Goal: Task Accomplishment & Management: Manage account settings

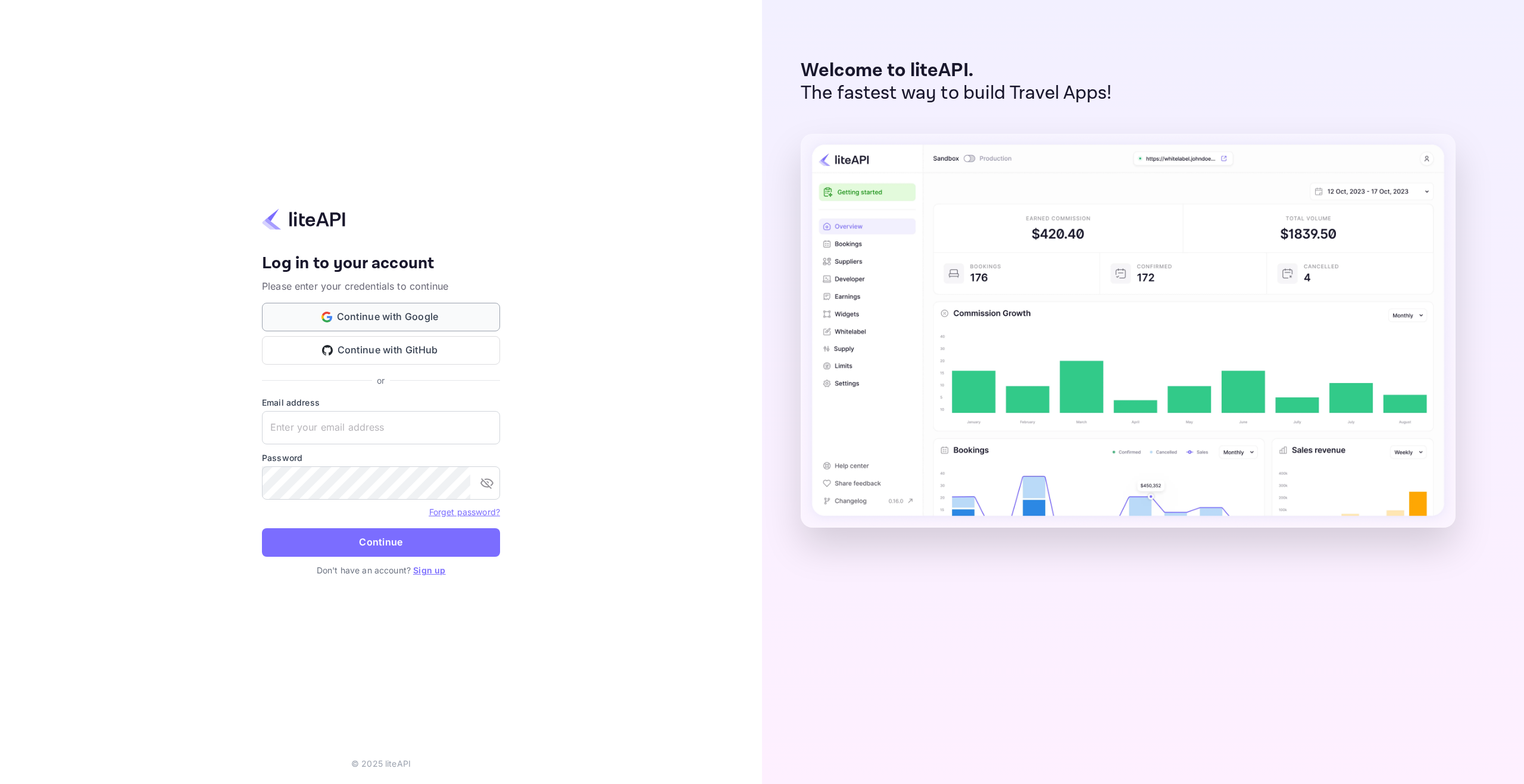
click at [436, 316] on button "Continue with Google" at bounding box center [381, 317] width 238 height 29
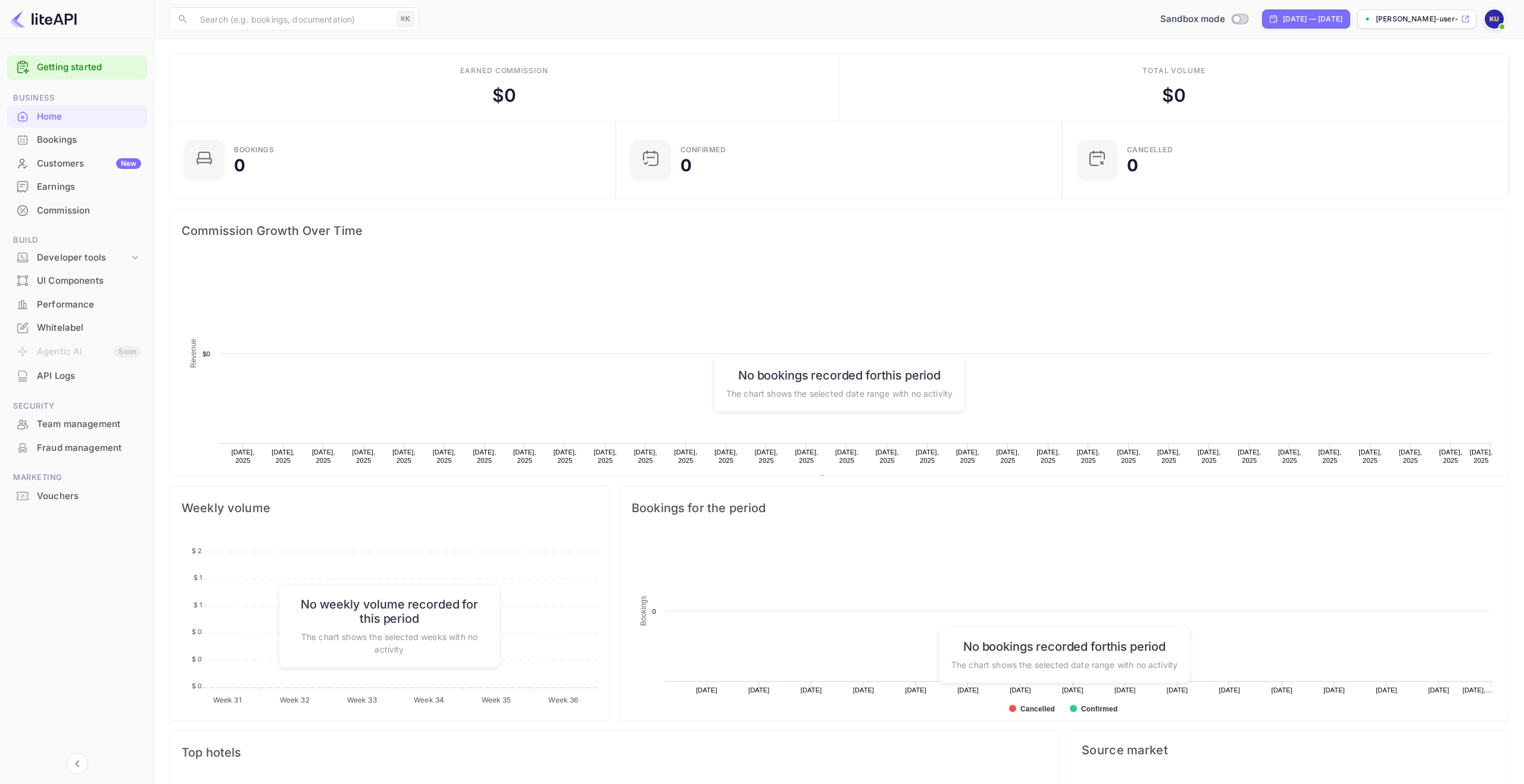
scroll to position [193, 439]
click at [92, 493] on div "Vouchers" at bounding box center [89, 496] width 104 height 14
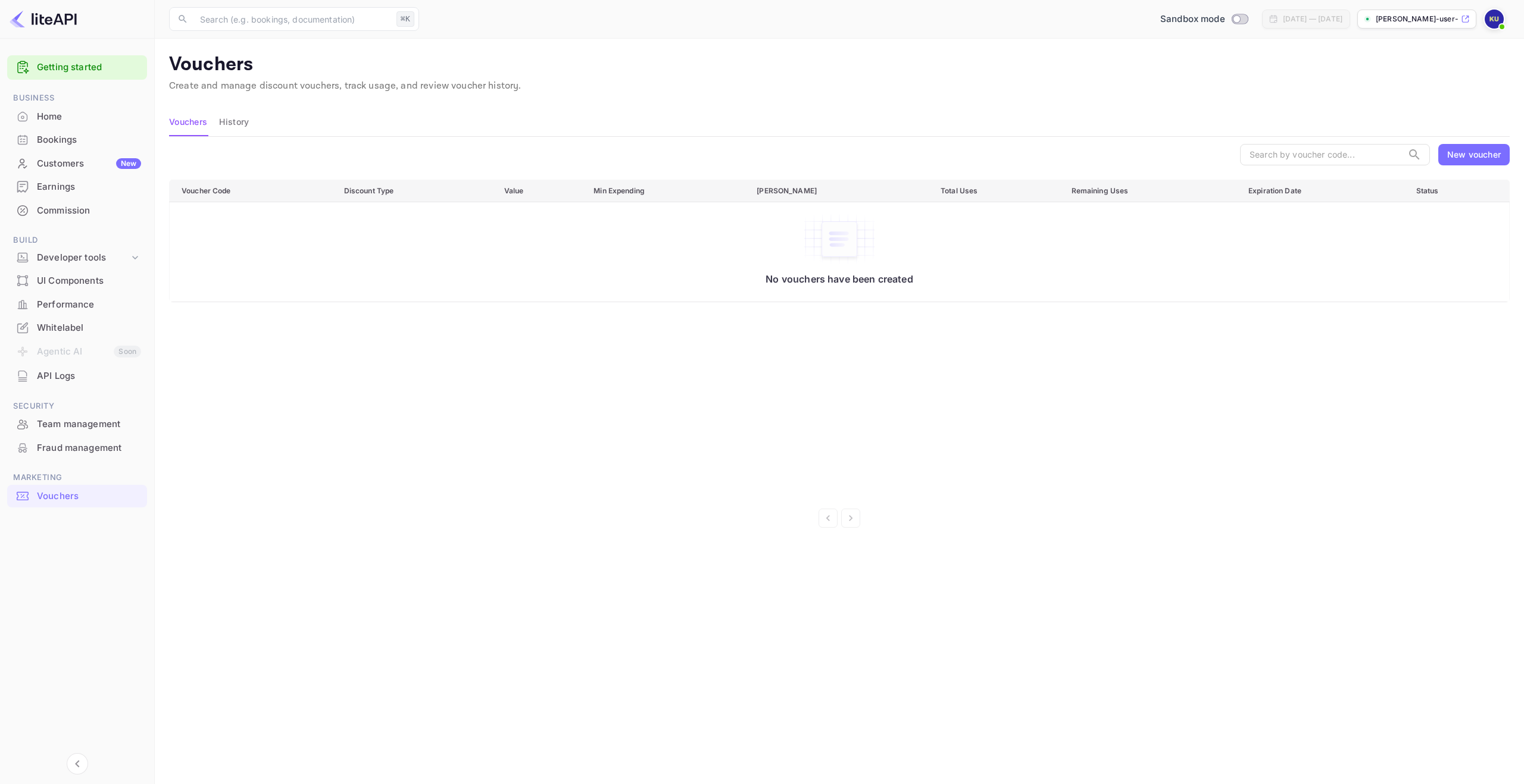
click at [1497, 25] on span at bounding box center [1502, 26] width 12 height 12
click at [1450, 94] on div "Settings" at bounding box center [1436, 108] width 137 height 29
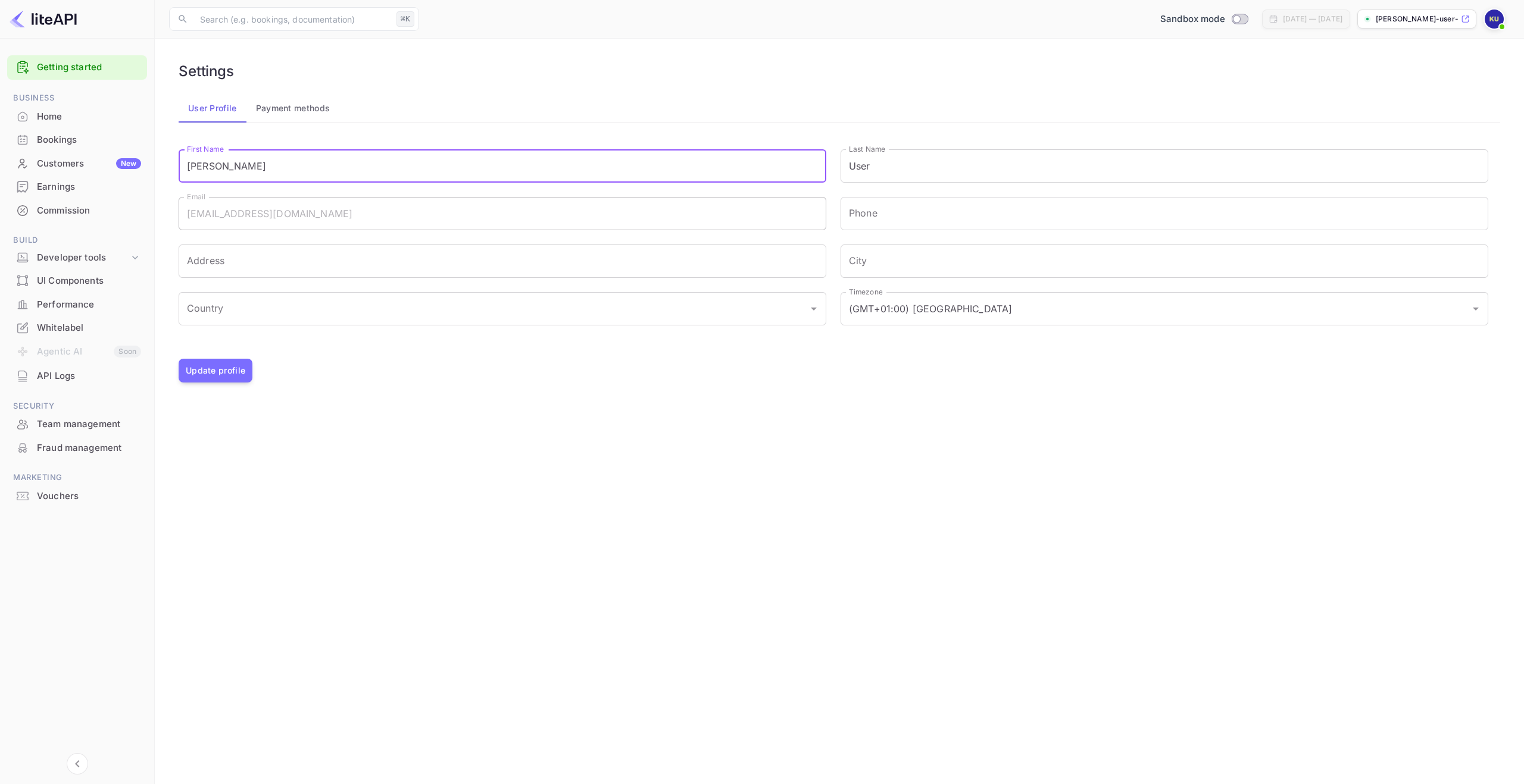
click at [394, 165] on input "Kasper" at bounding box center [502, 166] width 647 height 34
type input "[PERSON_NAME]"
click at [922, 163] on input "User" at bounding box center [1164, 166] width 647 height 34
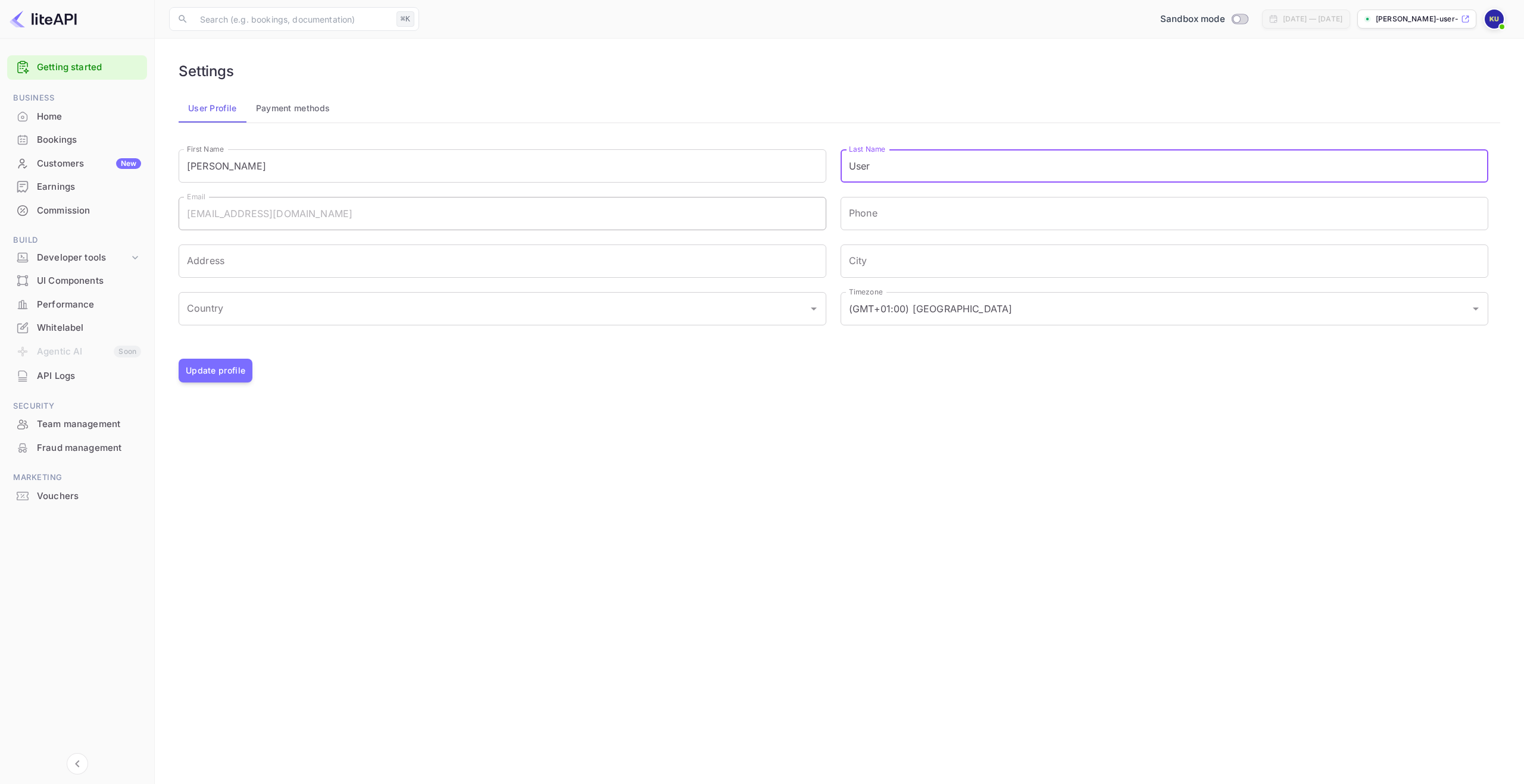
click at [922, 163] on input "User" at bounding box center [1164, 166] width 647 height 34
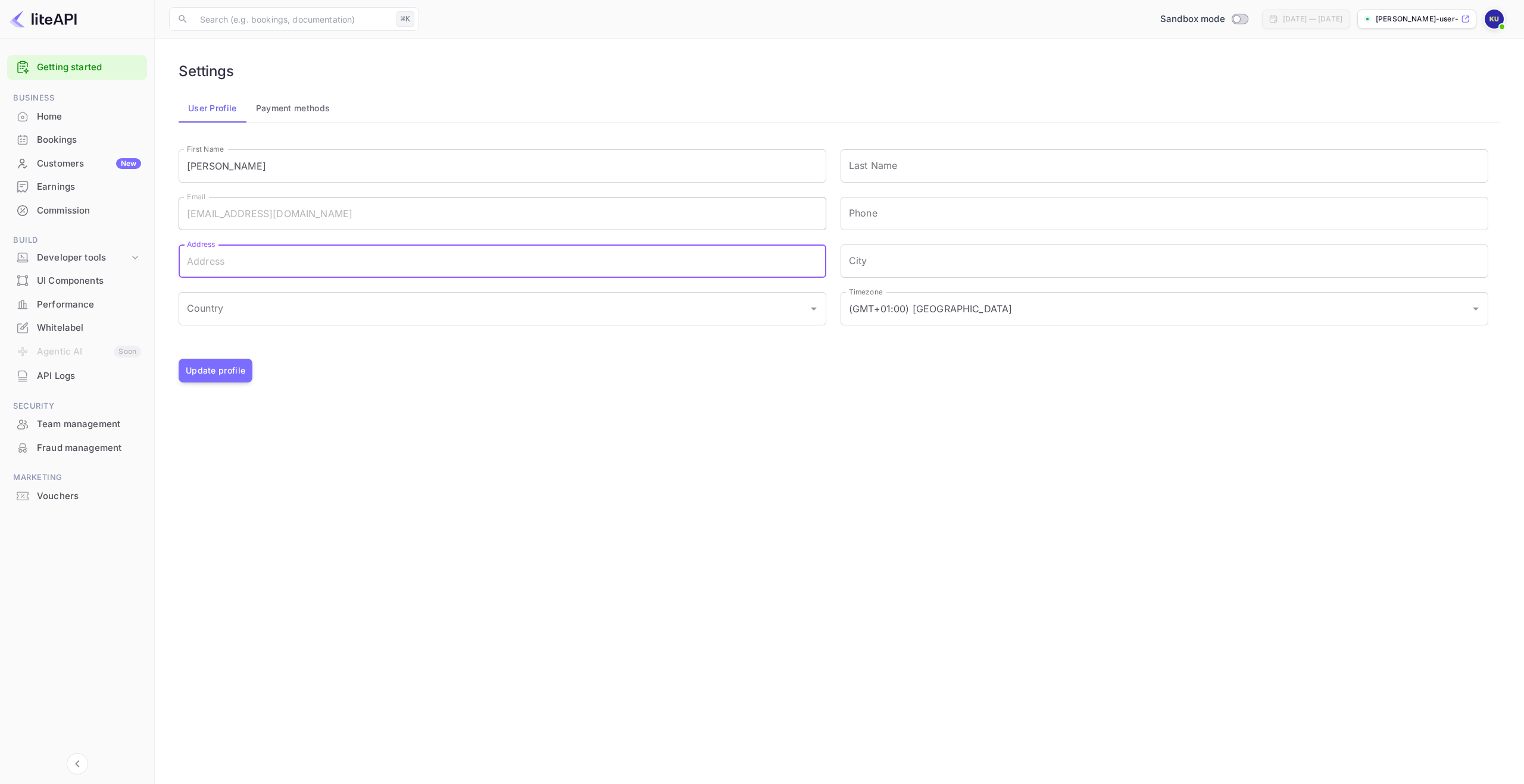
click at [303, 273] on input "Address" at bounding box center [502, 261] width 647 height 34
click at [854, 176] on input "Last Name" at bounding box center [1164, 166] width 647 height 34
click at [273, 108] on button "Payment methods" at bounding box center [293, 108] width 93 height 29
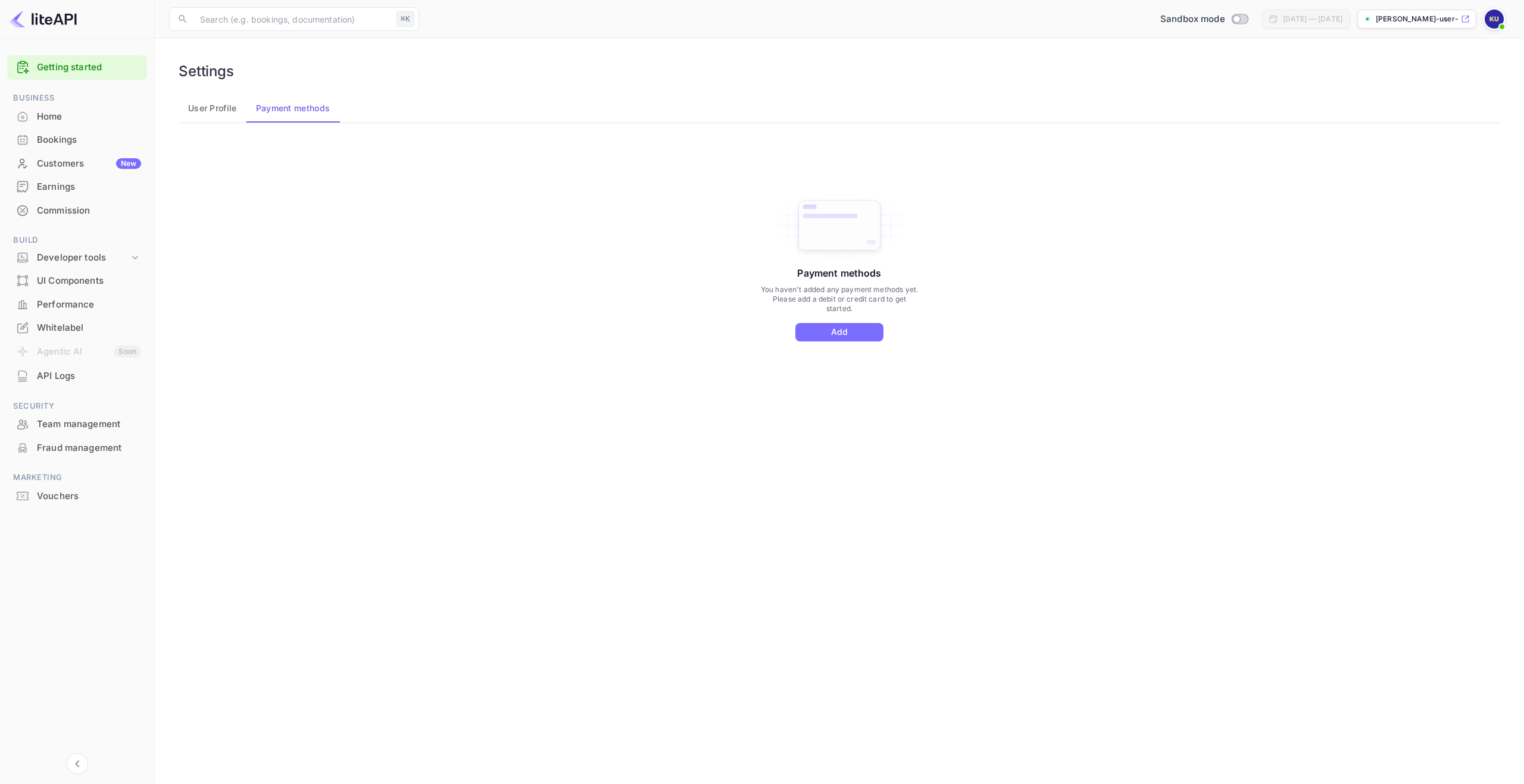
click at [206, 109] on button "User Profile" at bounding box center [212, 108] width 68 height 29
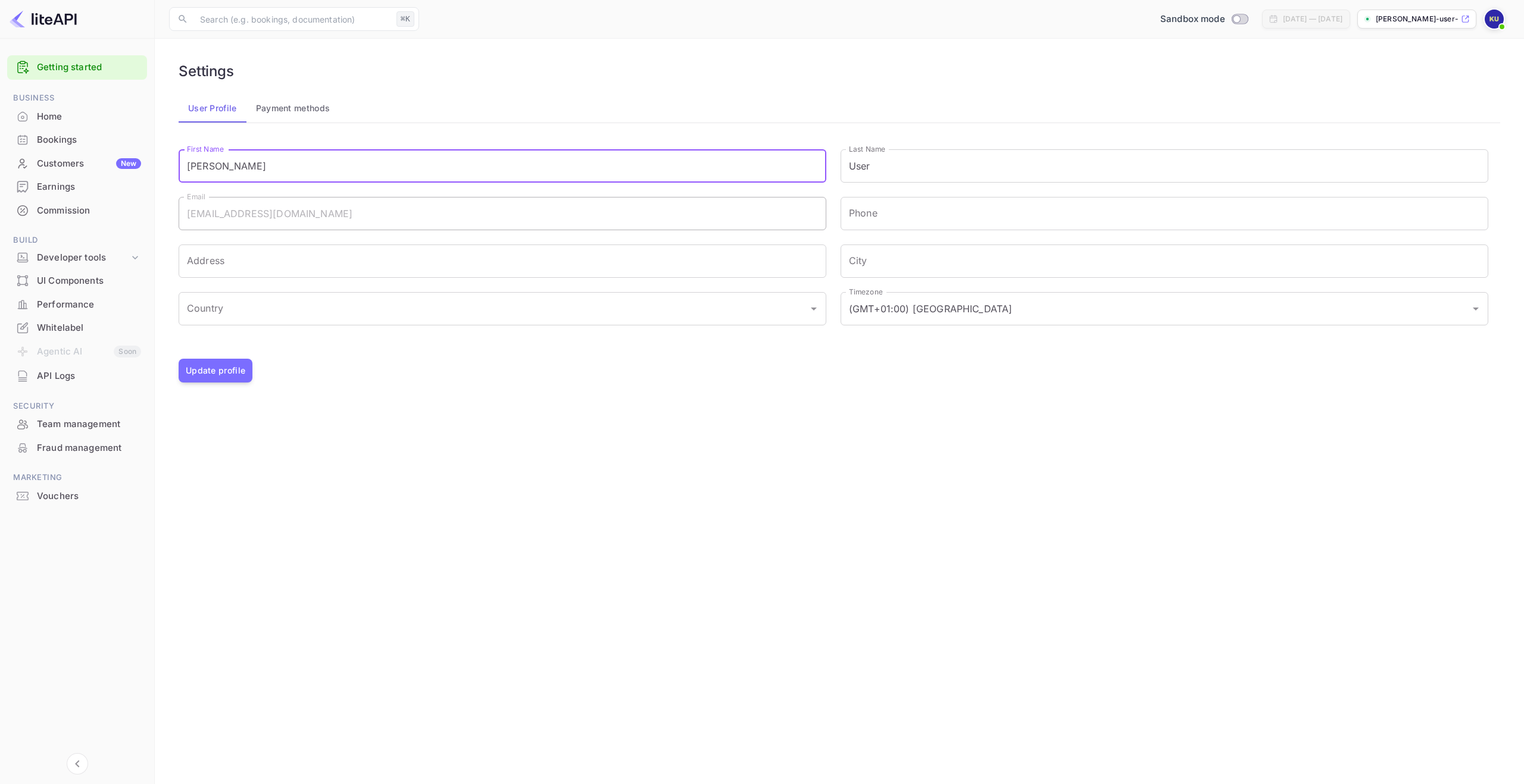
click at [264, 171] on input "[PERSON_NAME]" at bounding box center [502, 166] width 647 height 34
type input "[PERSON_NAME]"
click at [881, 162] on input "User" at bounding box center [1164, 166] width 647 height 34
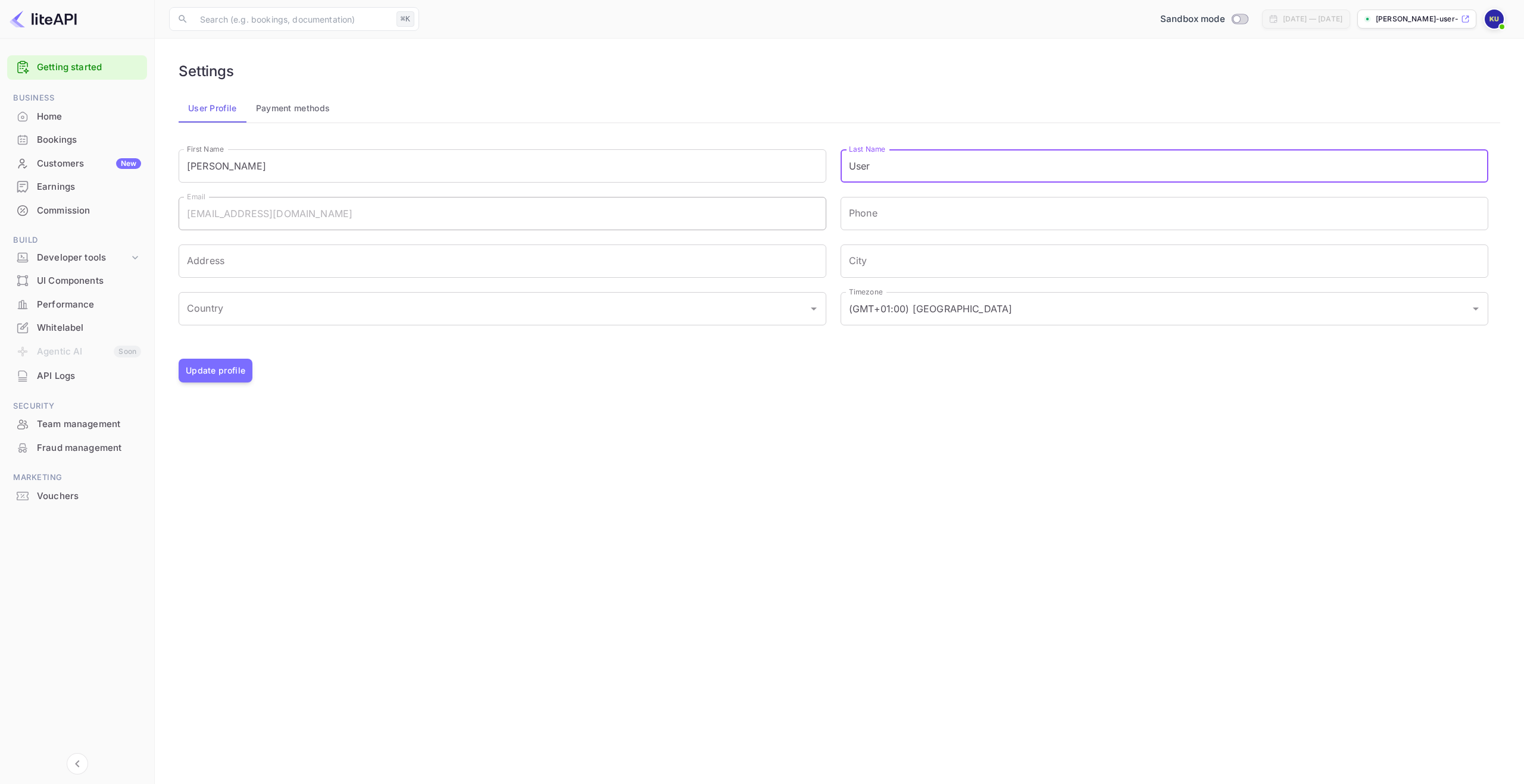
click at [881, 162] on input "User" at bounding box center [1164, 166] width 647 height 34
type input "[PERSON_NAME]"
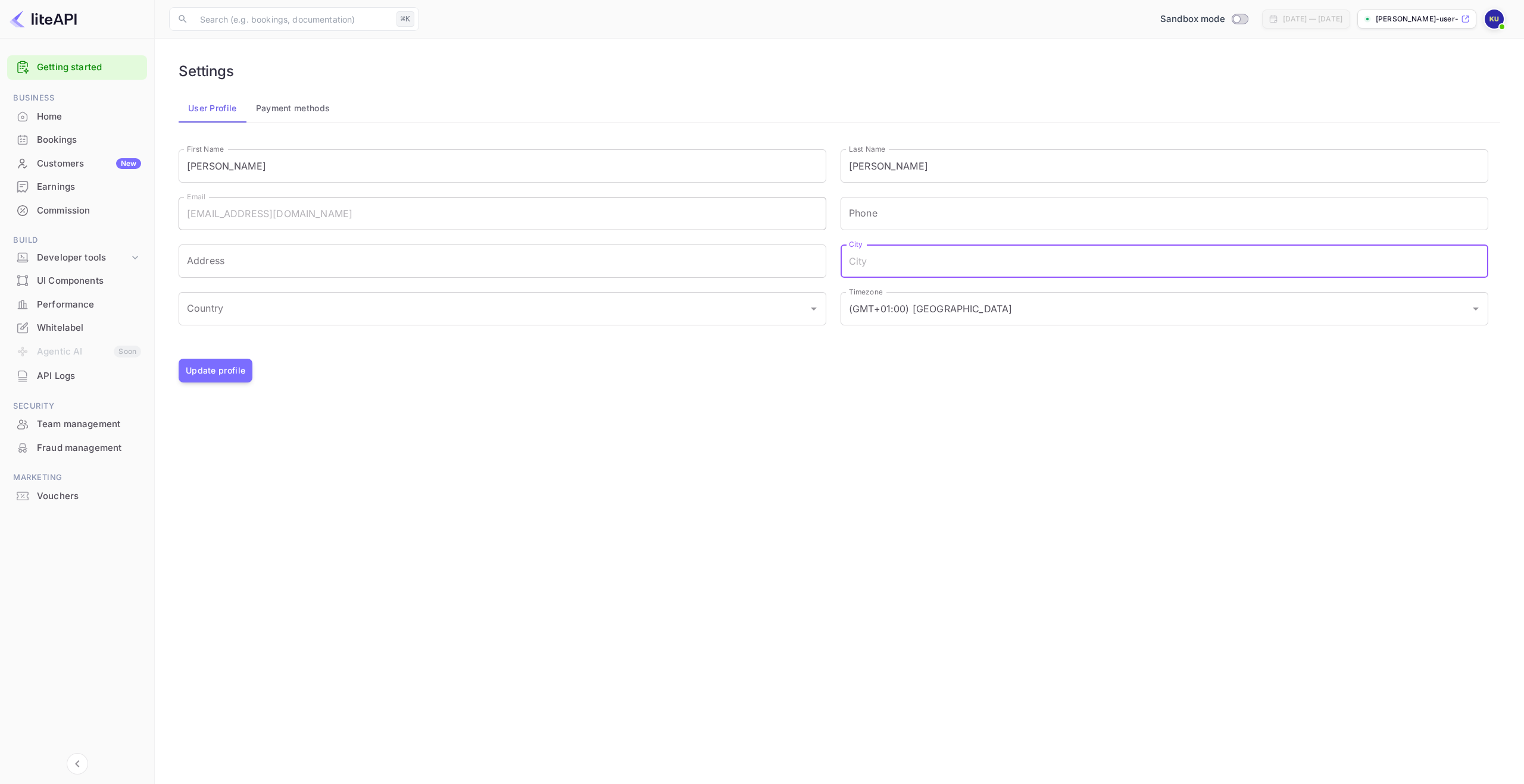
click at [874, 245] on input "City" at bounding box center [1164, 261] width 647 height 34
drag, startPoint x: 520, startPoint y: 379, endPoint x: 349, endPoint y: 374, distance: 171.1
click at [516, 380] on div "Update profile" at bounding box center [839, 370] width 1321 height 24
click at [231, 374] on button "Update profile" at bounding box center [215, 370] width 74 height 24
click at [238, 372] on button "Update profile" at bounding box center [215, 370] width 74 height 24
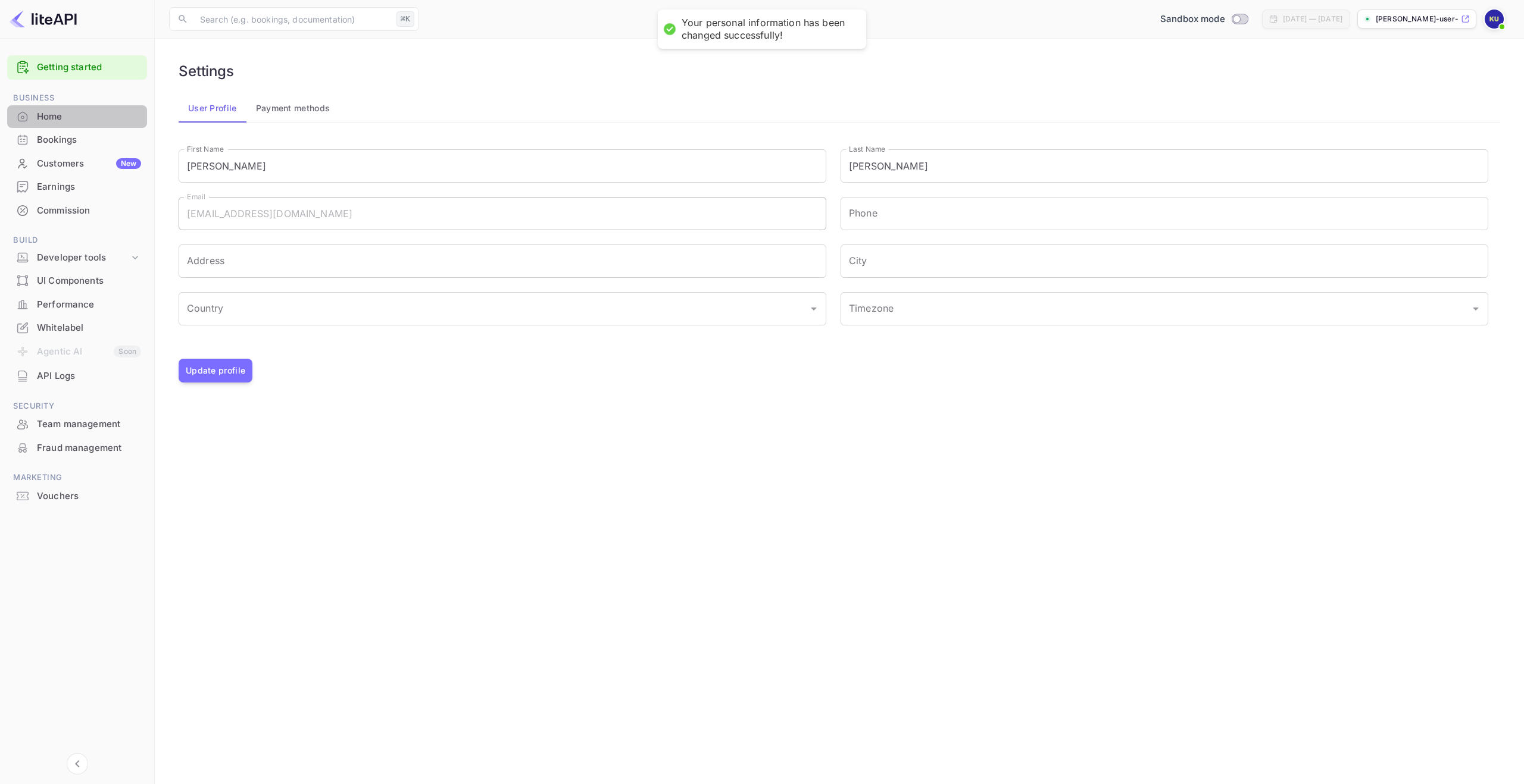
click at [87, 110] on div "Home" at bounding box center [89, 117] width 104 height 14
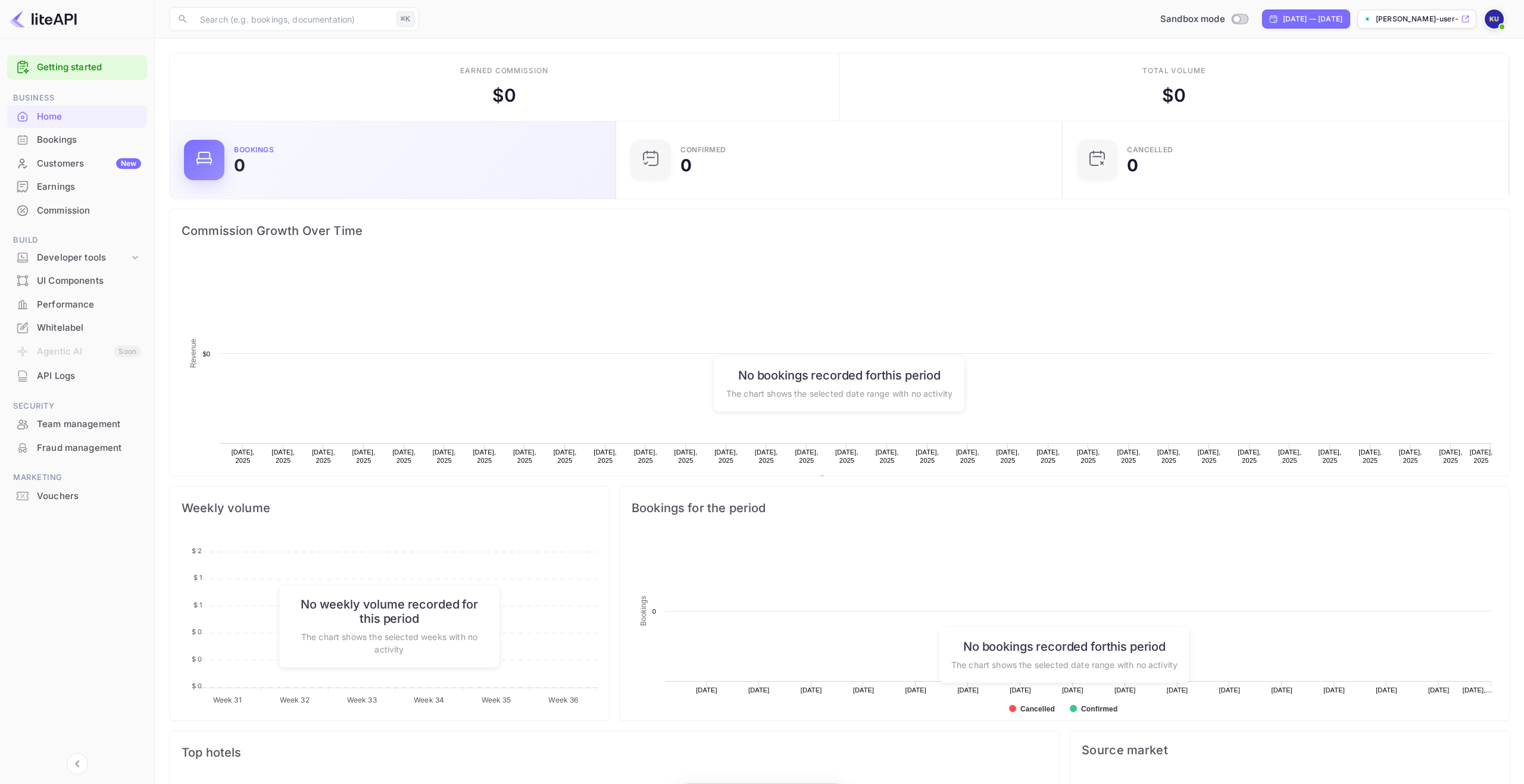
scroll to position [193, 439]
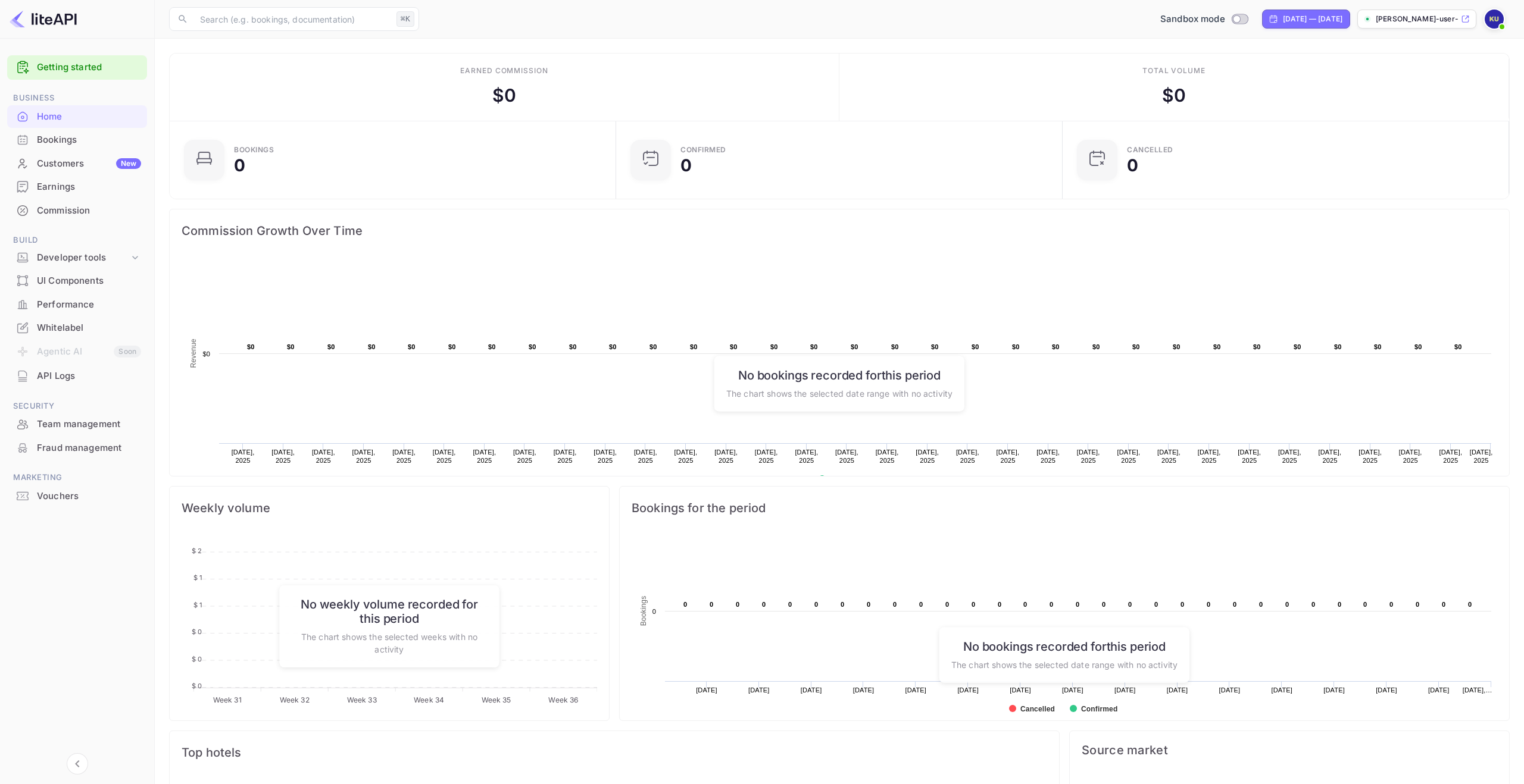
click at [1492, 36] on div "​ ⌘K ​ Sandbox mode Aug 2, 2025 — Sep 1, 2025 kasper-user-nxcbp.nuit..." at bounding box center [839, 19] width 1369 height 38
click at [1498, 21] on img at bounding box center [1494, 19] width 19 height 19
click at [1456, 94] on div "Settings" at bounding box center [1436, 108] width 137 height 29
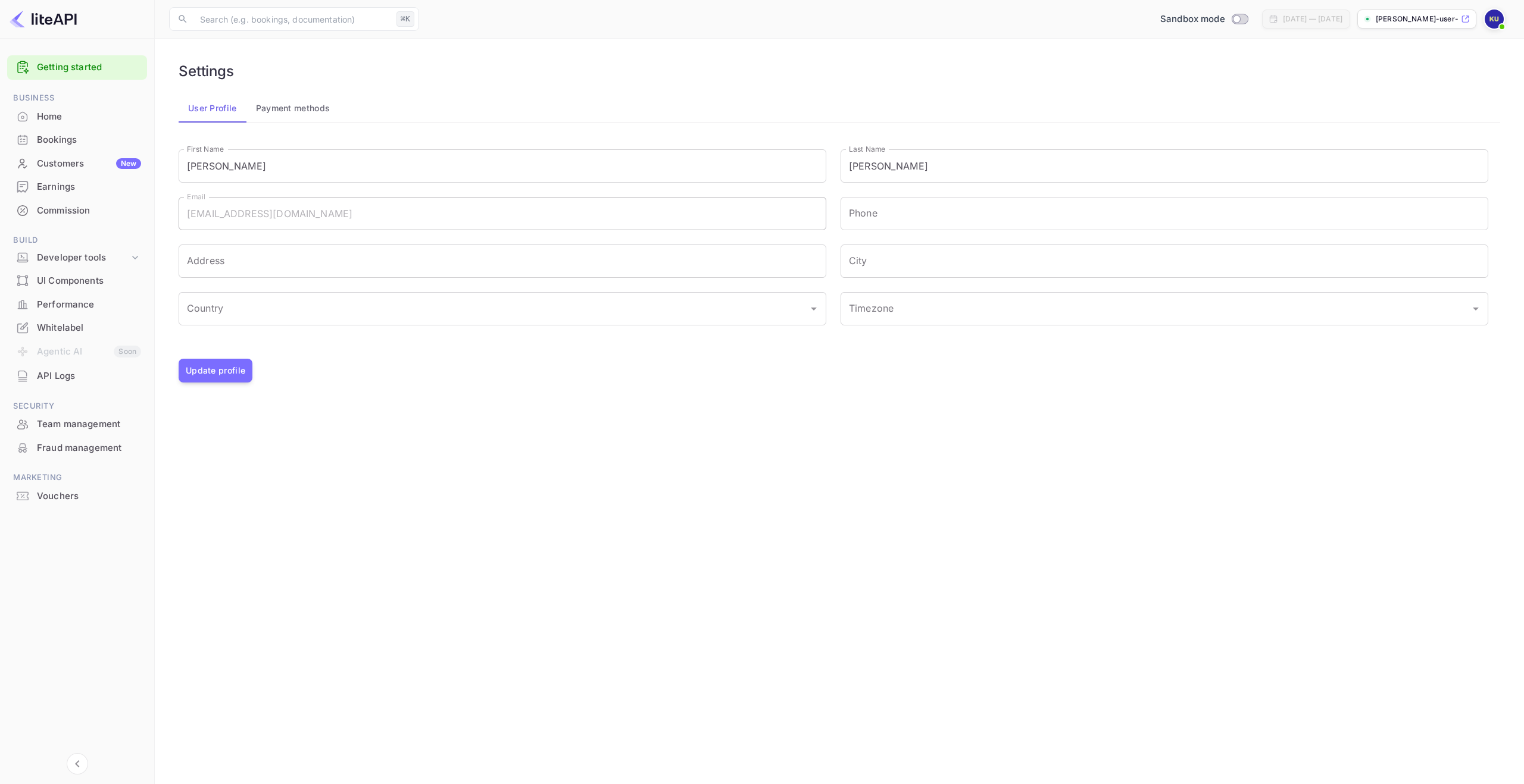
click at [1462, 23] on icon at bounding box center [1465, 19] width 9 height 9
click at [72, 319] on div "Whitelabel" at bounding box center [77, 328] width 140 height 23
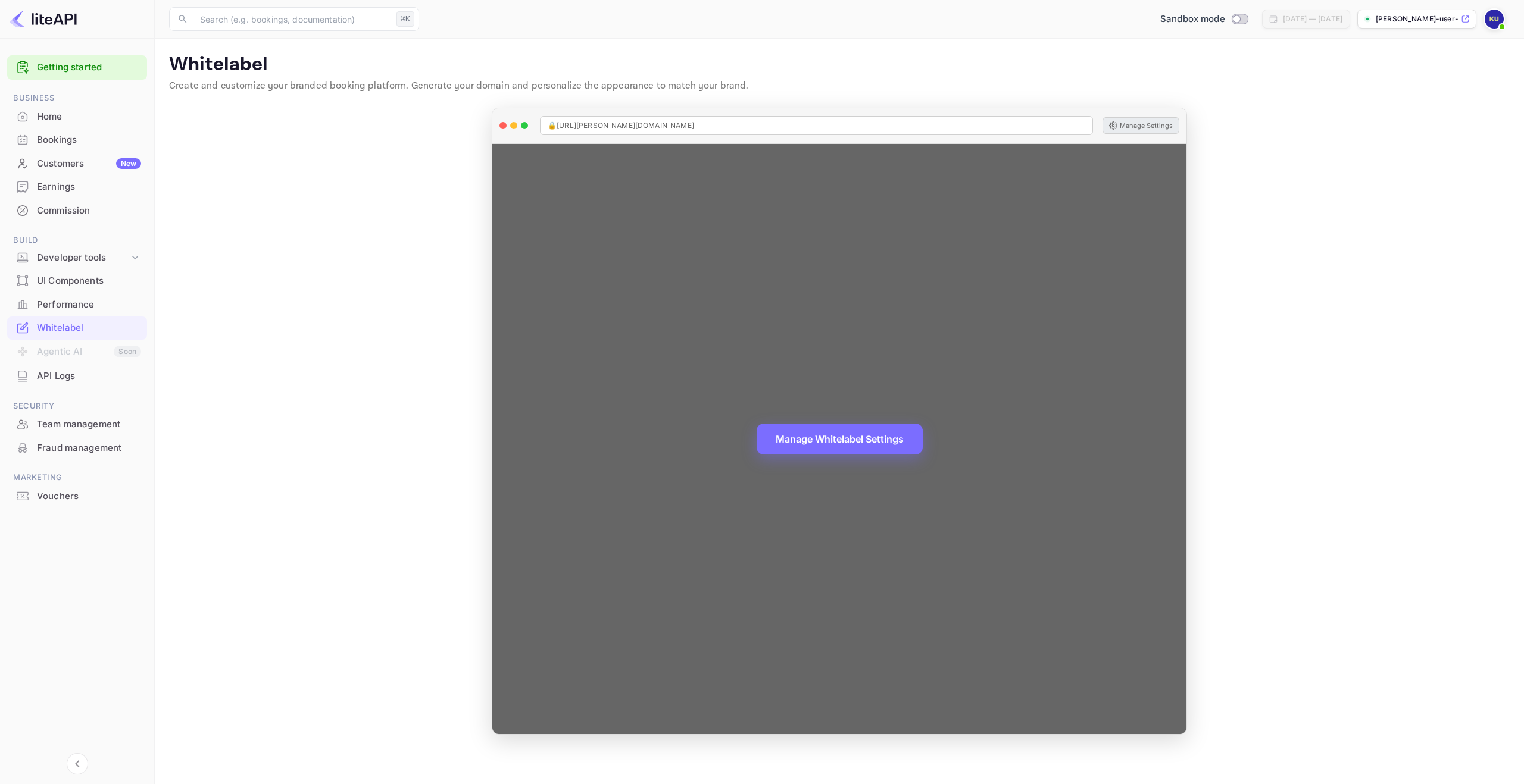
click at [1144, 129] on button "Manage Settings" at bounding box center [1140, 125] width 77 height 16
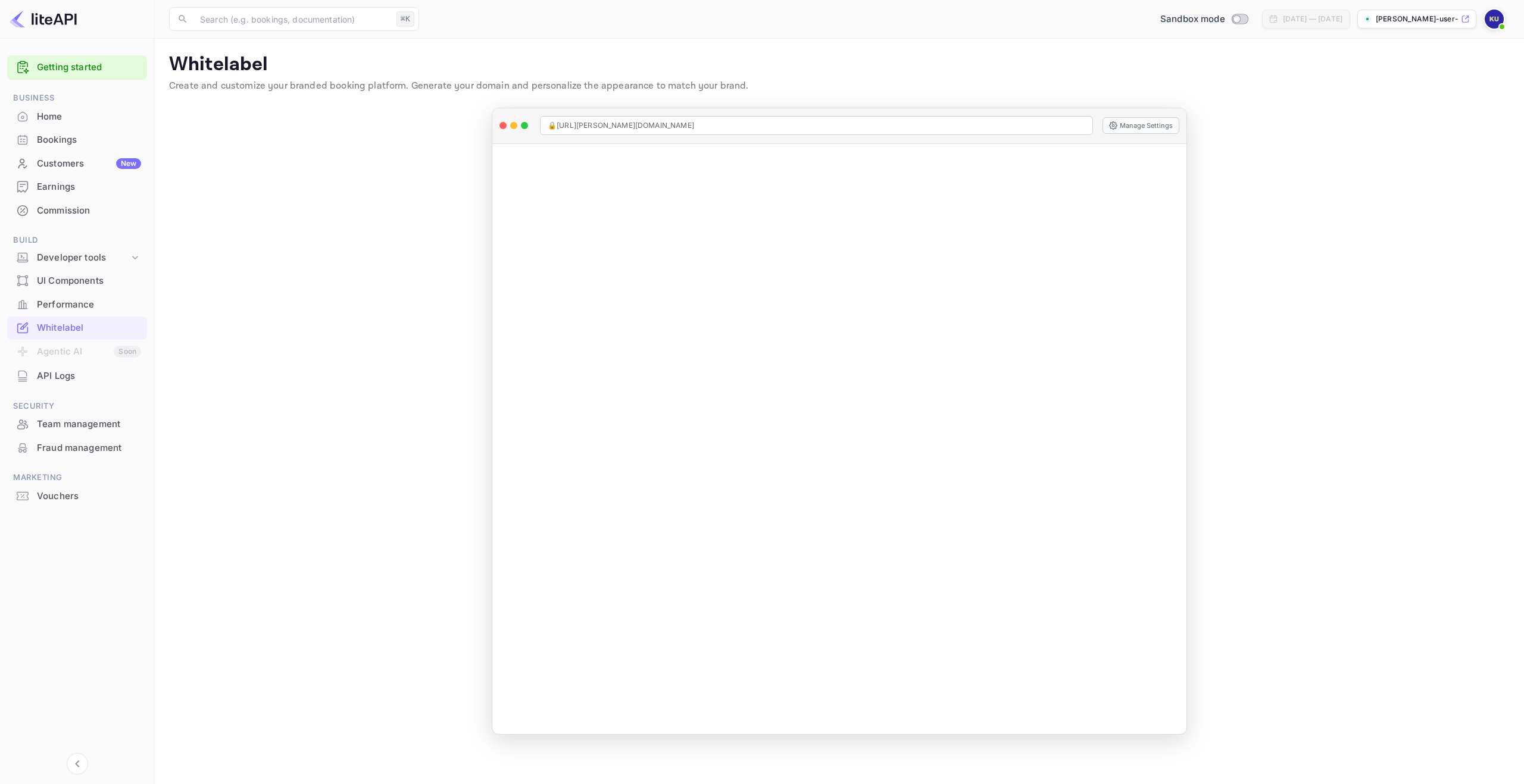
click at [89, 116] on div "Home" at bounding box center [89, 117] width 104 height 14
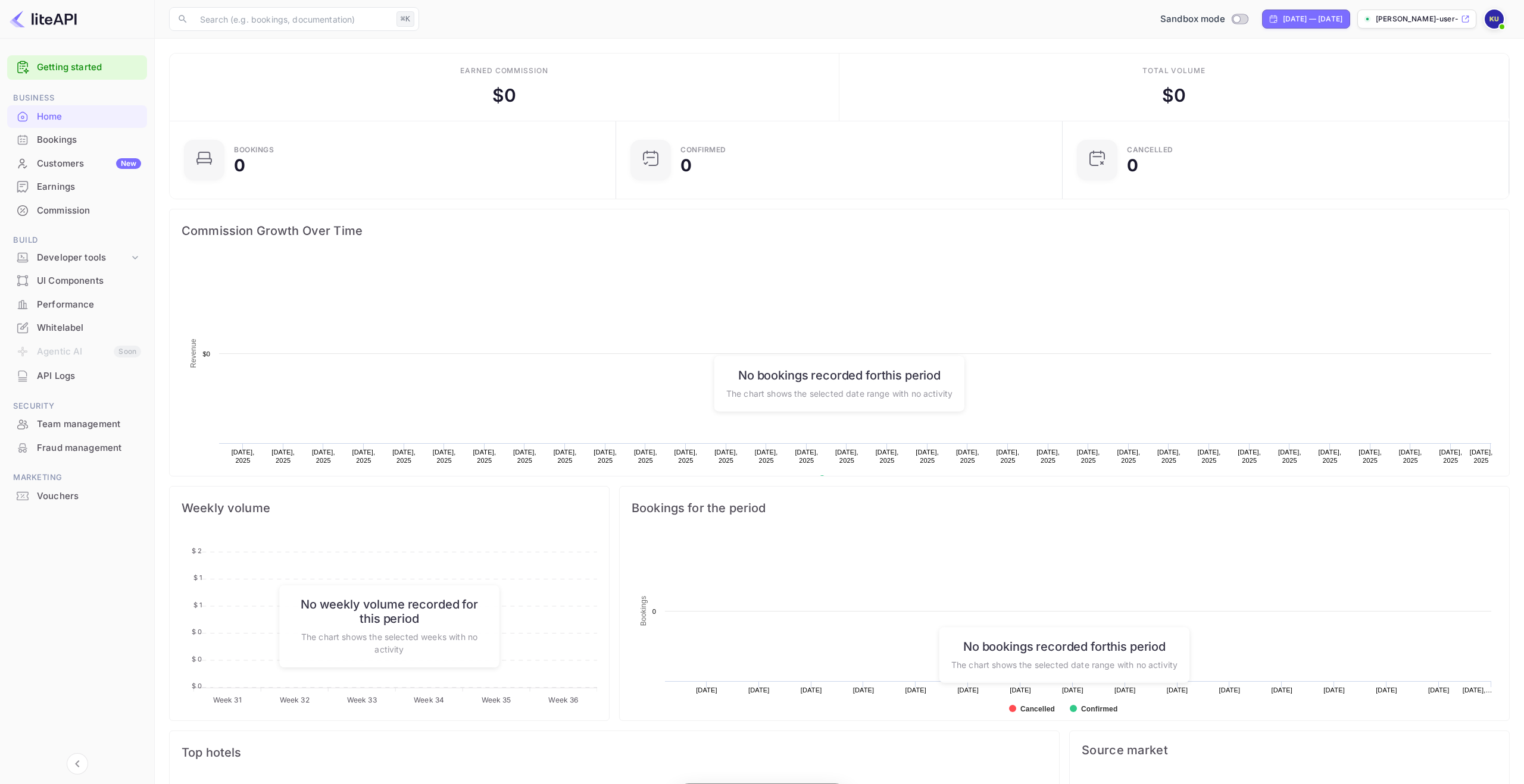
scroll to position [193, 439]
click at [83, 317] on div "Whitelabel" at bounding box center [77, 328] width 140 height 23
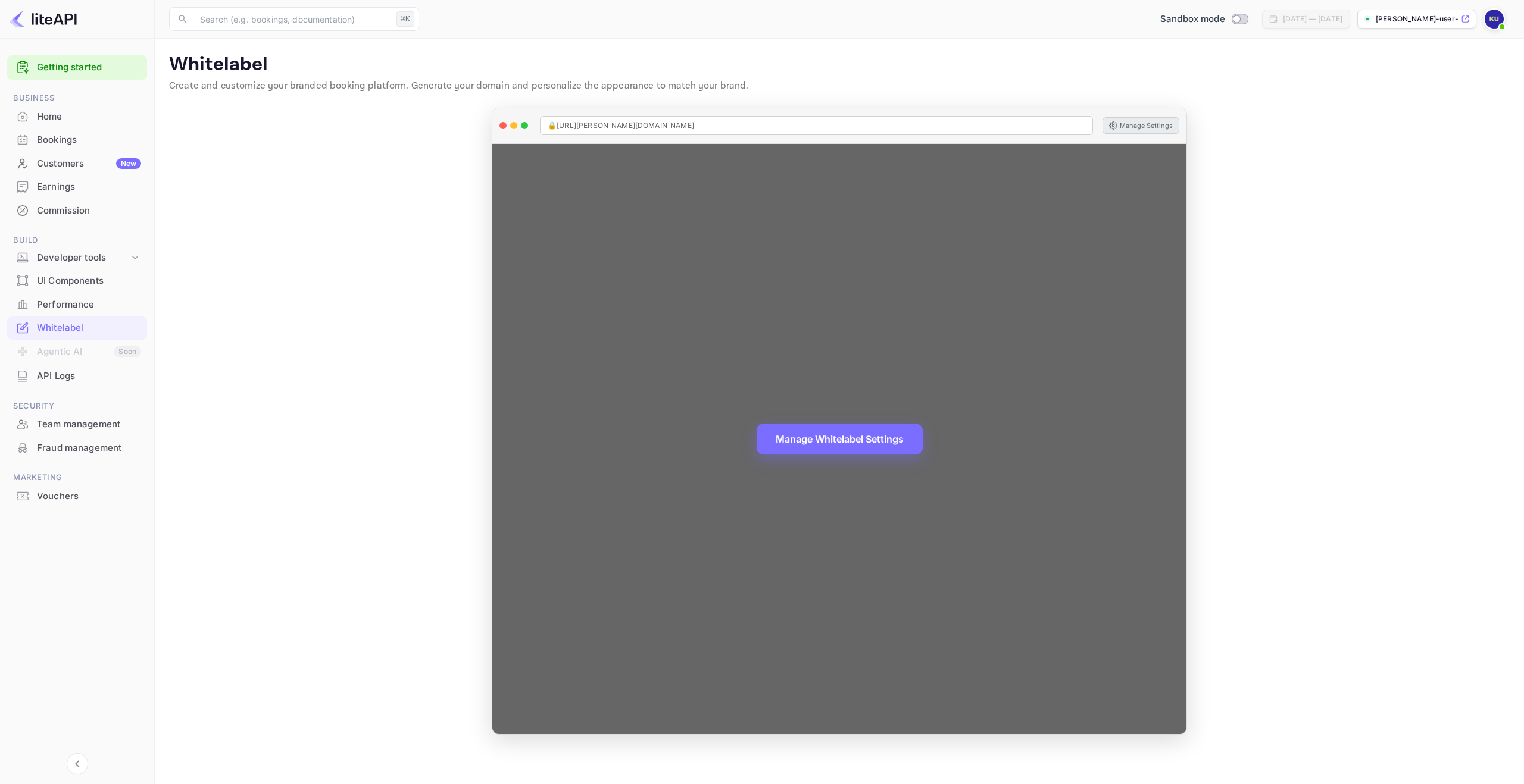
click at [1157, 127] on button "Manage Settings" at bounding box center [1140, 125] width 77 height 16
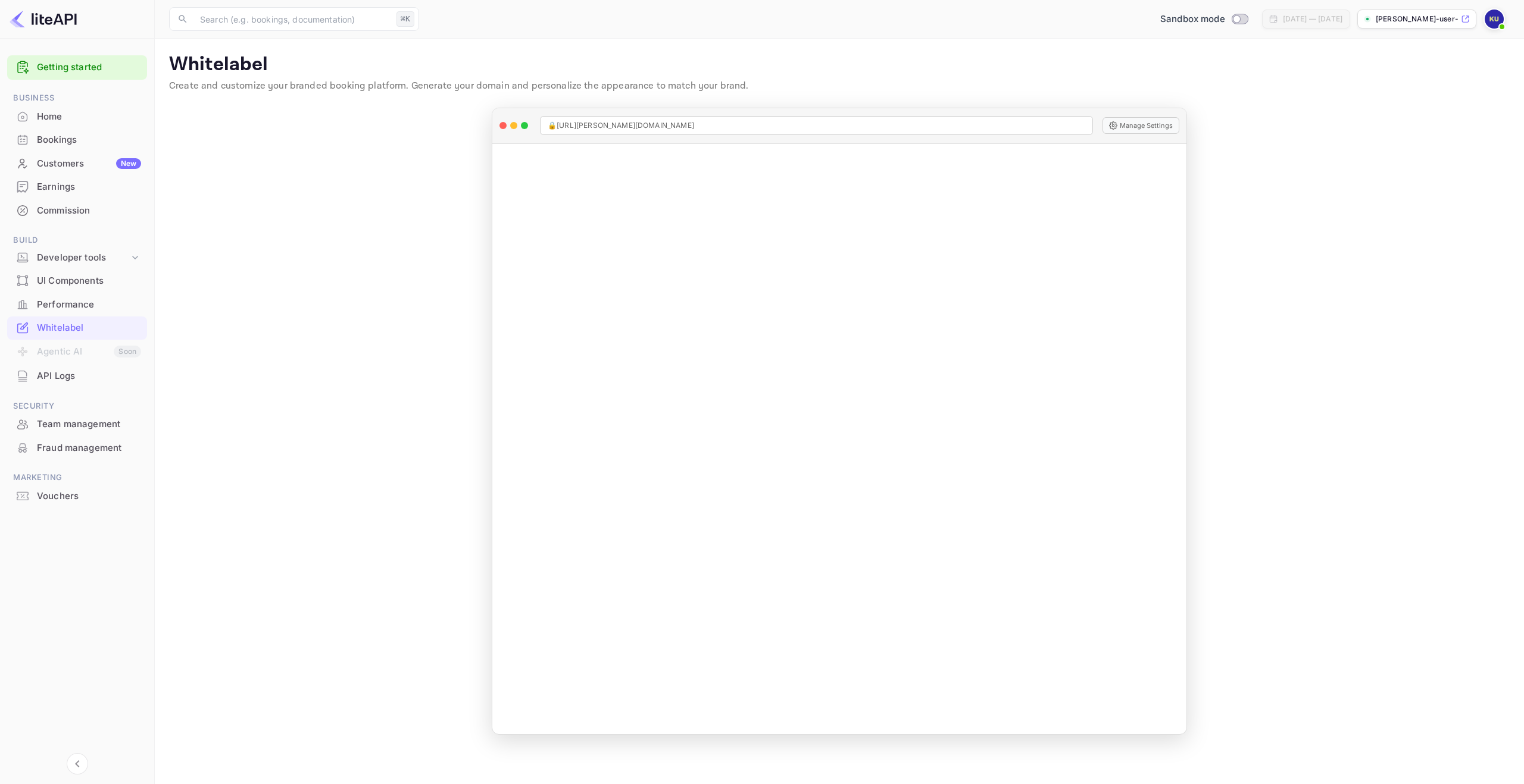
click at [50, 13] on img at bounding box center [43, 19] width 67 height 19
click at [48, 107] on div "Home" at bounding box center [77, 117] width 140 height 23
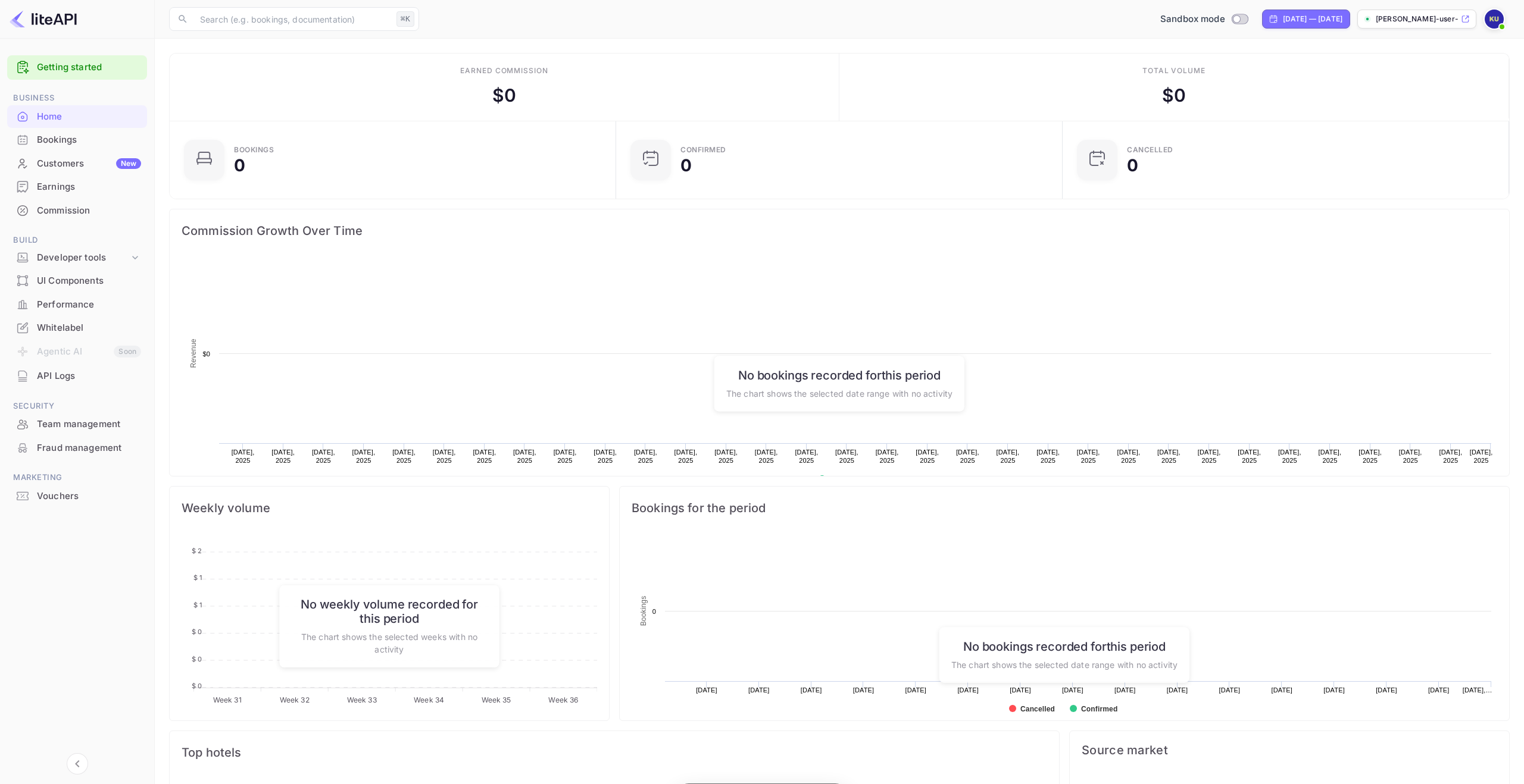
scroll to position [193, 439]
click at [1497, 19] on img at bounding box center [1494, 19] width 19 height 19
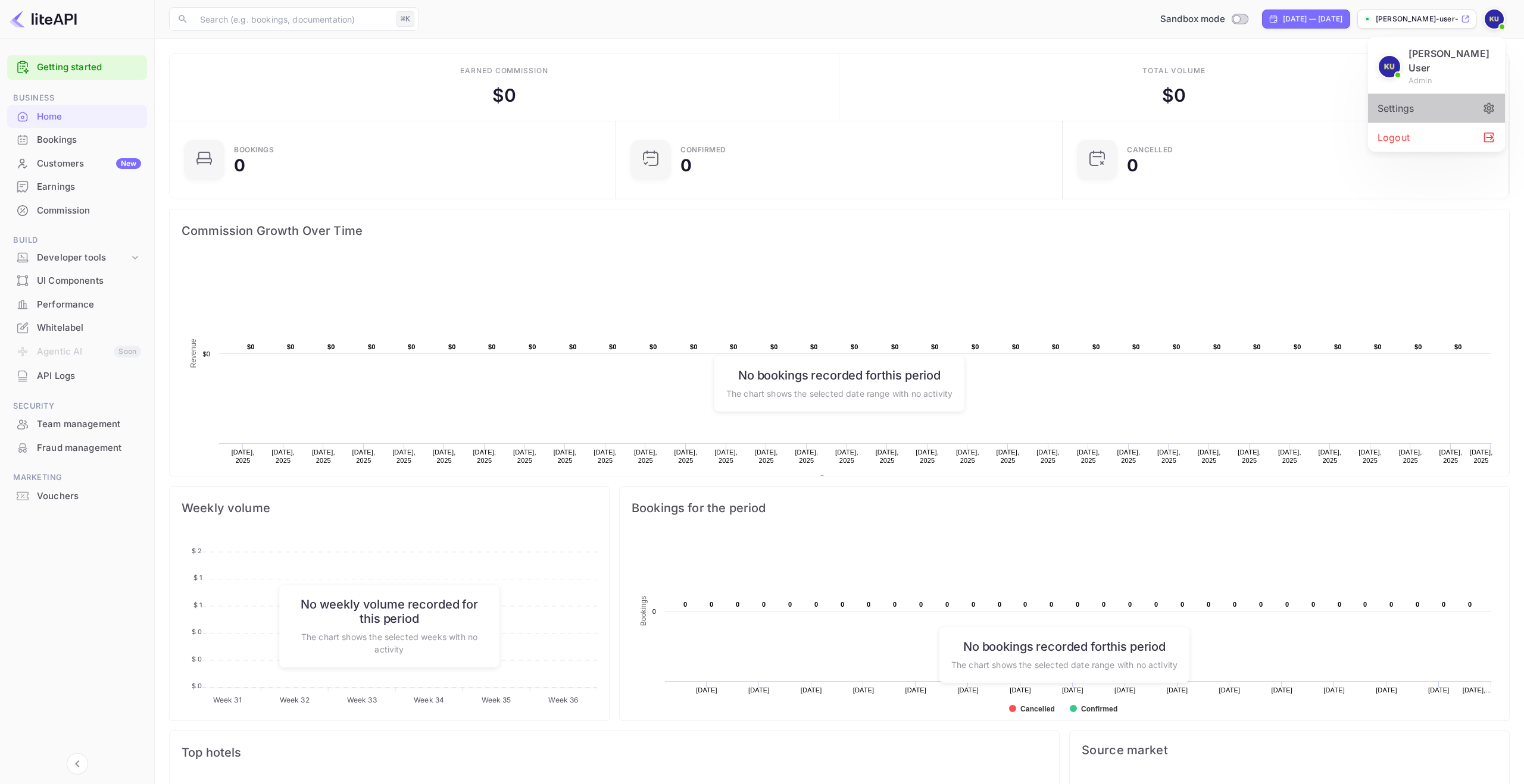
click at [1432, 94] on div "Settings" at bounding box center [1436, 108] width 137 height 29
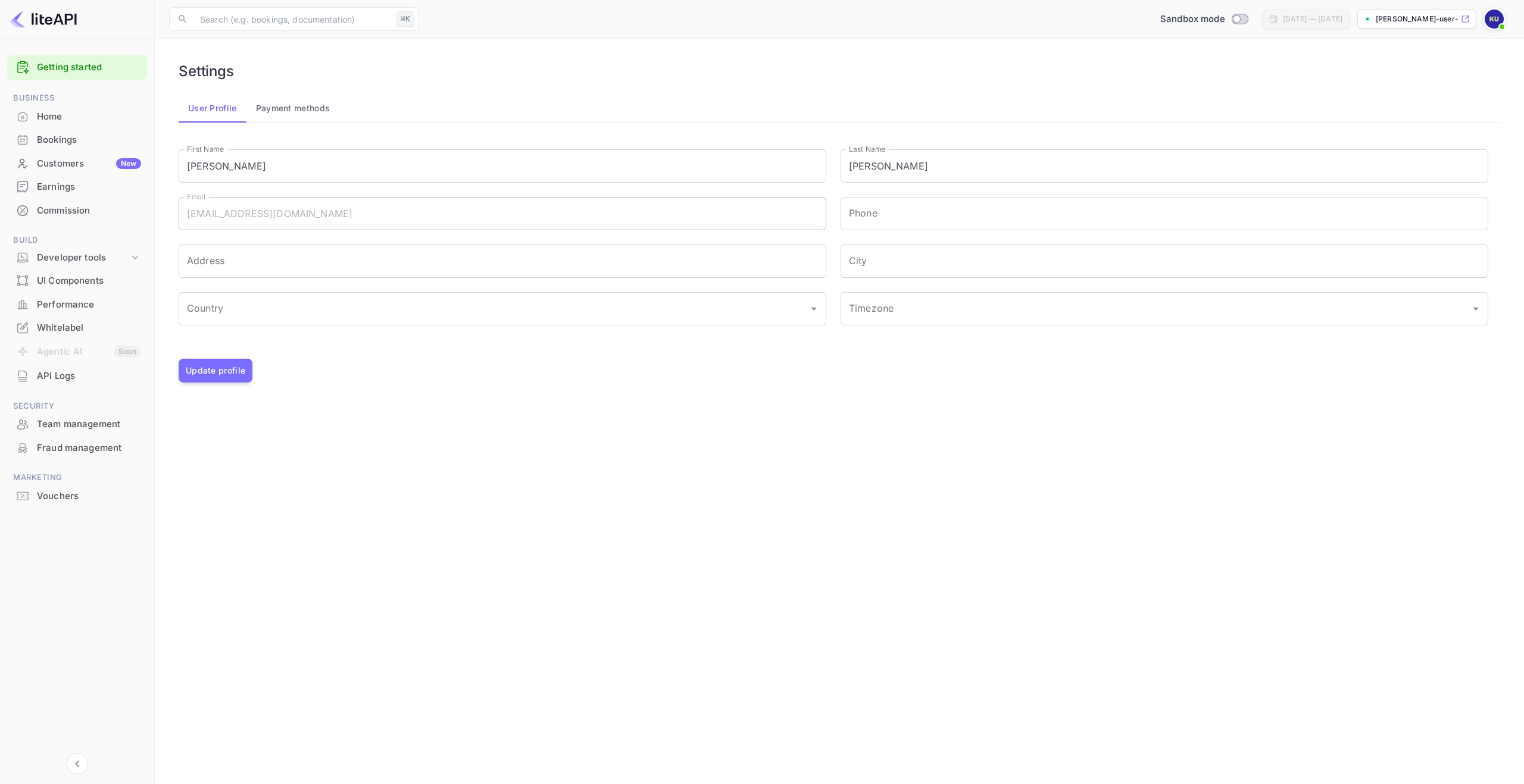
click at [298, 114] on button "Payment methods" at bounding box center [293, 108] width 93 height 29
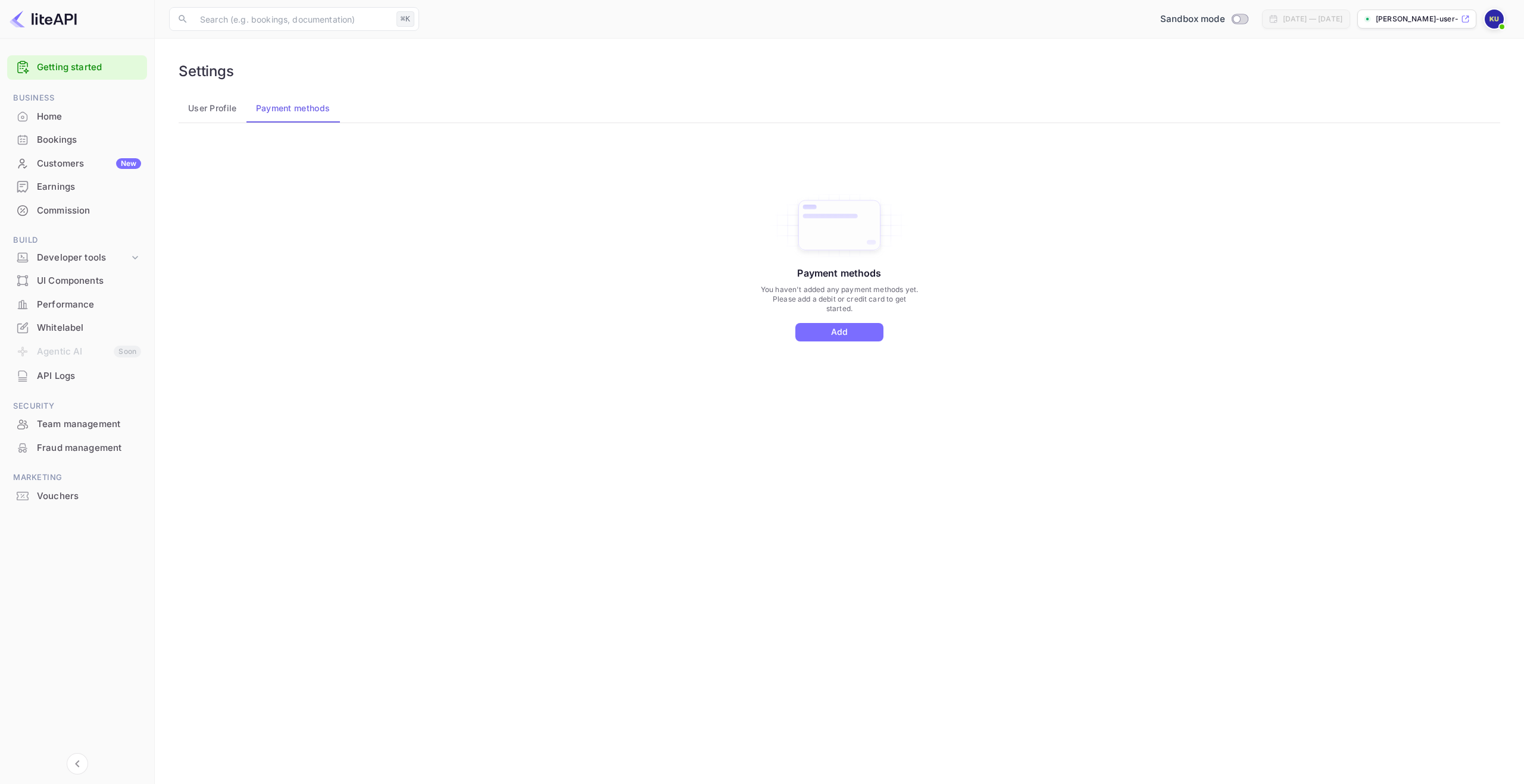
click at [215, 111] on button "User Profile" at bounding box center [212, 108] width 68 height 29
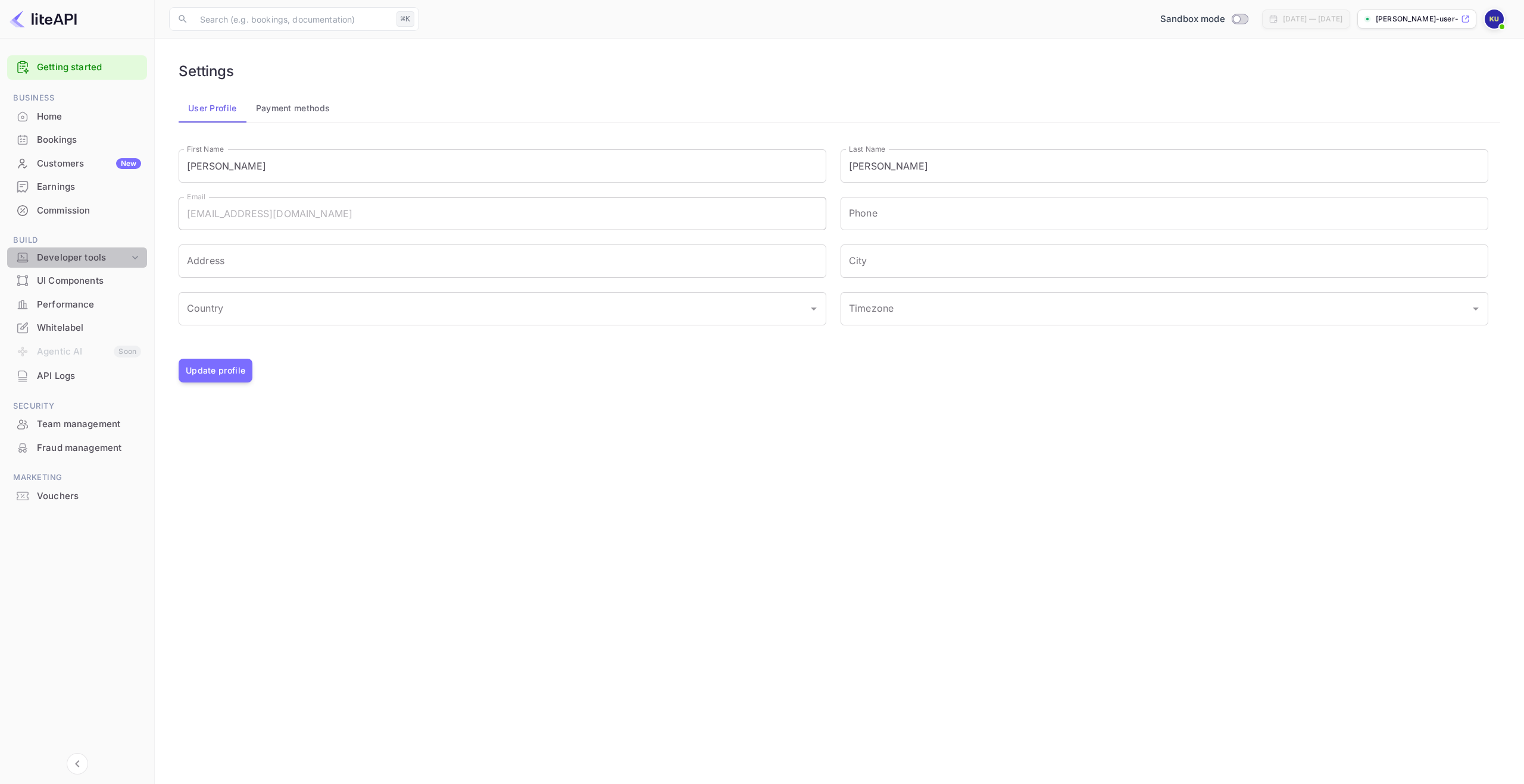
click at [132, 259] on icon at bounding box center [135, 258] width 12 height 12
click at [97, 354] on div "UI Components" at bounding box center [89, 354] width 104 height 14
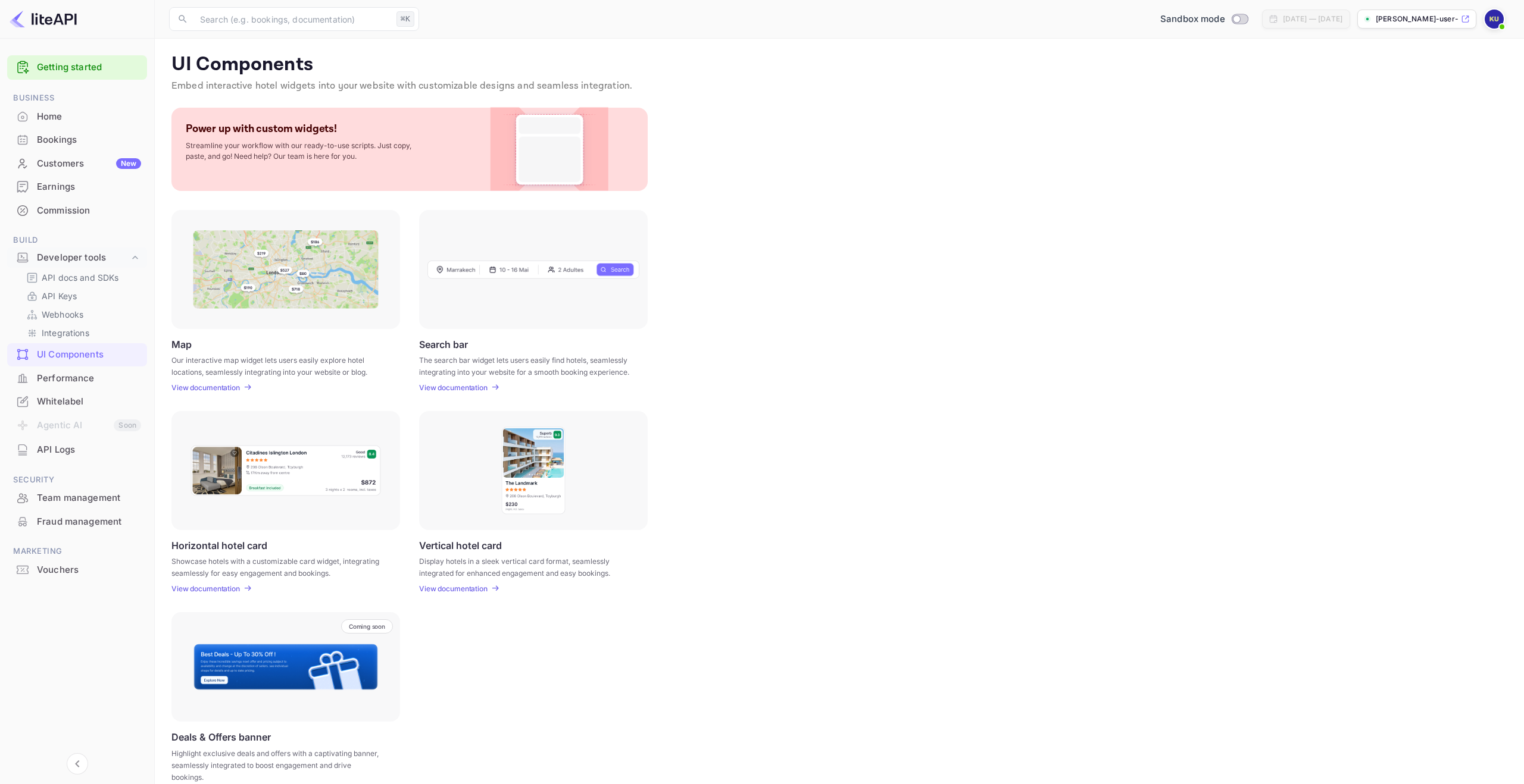
scroll to position [17, 0]
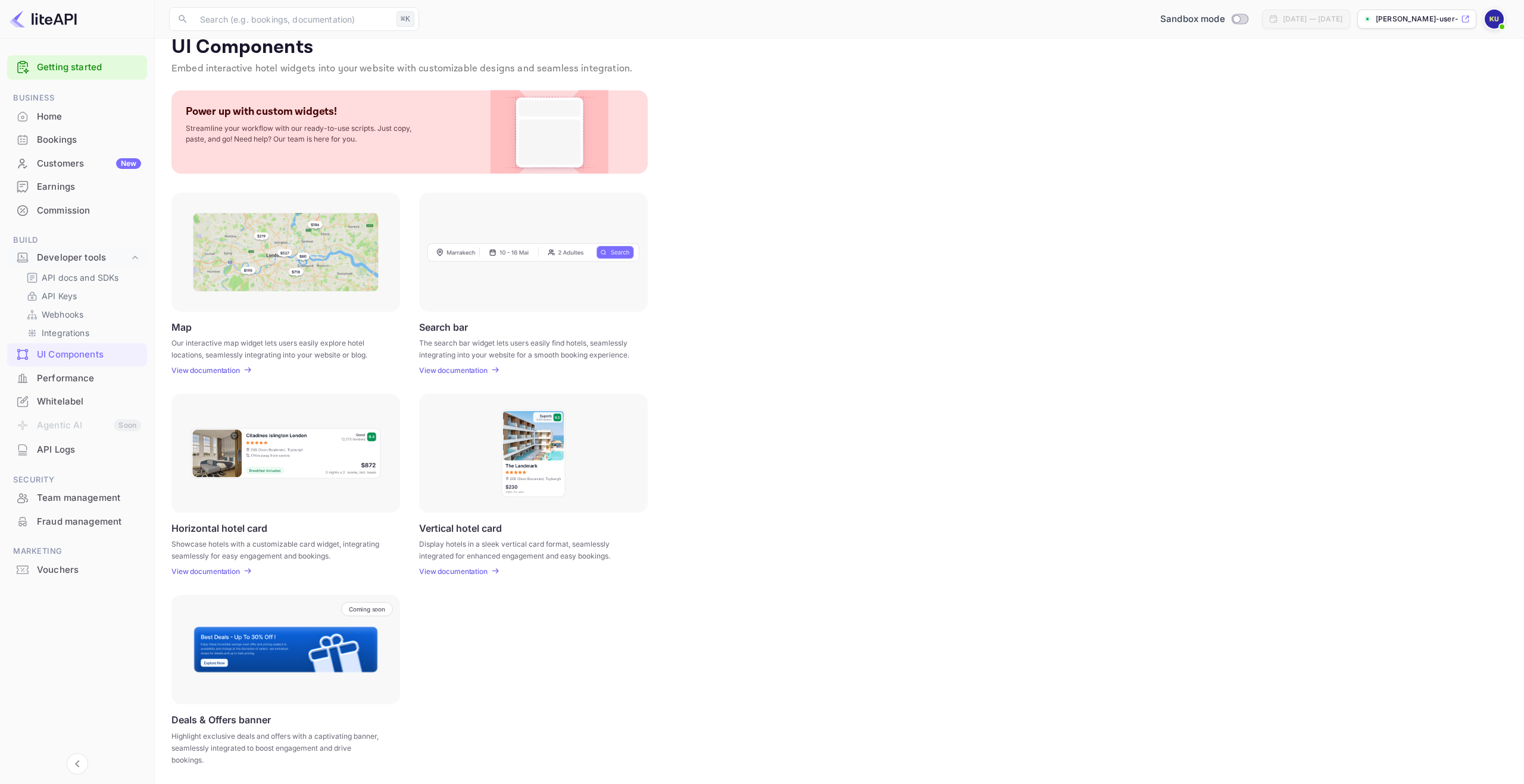
click at [87, 368] on div "Performance" at bounding box center [77, 379] width 140 height 23
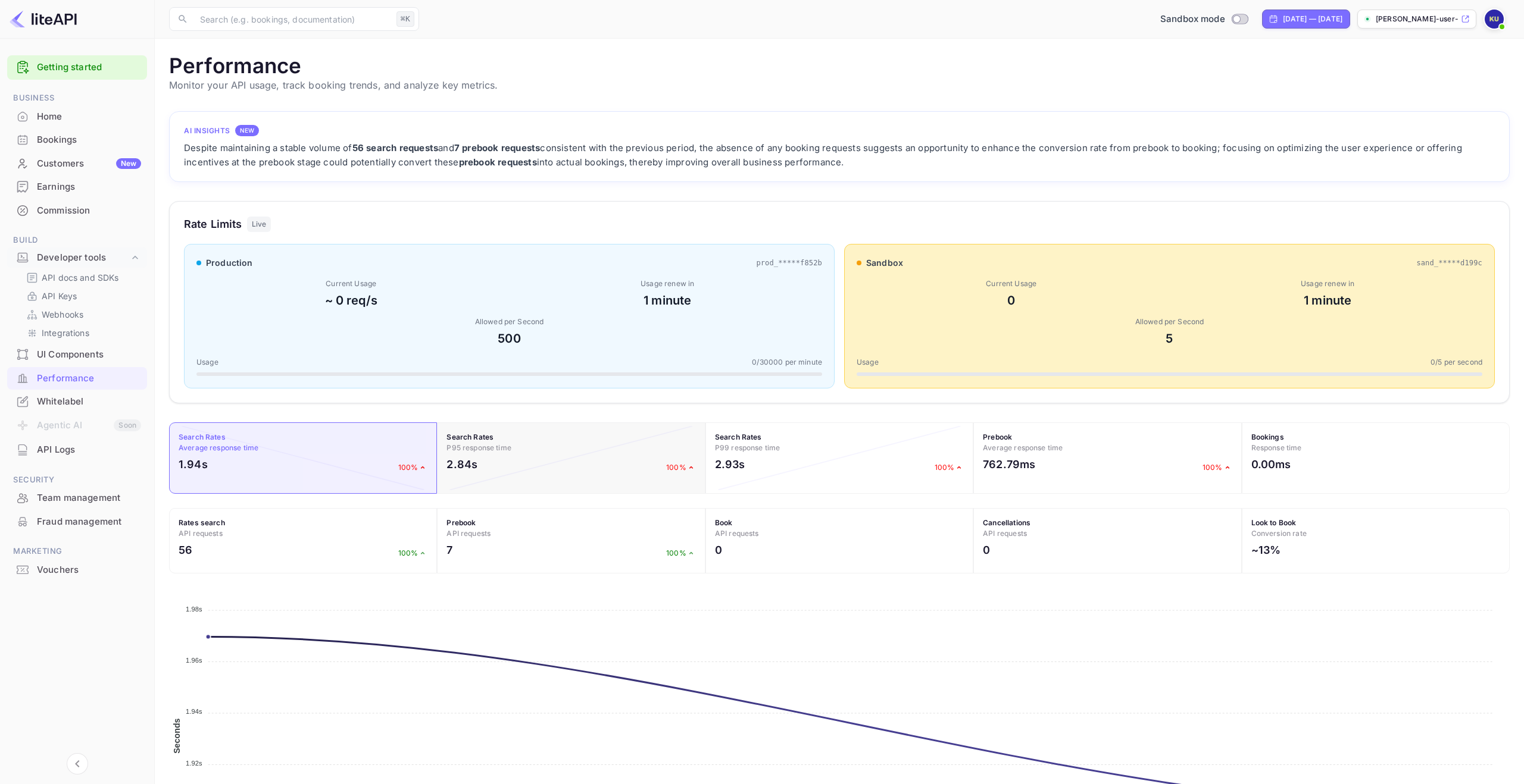
scroll to position [129, 0]
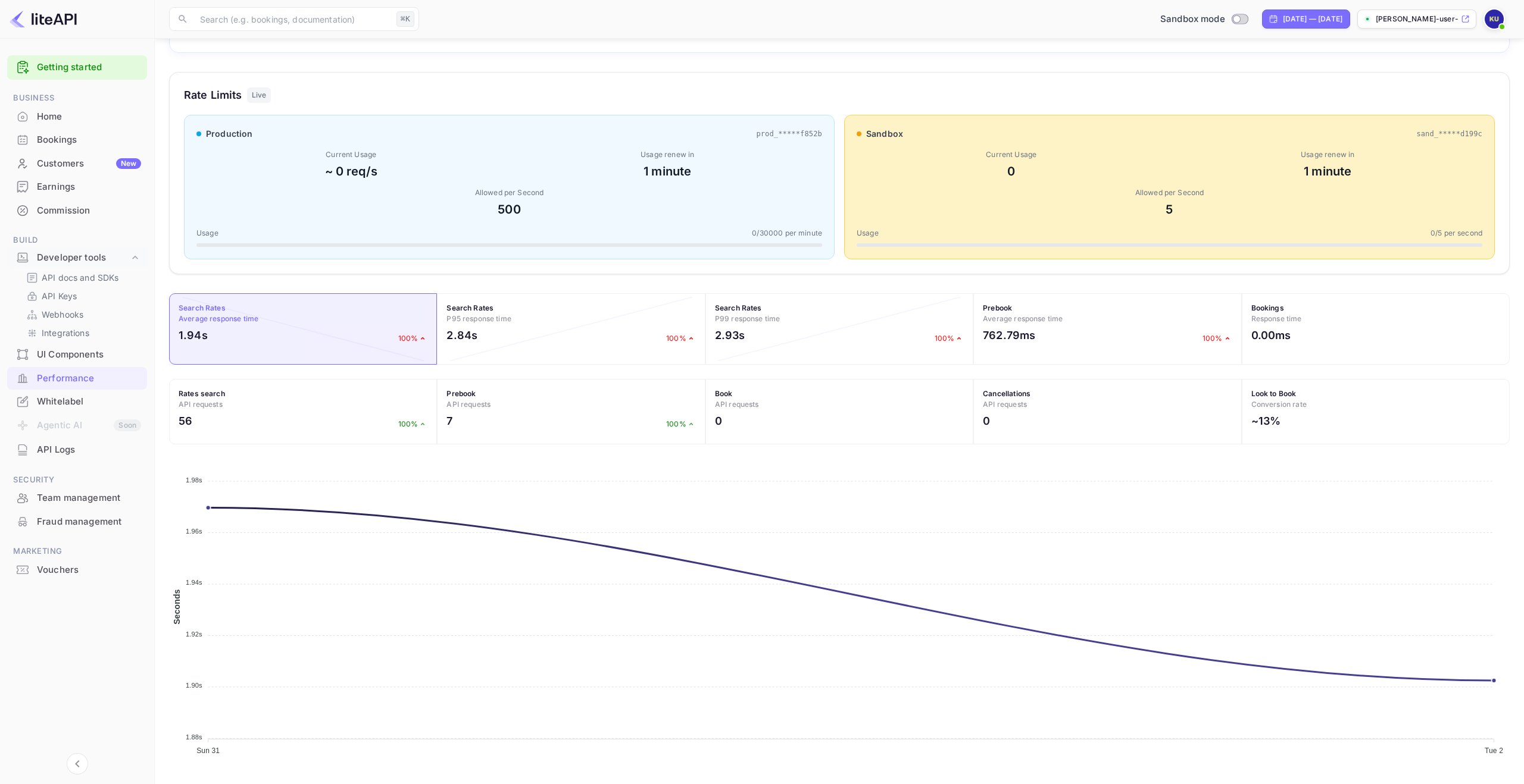
click at [47, 111] on div "Home" at bounding box center [89, 117] width 104 height 14
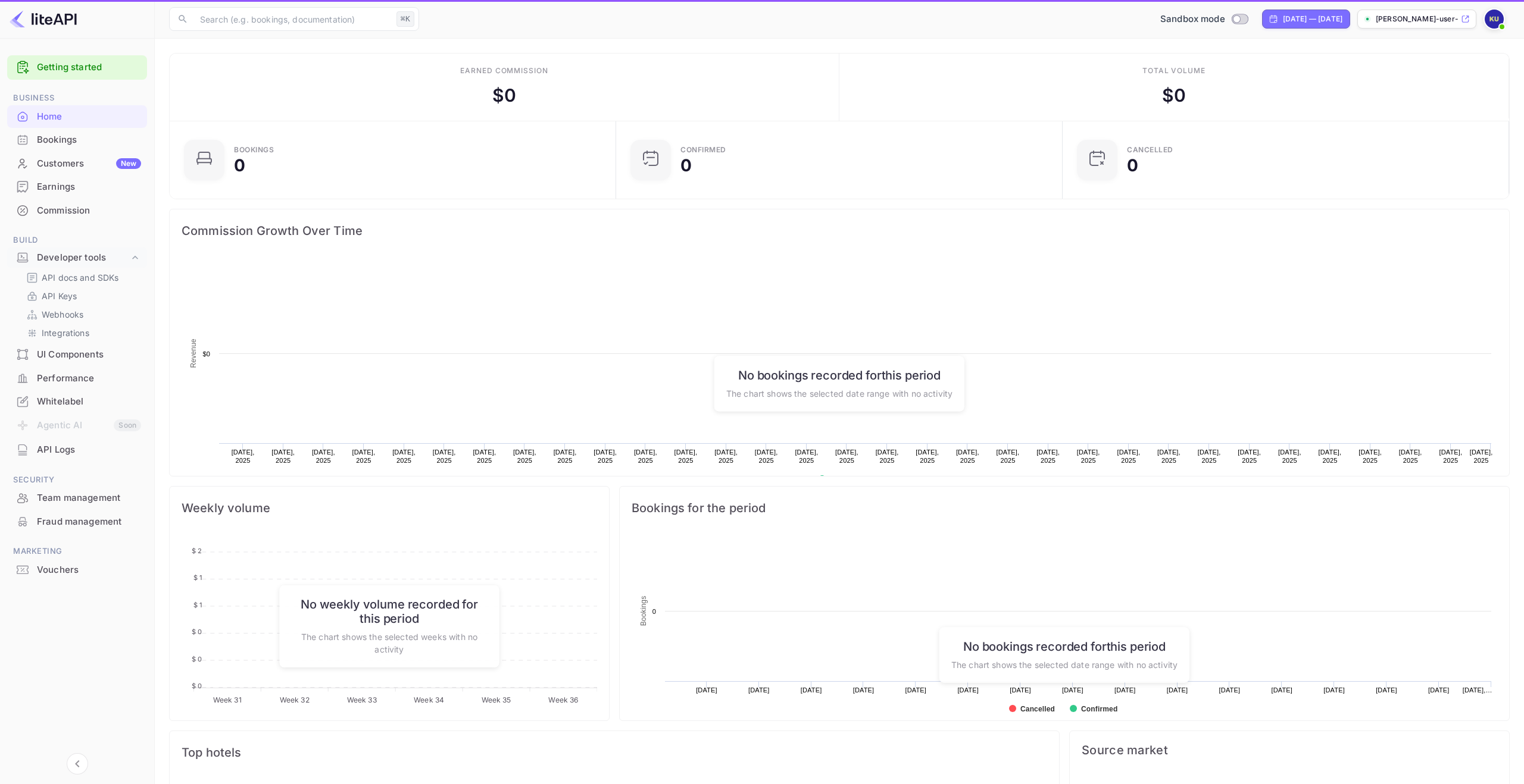
scroll to position [193, 439]
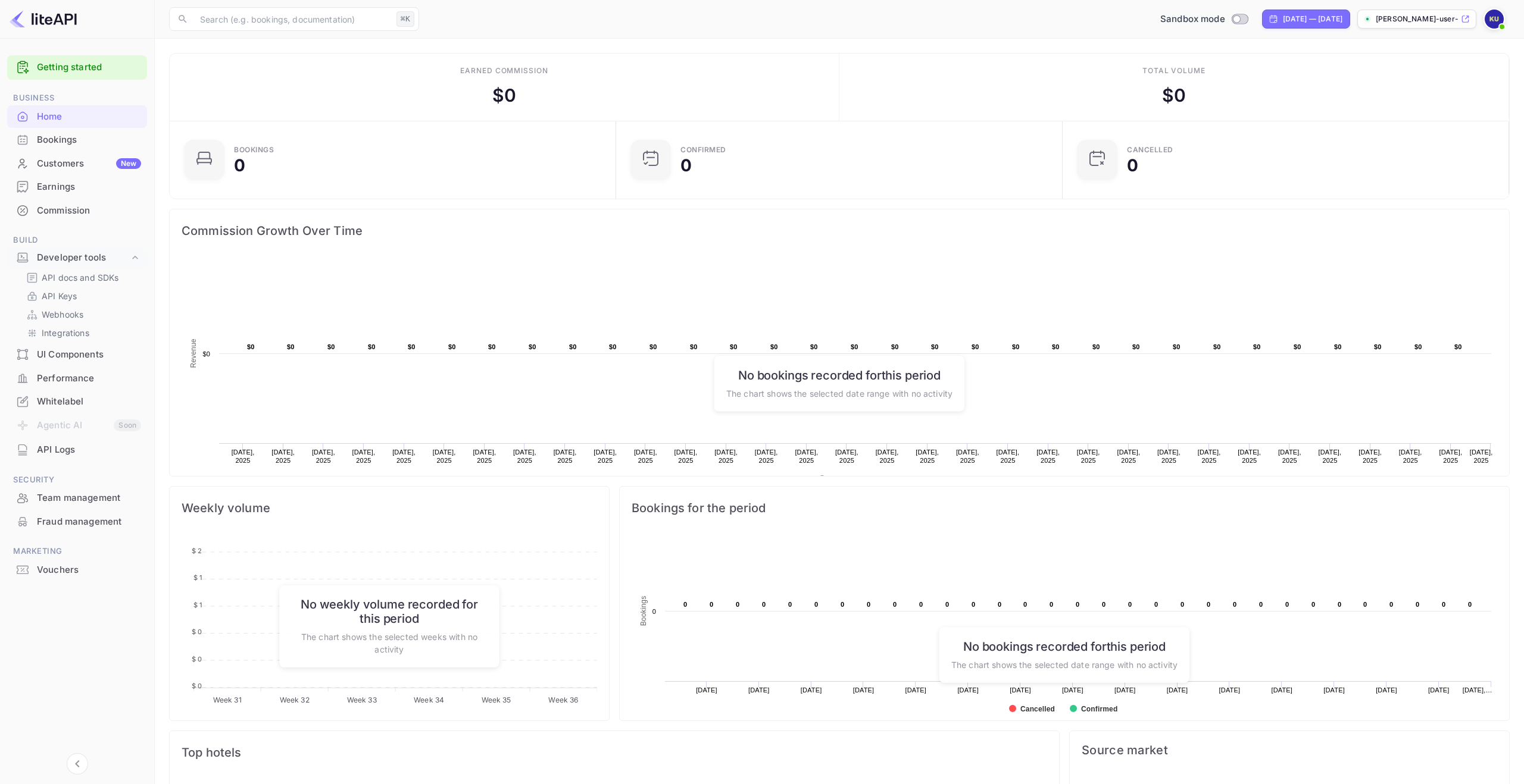
click at [1495, 21] on img at bounding box center [1494, 19] width 19 height 19
click at [1419, 94] on div "Settings" at bounding box center [1436, 108] width 137 height 29
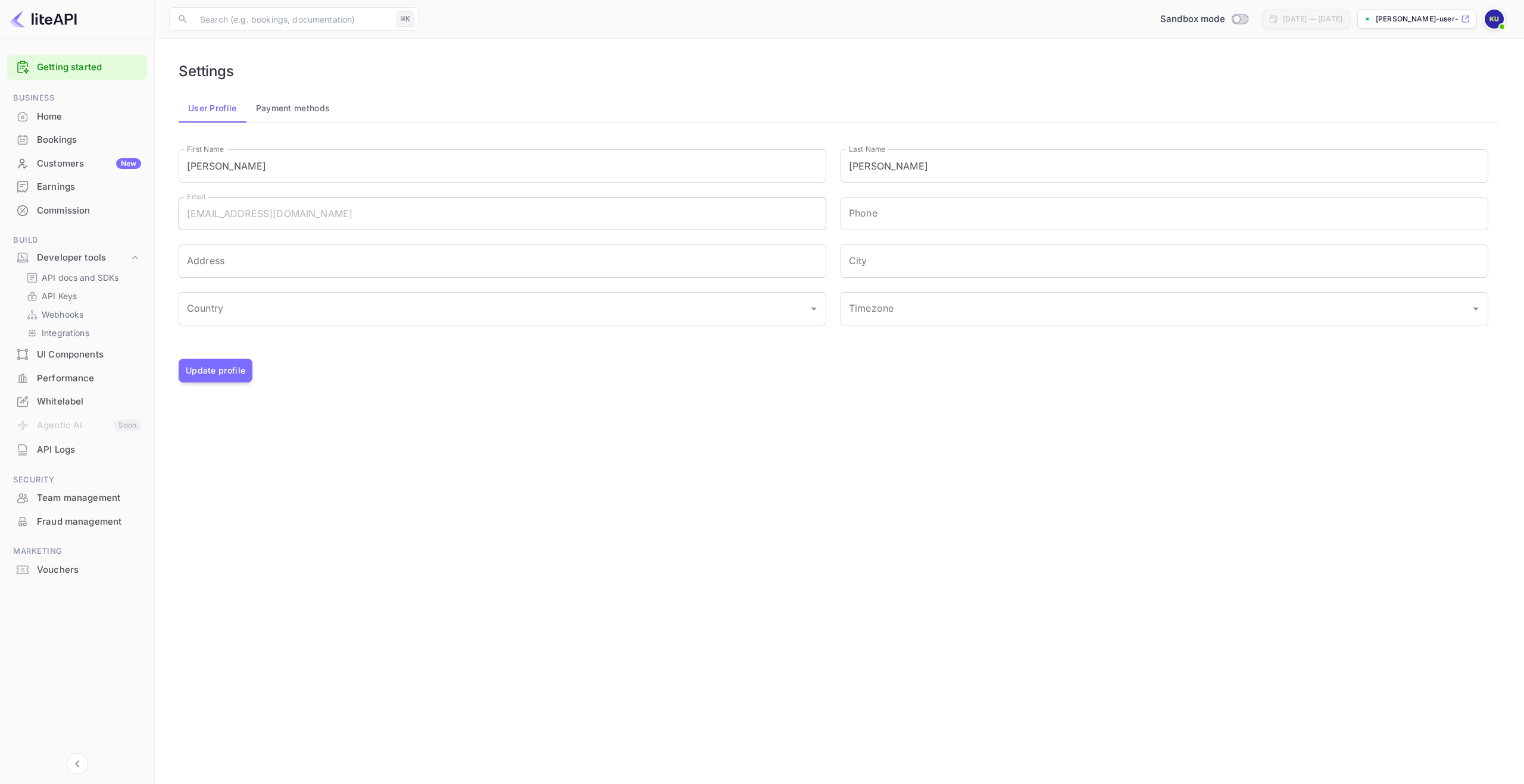
click at [1404, 23] on p "[PERSON_NAME]-user-nxcbp.nuit..." at bounding box center [1417, 19] width 83 height 11
click at [923, 314] on input "Timezone" at bounding box center [1147, 309] width 604 height 23
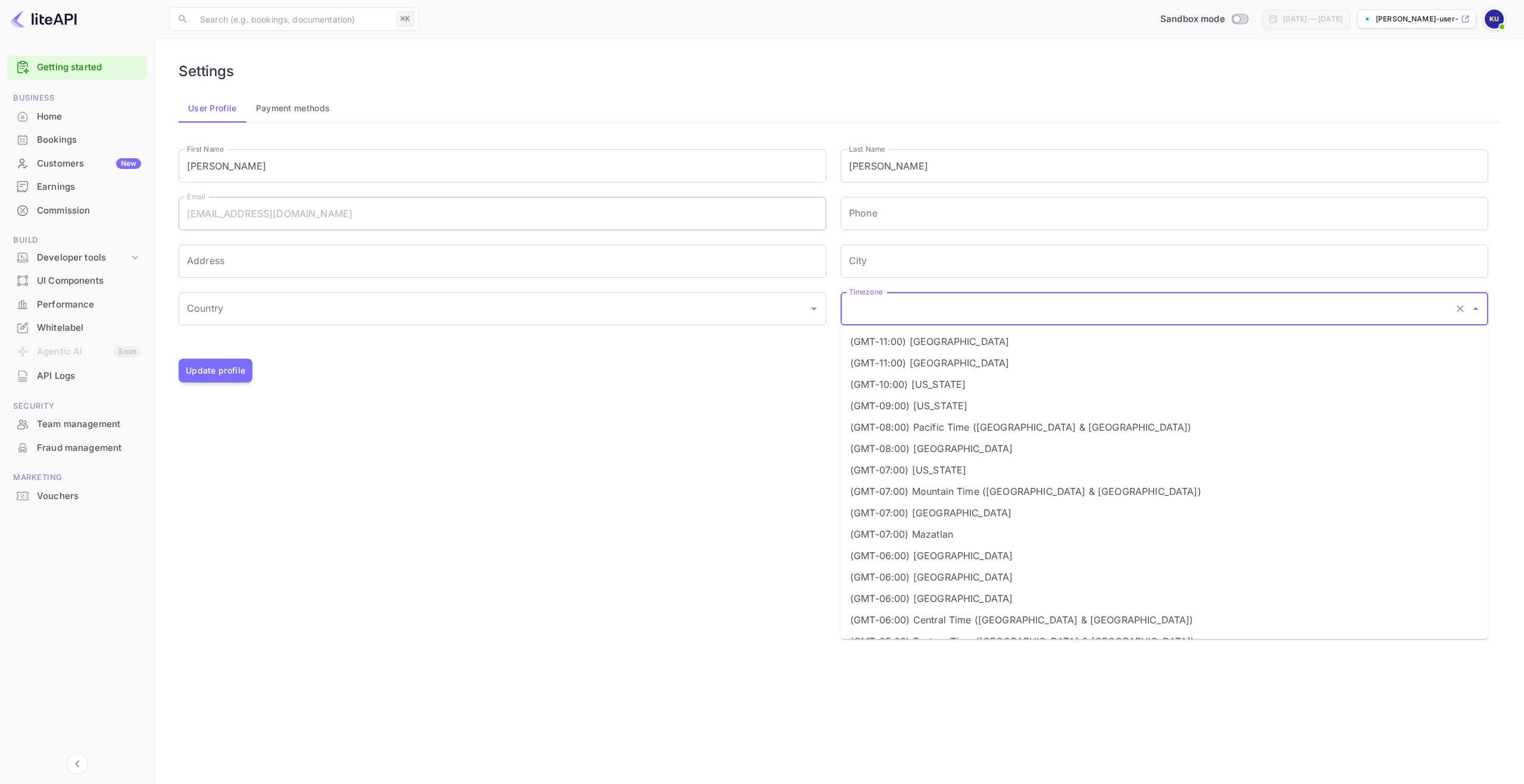
click at [930, 425] on li "(GMT-08:00) Pacific Time ([GEOGRAPHIC_DATA] & [GEOGRAPHIC_DATA])" at bounding box center [1164, 427] width 647 height 21
type input "(GMT-08:00) Pacific Time ([GEOGRAPHIC_DATA] & [GEOGRAPHIC_DATA])"
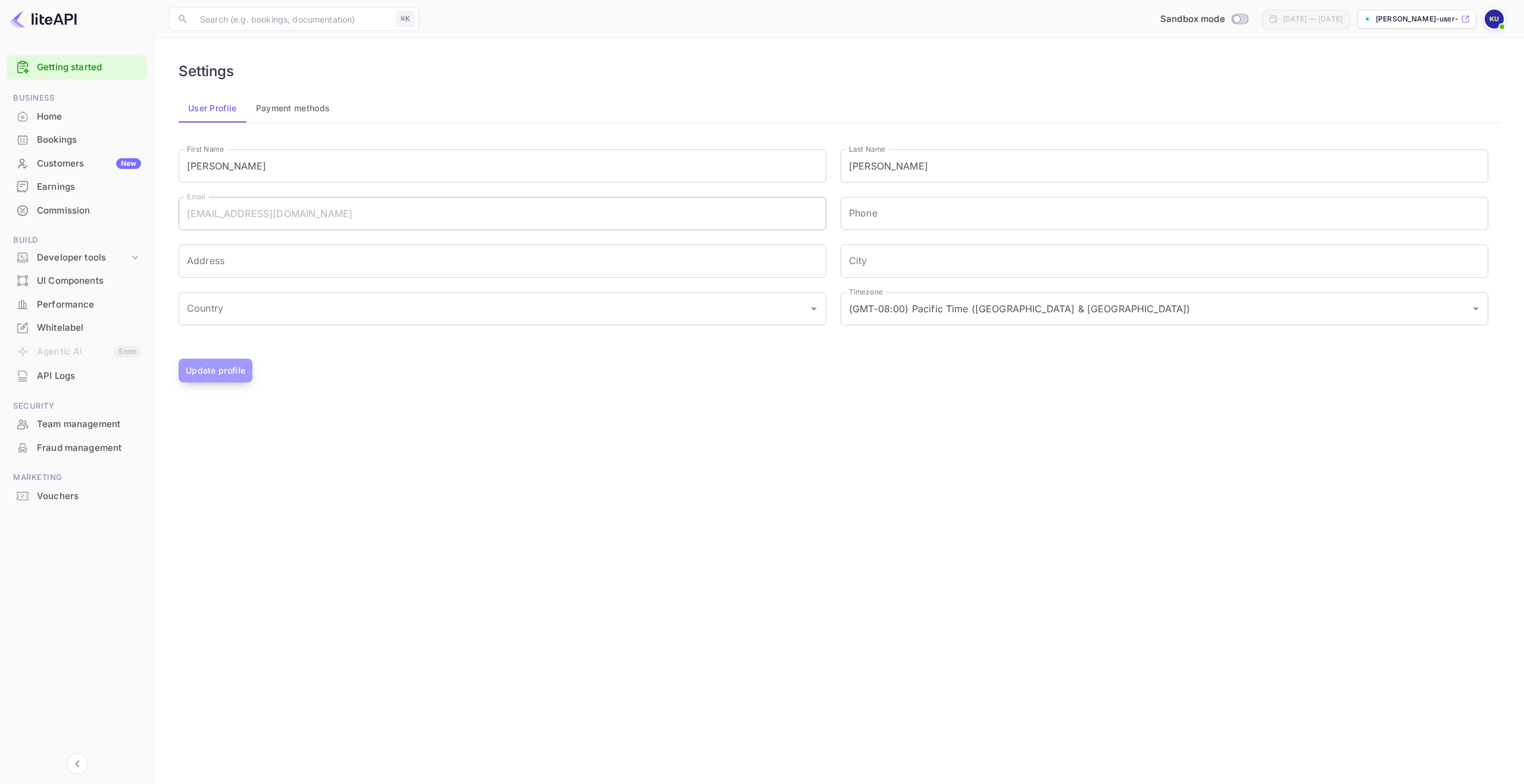
click at [212, 373] on button "Update profile" at bounding box center [215, 370] width 74 height 24
click at [62, 195] on div "Earnings" at bounding box center [77, 187] width 140 height 23
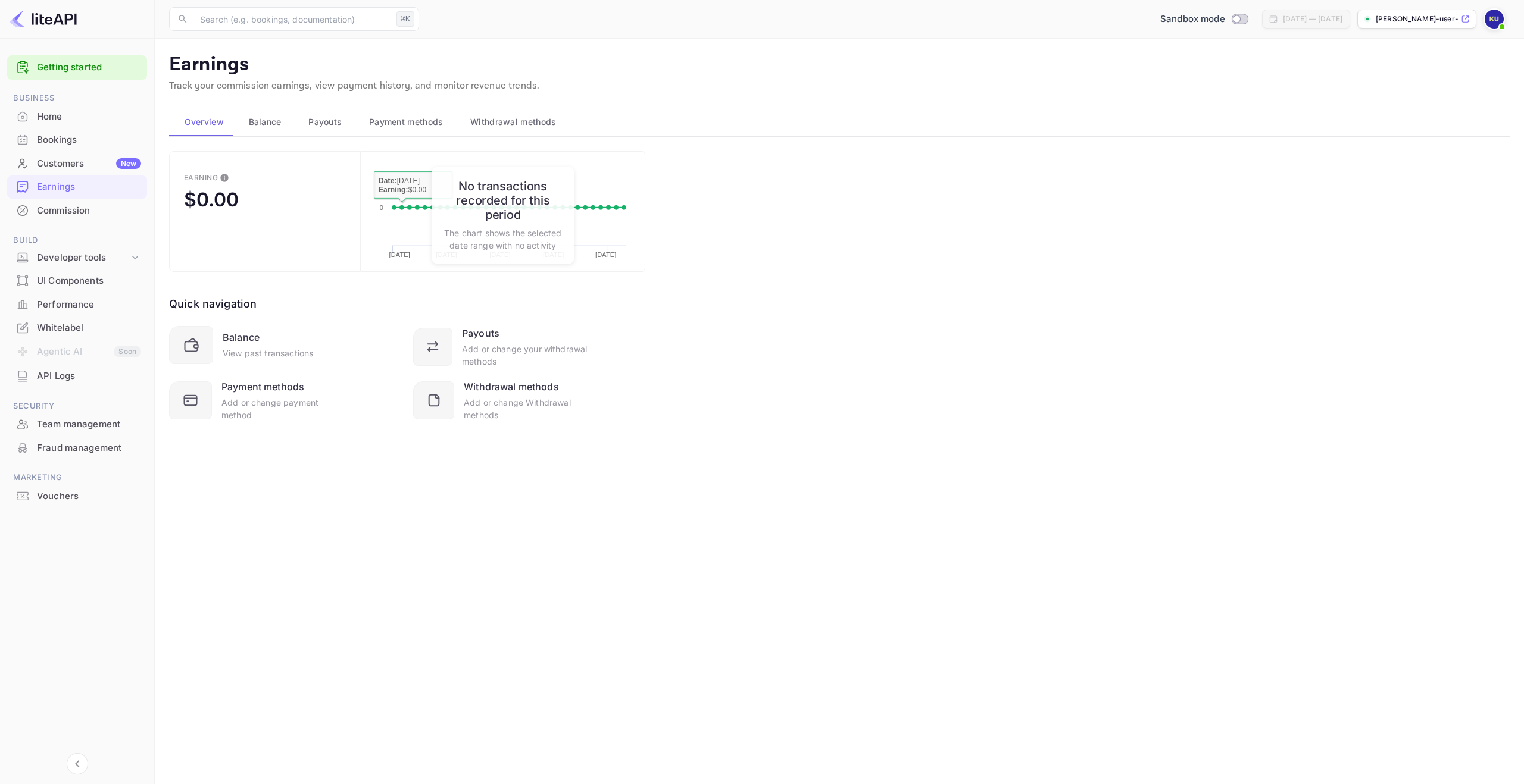
click at [262, 119] on span "Balance" at bounding box center [265, 122] width 33 height 14
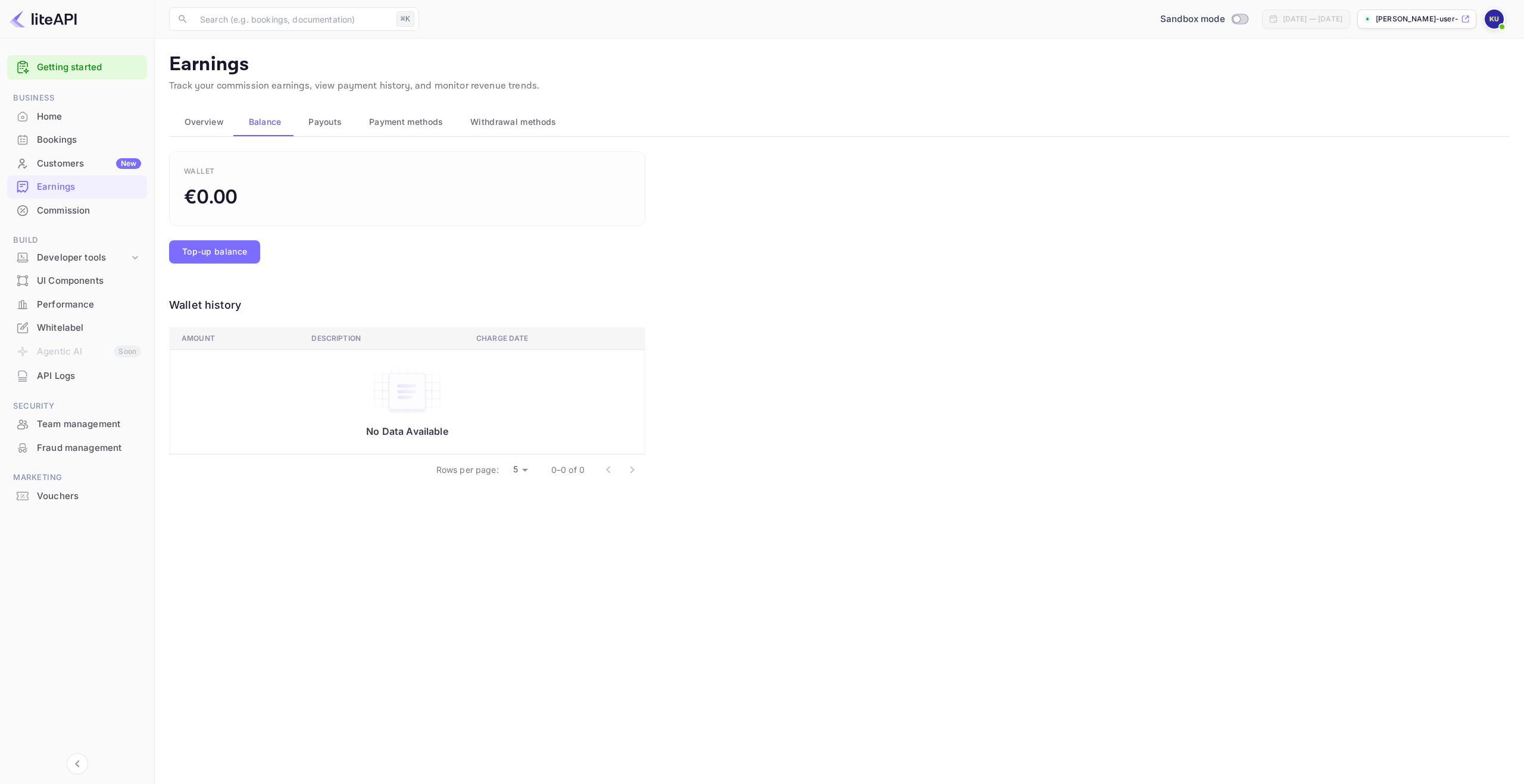
click at [331, 115] on span "Payouts" at bounding box center [325, 122] width 34 height 14
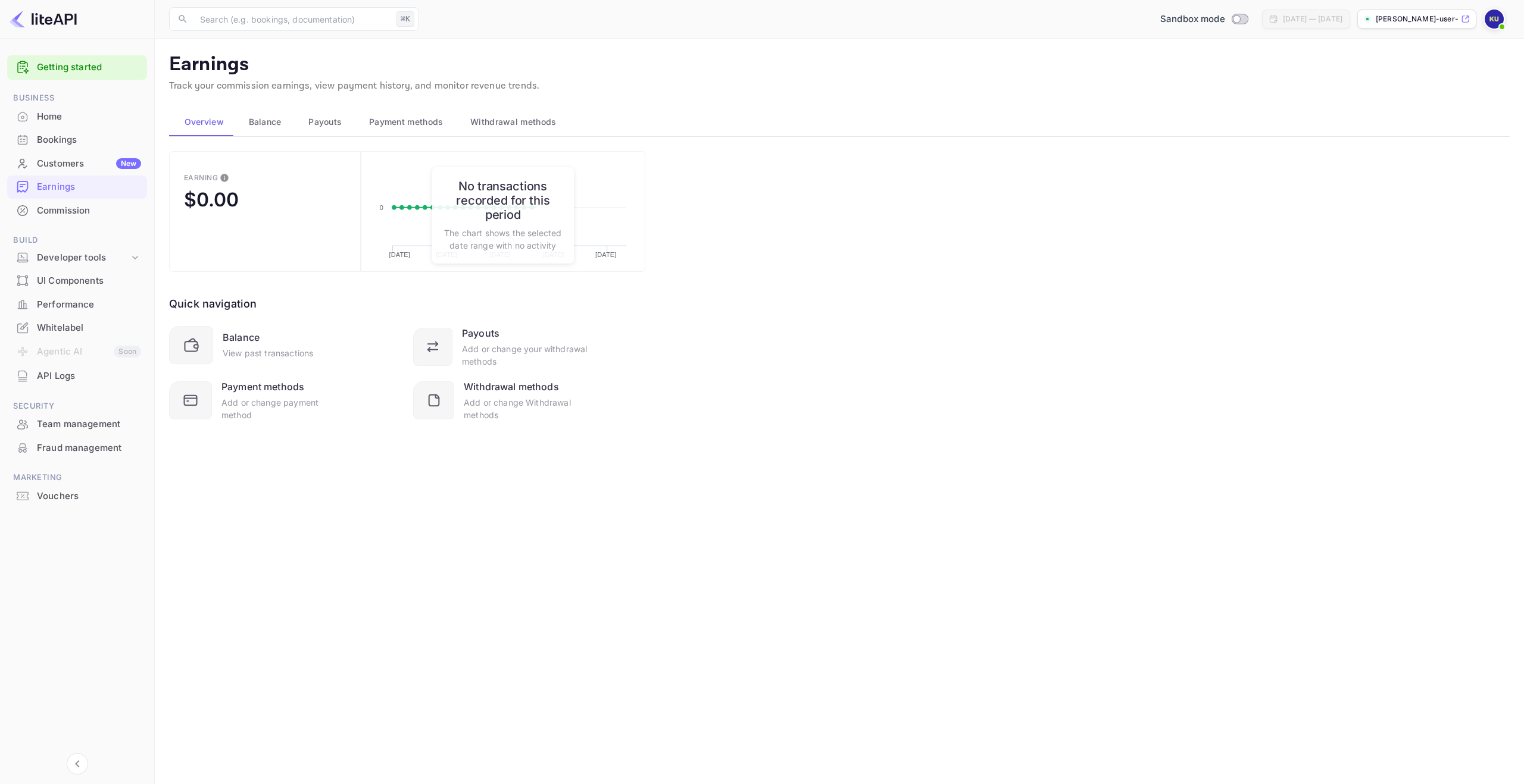
click at [339, 120] on span "Payouts" at bounding box center [325, 122] width 34 height 14
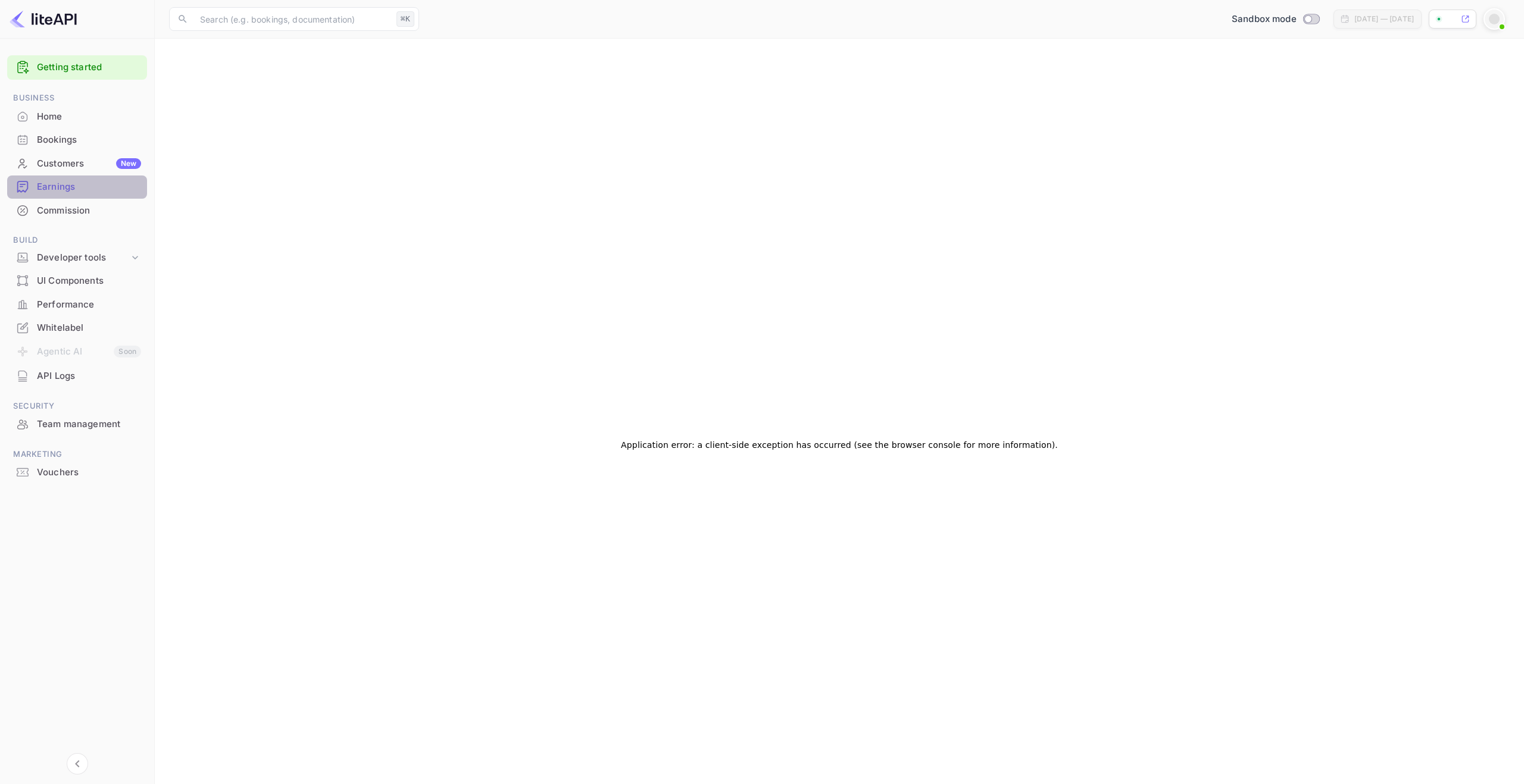
click at [79, 188] on div "Earnings" at bounding box center [89, 187] width 104 height 14
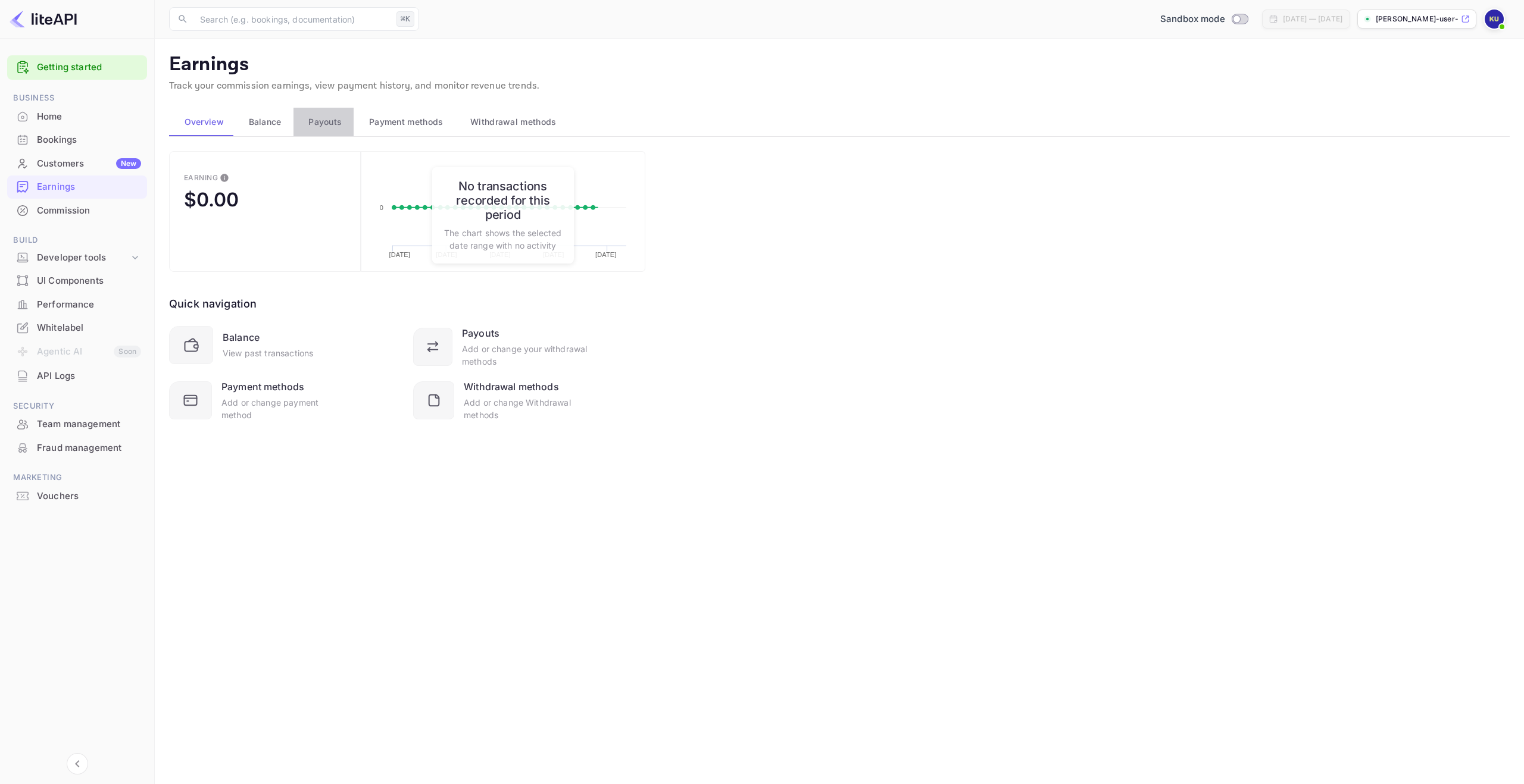
click at [323, 125] on span "Payouts" at bounding box center [325, 122] width 34 height 14
click at [392, 122] on span "Payment methods" at bounding box center [406, 122] width 74 height 14
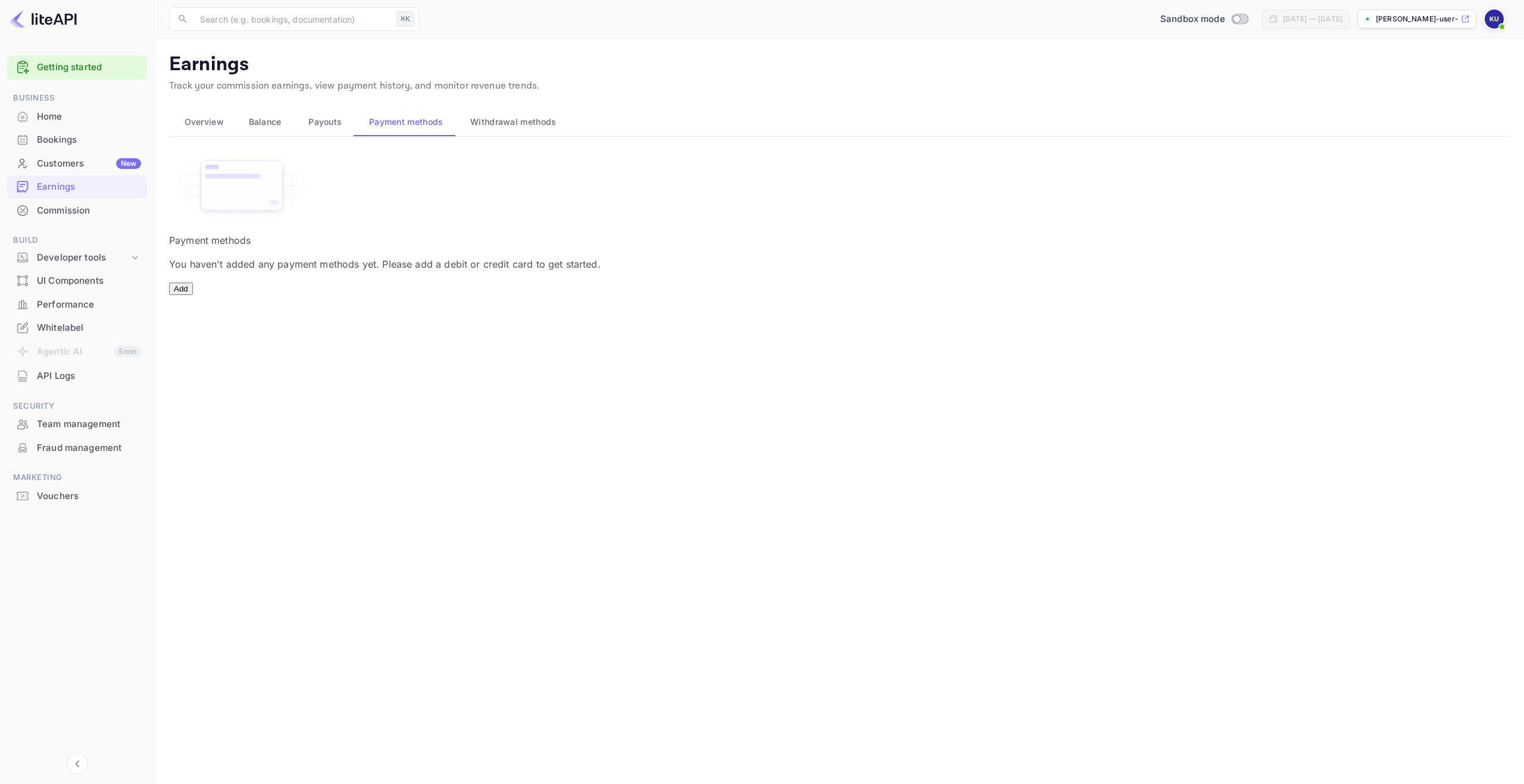
click at [504, 117] on span "Withdrawal methods" at bounding box center [513, 122] width 86 height 14
click at [320, 120] on span "Payouts" at bounding box center [325, 122] width 34 height 14
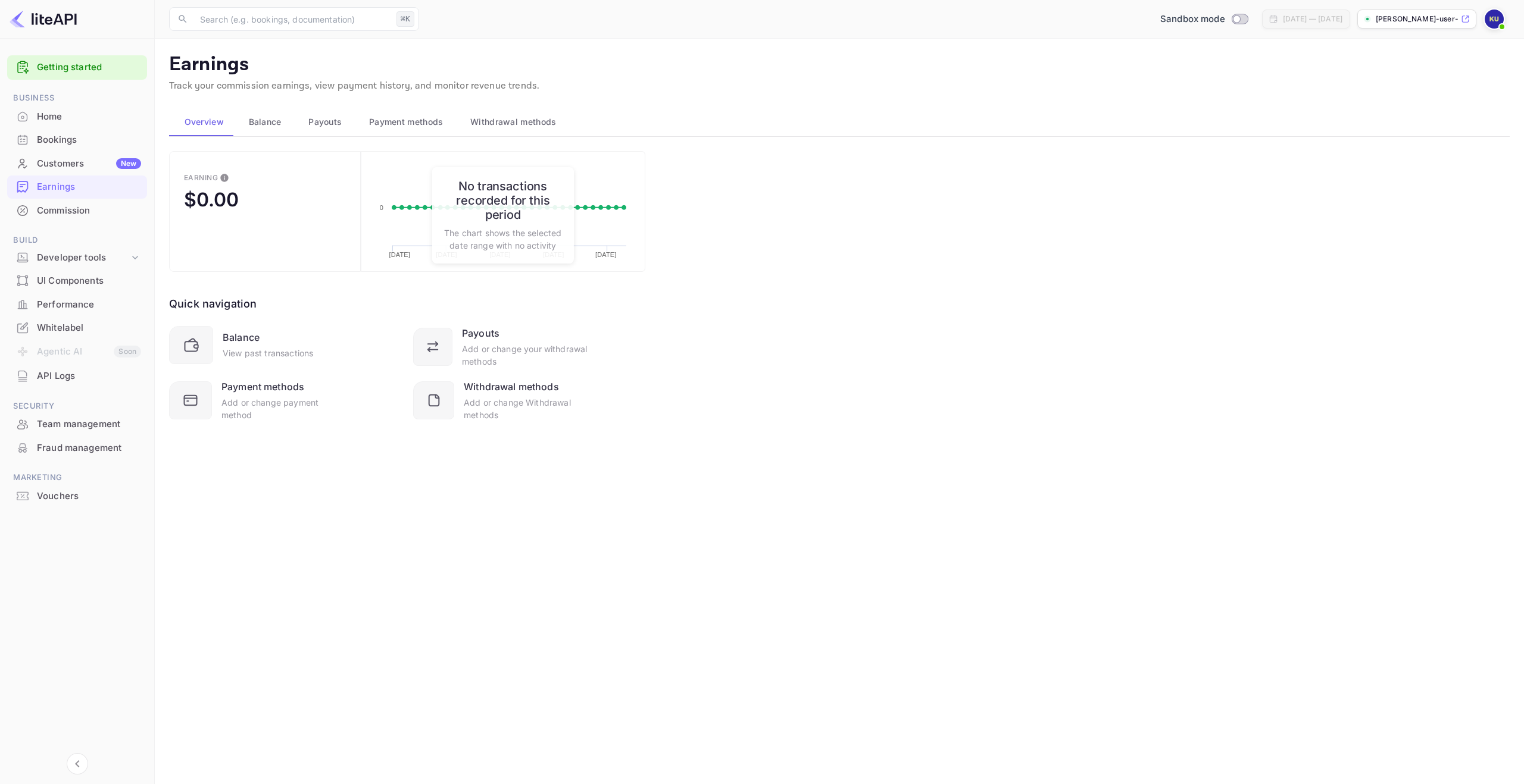
click at [329, 124] on span "Payouts" at bounding box center [325, 122] width 34 height 14
click at [107, 217] on div "Commission" at bounding box center [77, 210] width 140 height 23
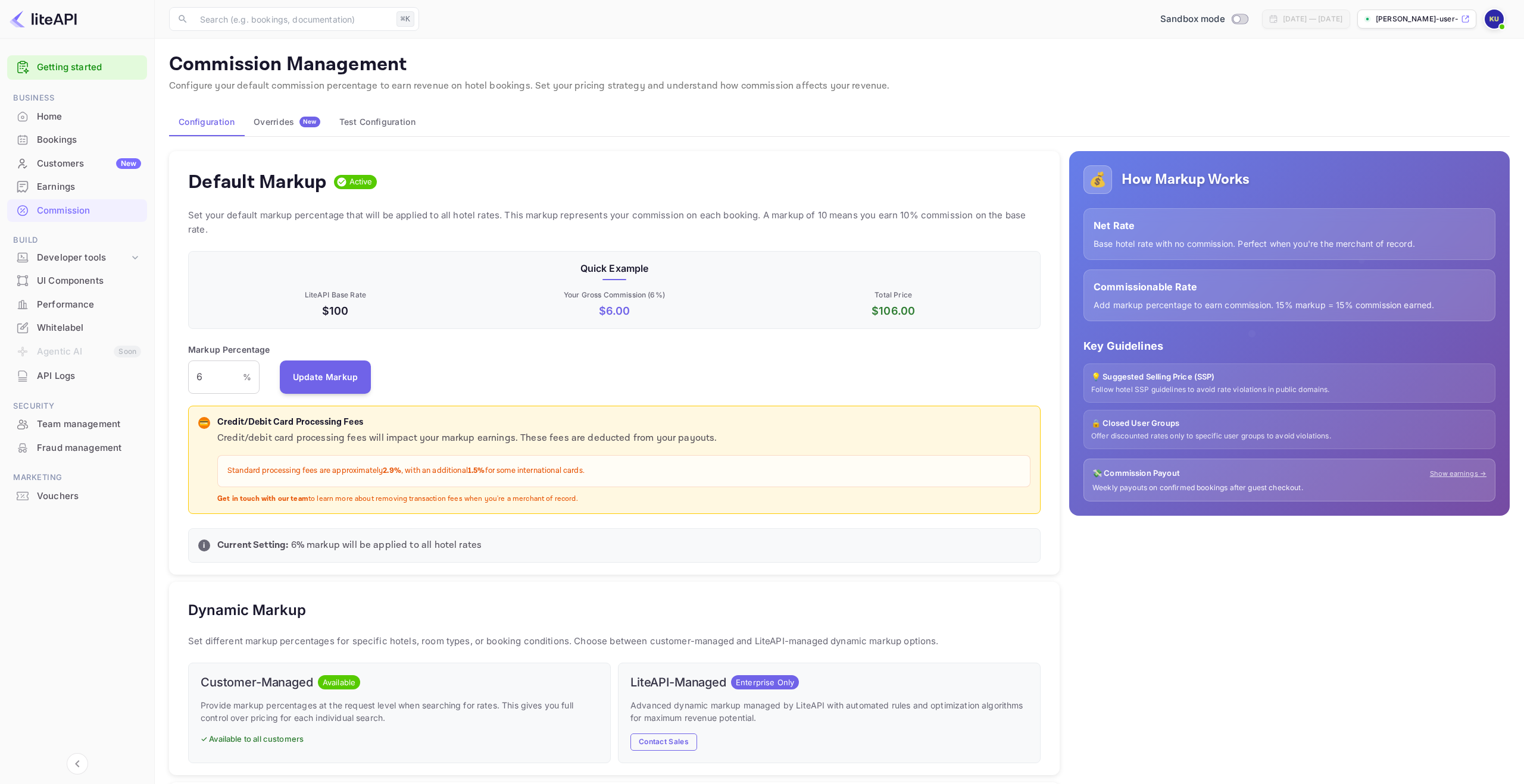
scroll to position [211, 852]
click at [285, 125] on div "Overrides New" at bounding box center [286, 122] width 67 height 11
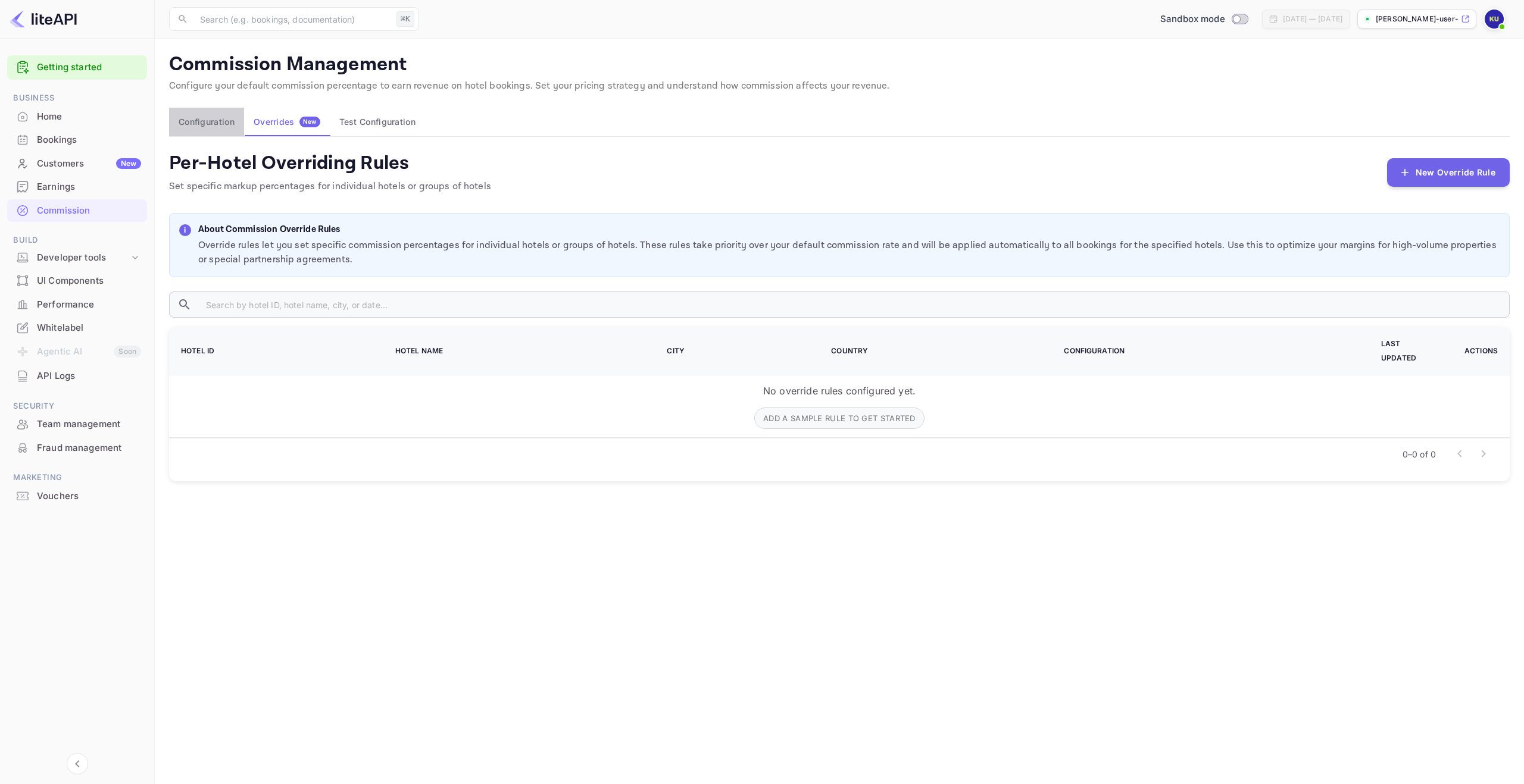
click at [217, 126] on button "Configuration" at bounding box center [206, 122] width 75 height 29
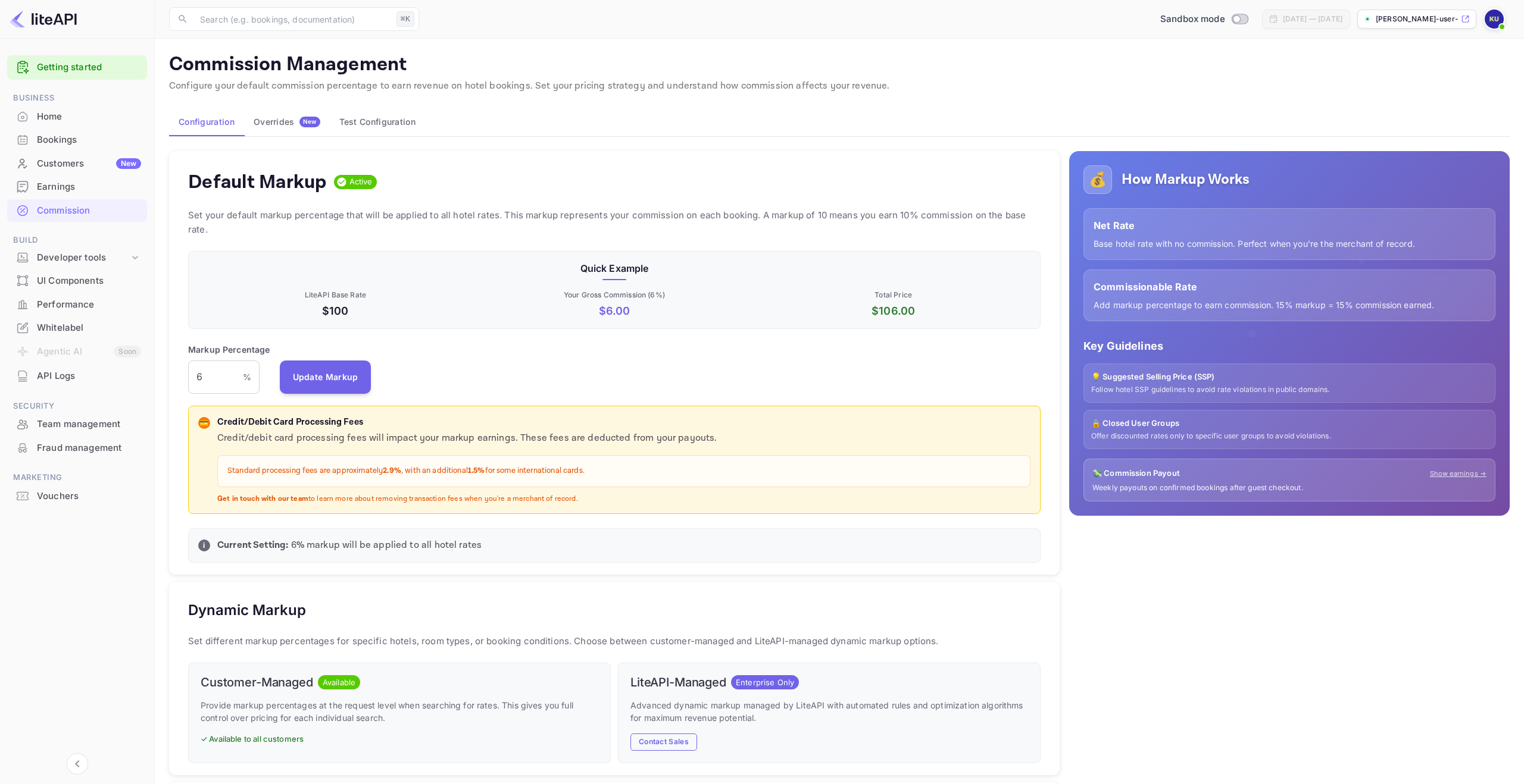
scroll to position [211, 852]
click at [72, 420] on div "Team management" at bounding box center [89, 424] width 104 height 14
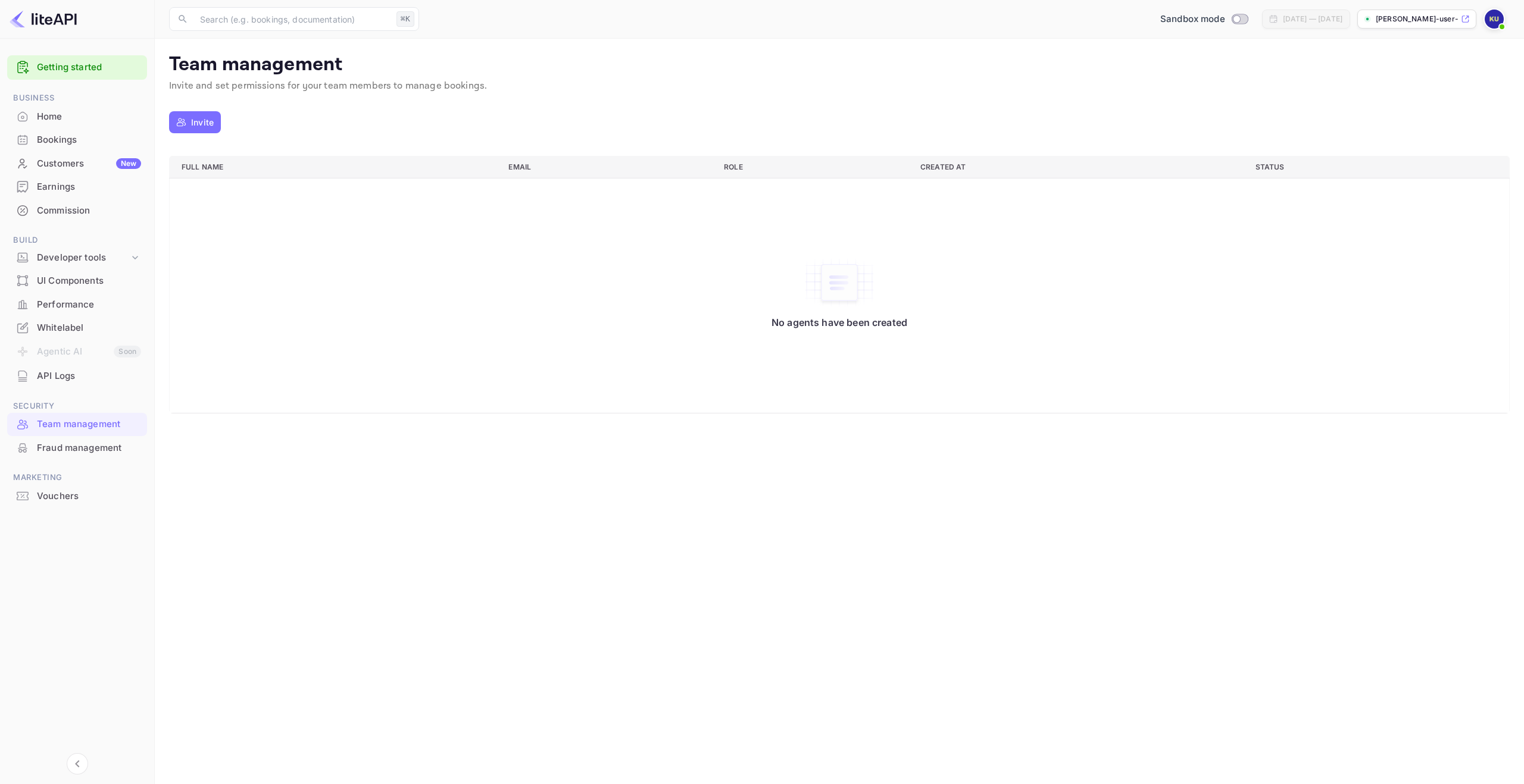
click at [87, 444] on div "Fraud management" at bounding box center [89, 448] width 104 height 14
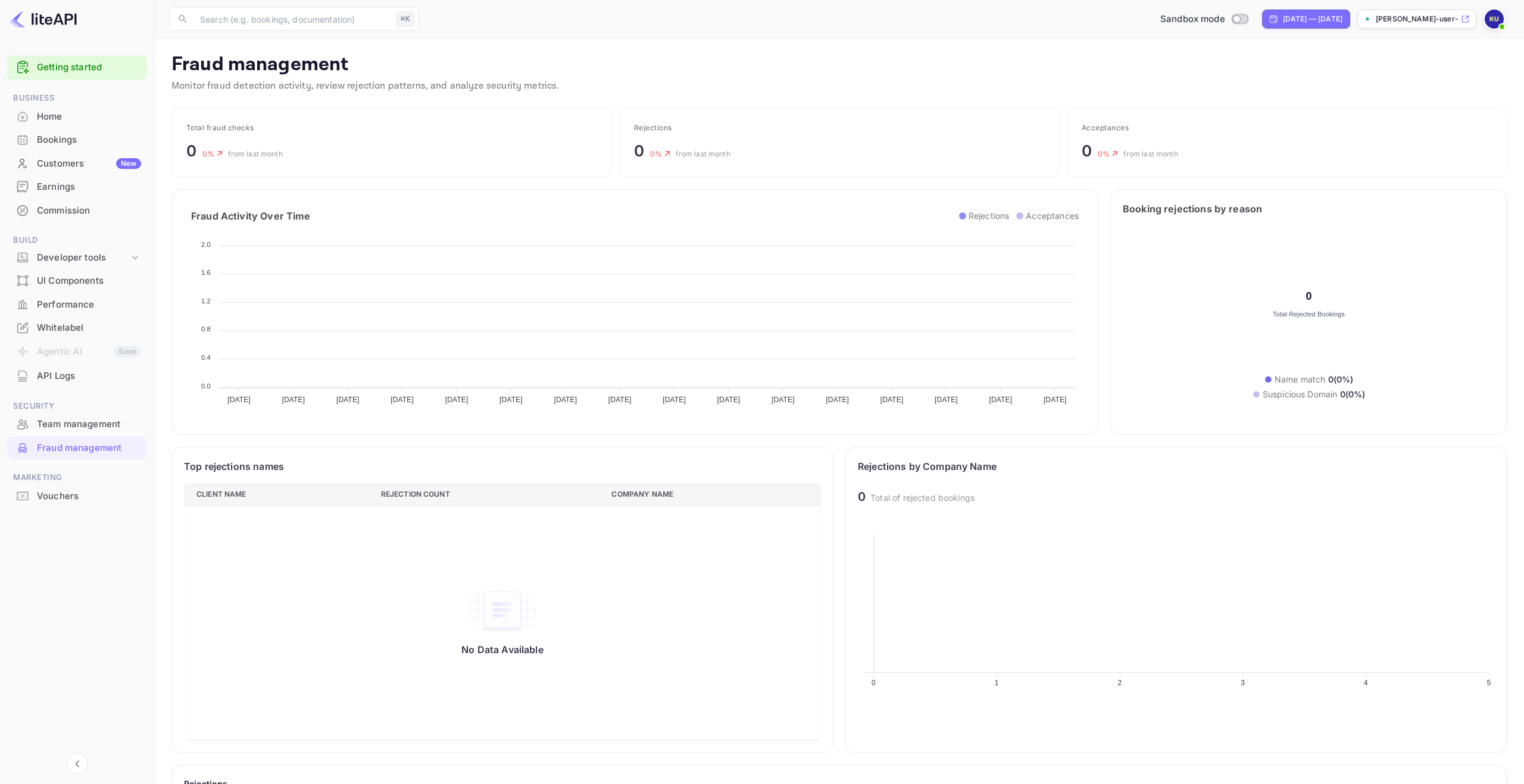
scroll to position [245, 637]
click at [94, 168] on div "Customers New" at bounding box center [89, 163] width 104 height 14
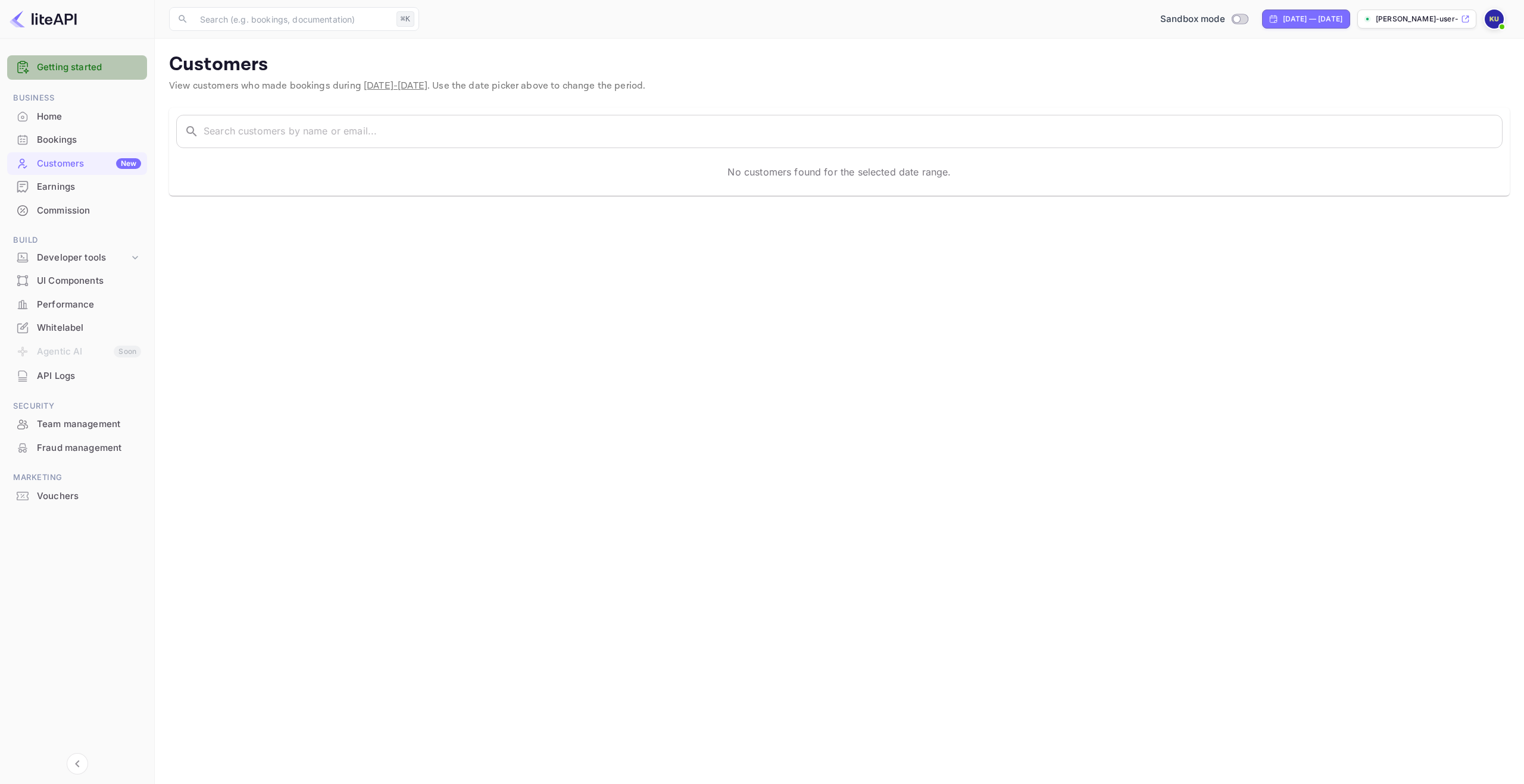
click at [84, 73] on link "Getting started" at bounding box center [89, 67] width 104 height 14
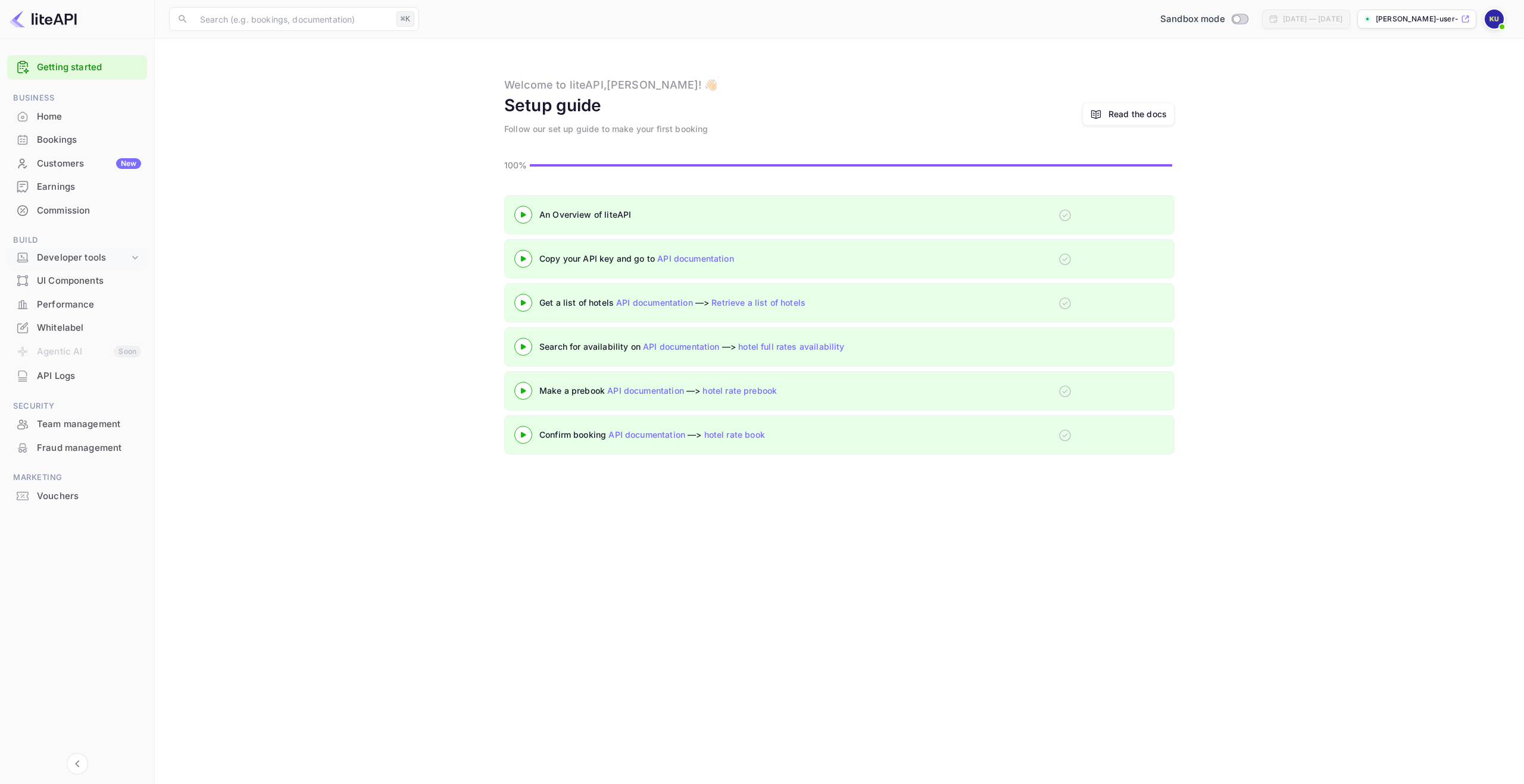
click at [139, 253] on icon at bounding box center [135, 258] width 12 height 12
click at [110, 281] on p "API docs and SDKs" at bounding box center [80, 277] width 77 height 12
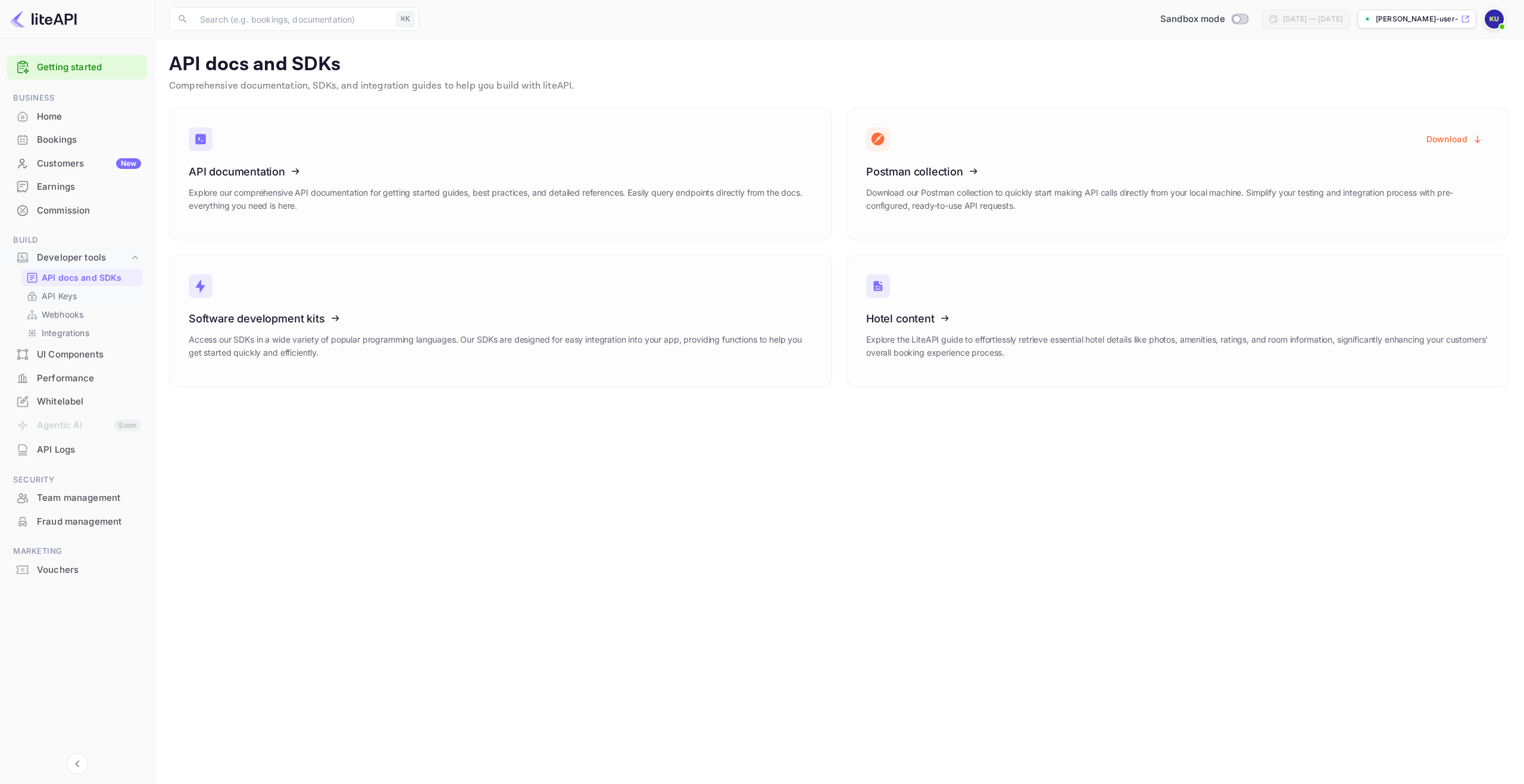
click at [93, 290] on link "API Keys" at bounding box center [82, 296] width 111 height 12
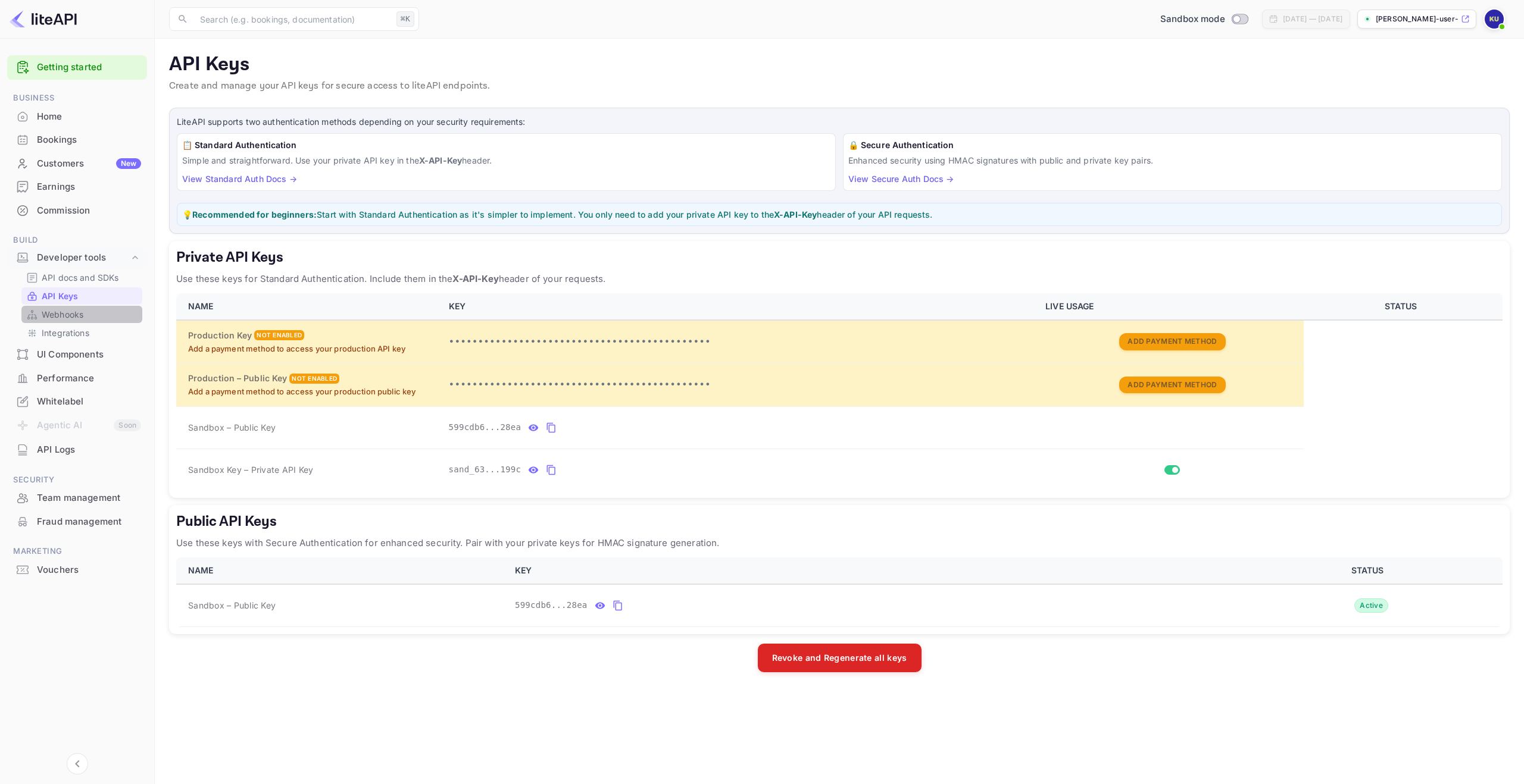
click at [83, 316] on p "Webhooks" at bounding box center [62, 314] width 42 height 12
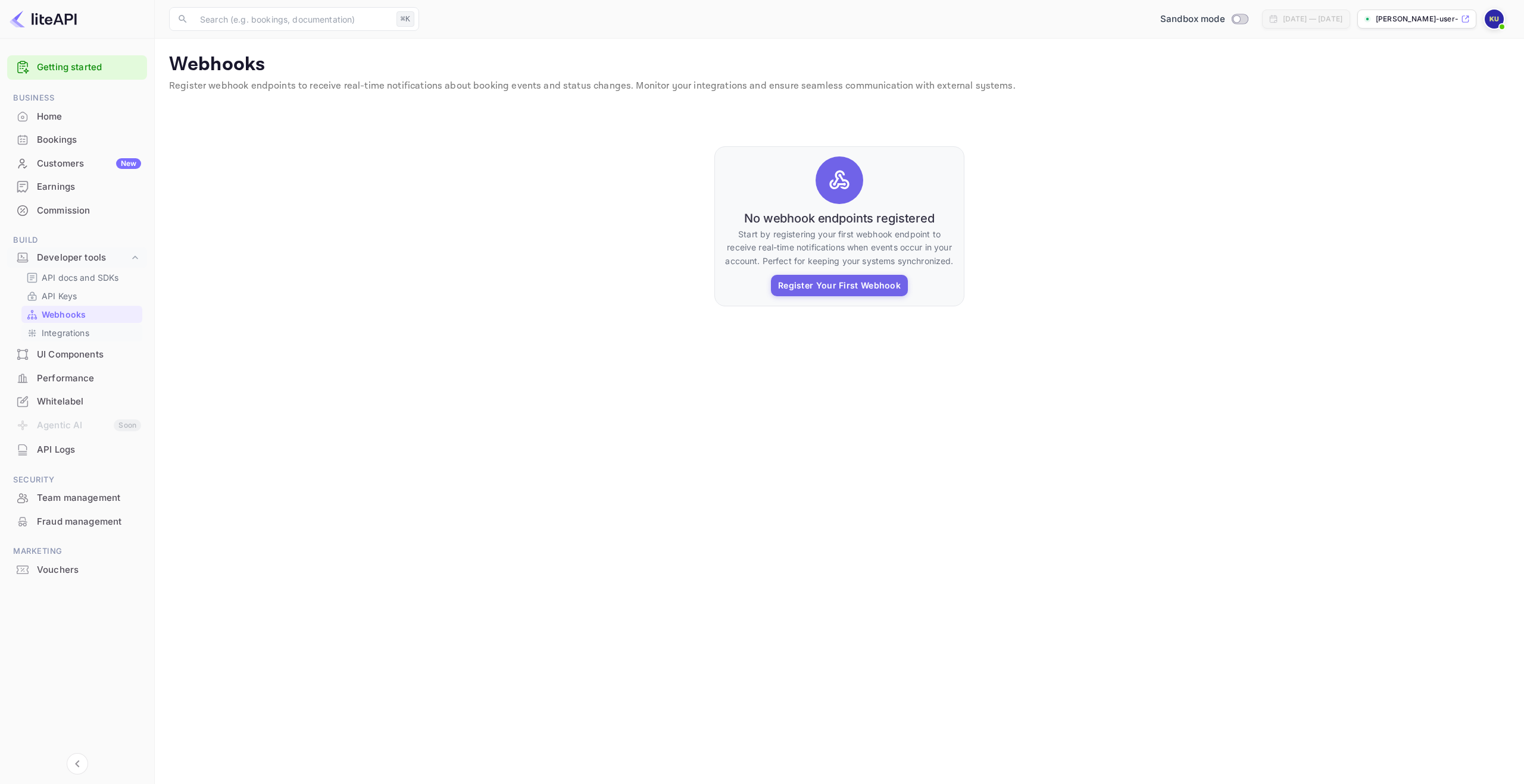
click at [87, 338] on p "Integrations" at bounding box center [65, 332] width 47 height 12
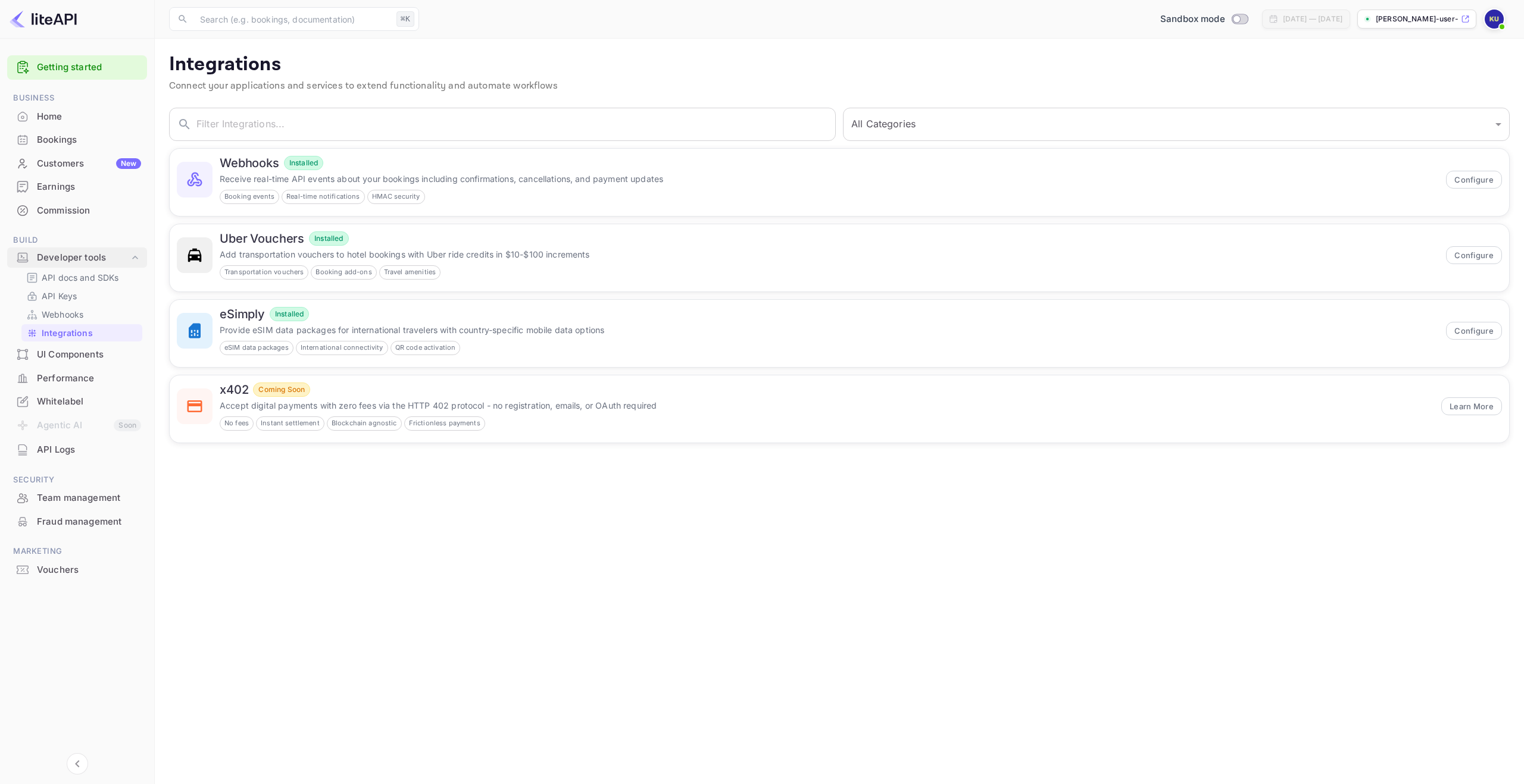
click at [97, 261] on div "Developer tools" at bounding box center [83, 258] width 92 height 14
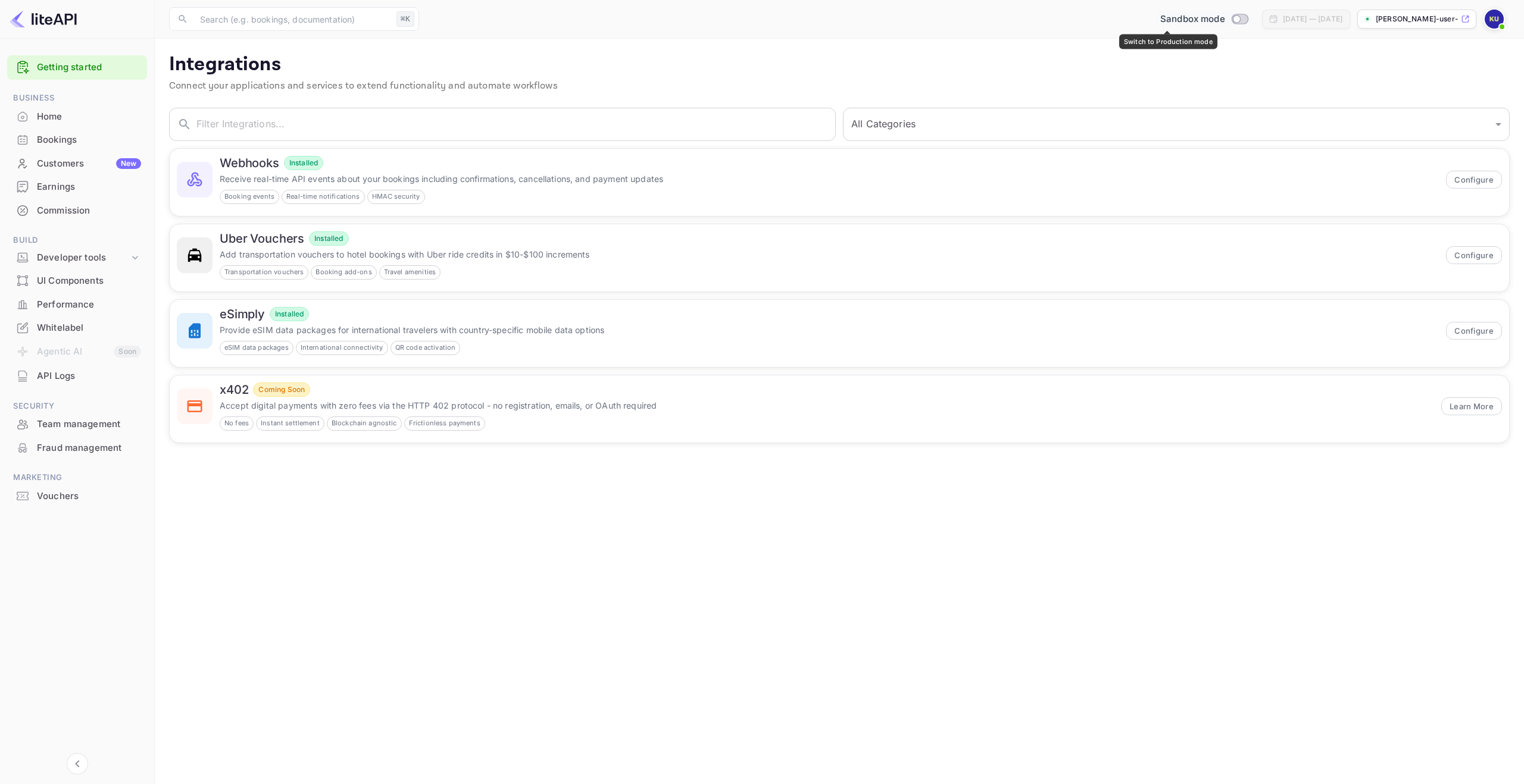
click at [1225, 18] on input "Switch to Production mode" at bounding box center [1236, 19] width 24 height 8
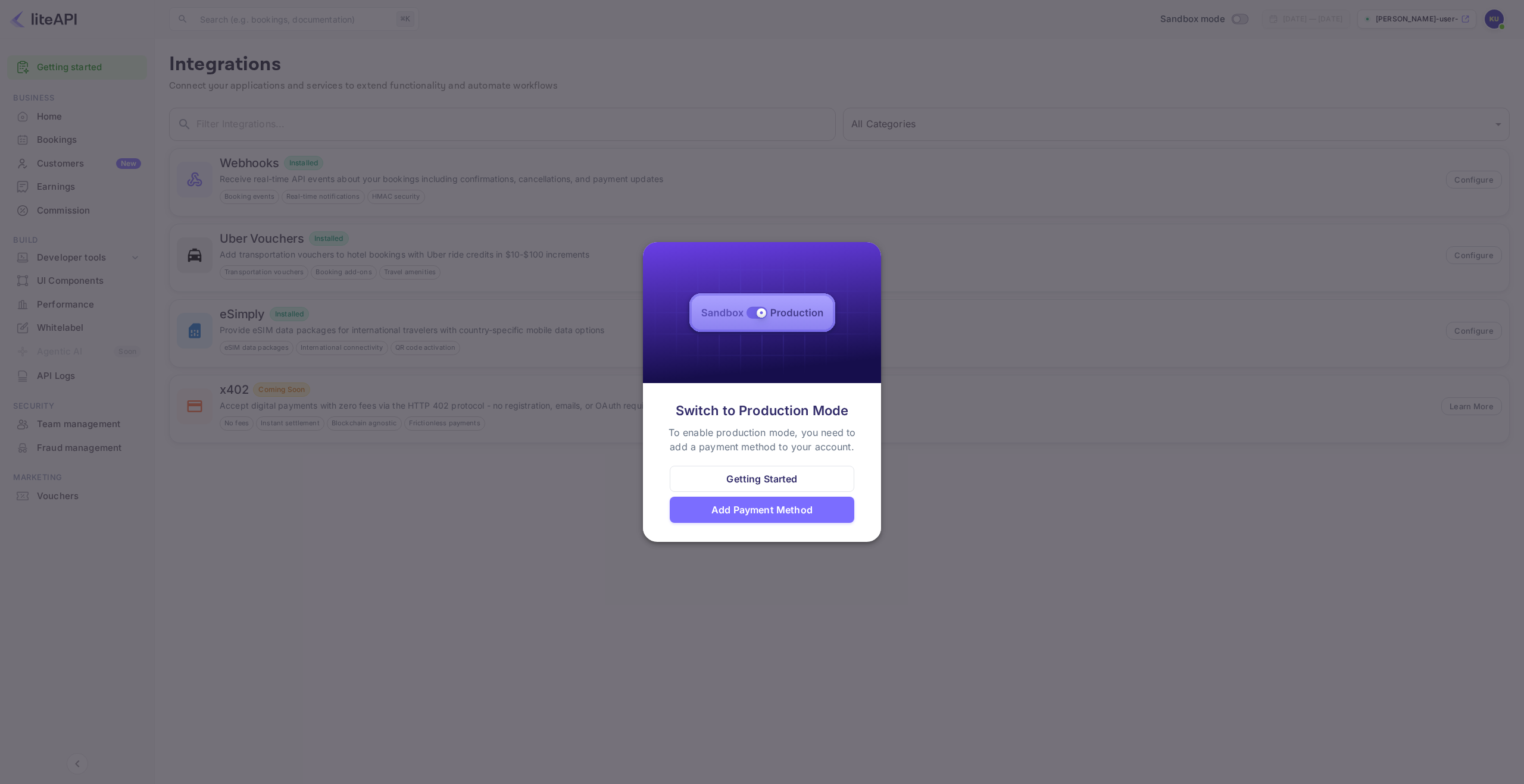
click at [735, 112] on div at bounding box center [762, 392] width 1524 height 784
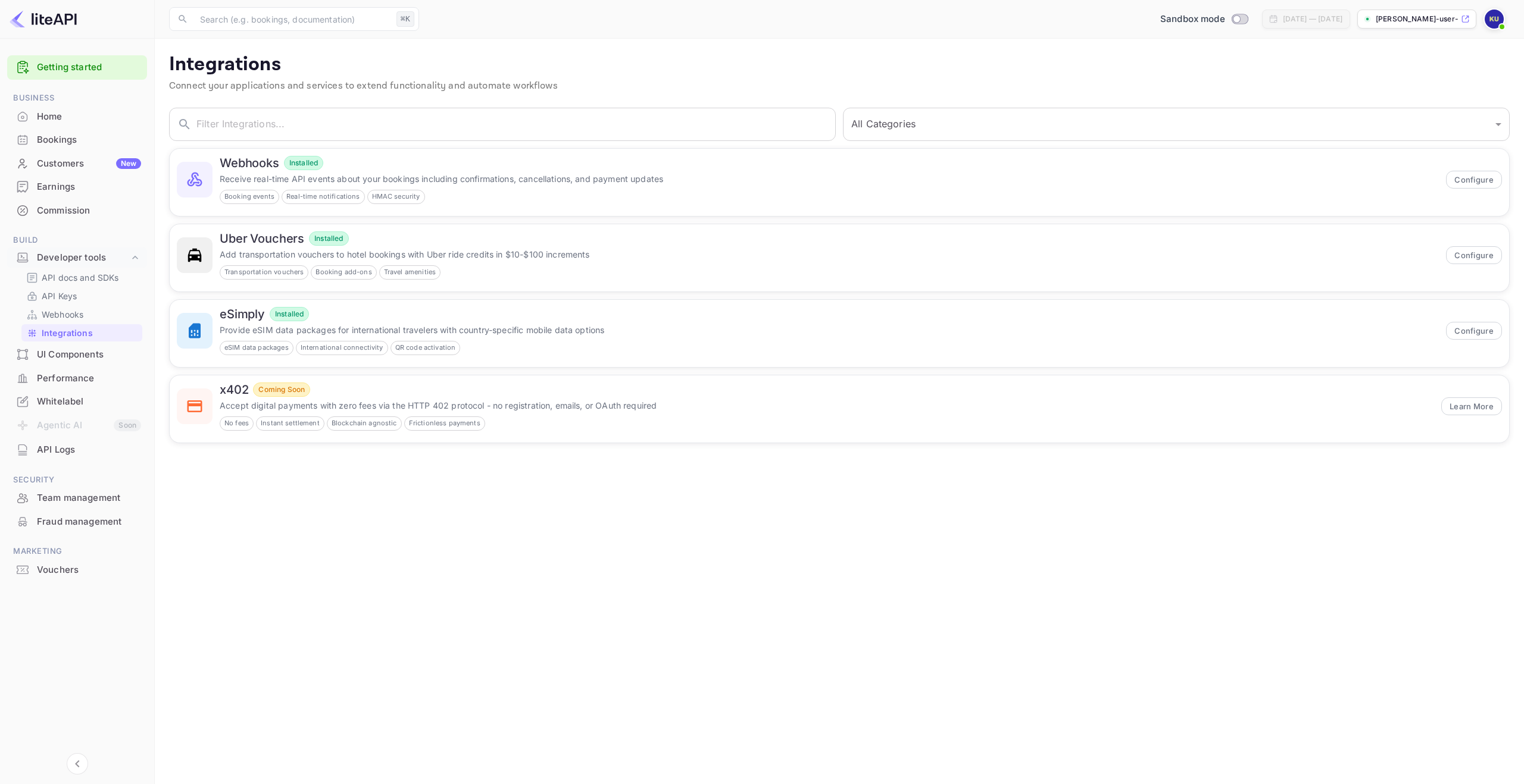
click at [52, 118] on div "Home" at bounding box center [89, 117] width 104 height 14
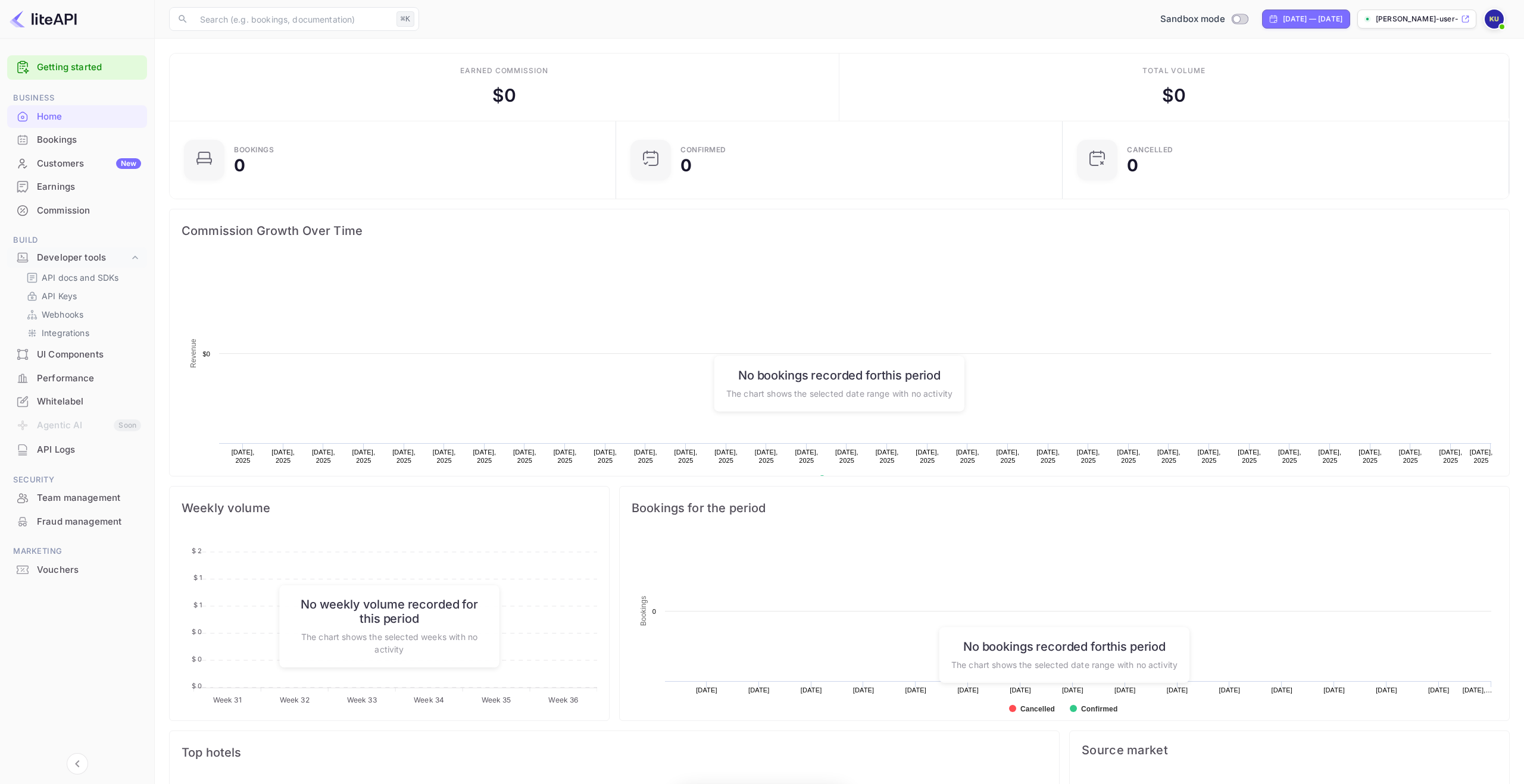
scroll to position [193, 439]
click at [80, 397] on div "Whitelabel" at bounding box center [89, 402] width 104 height 14
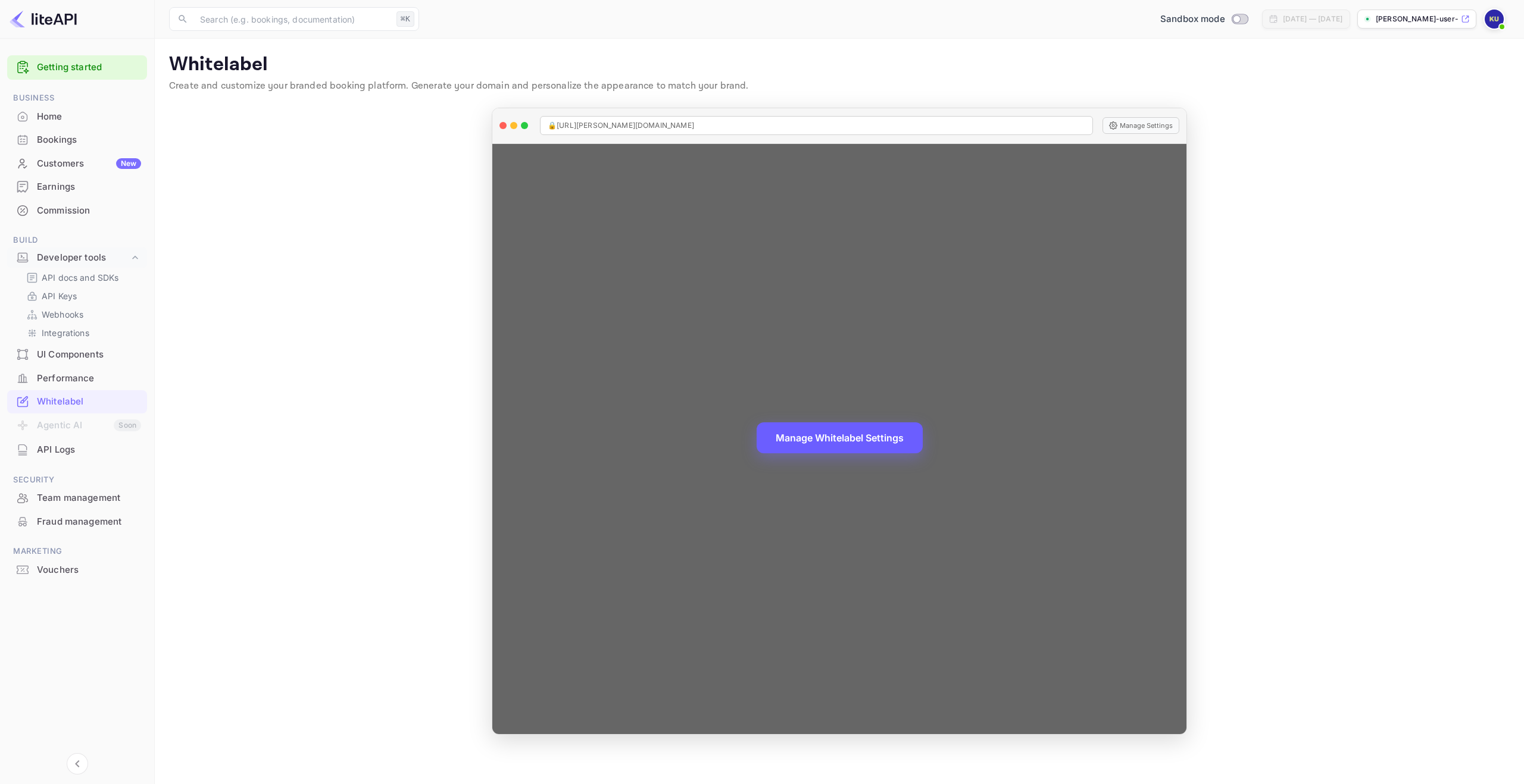
click at [830, 445] on button "Manage Whitelabel Settings" at bounding box center [839, 437] width 166 height 31
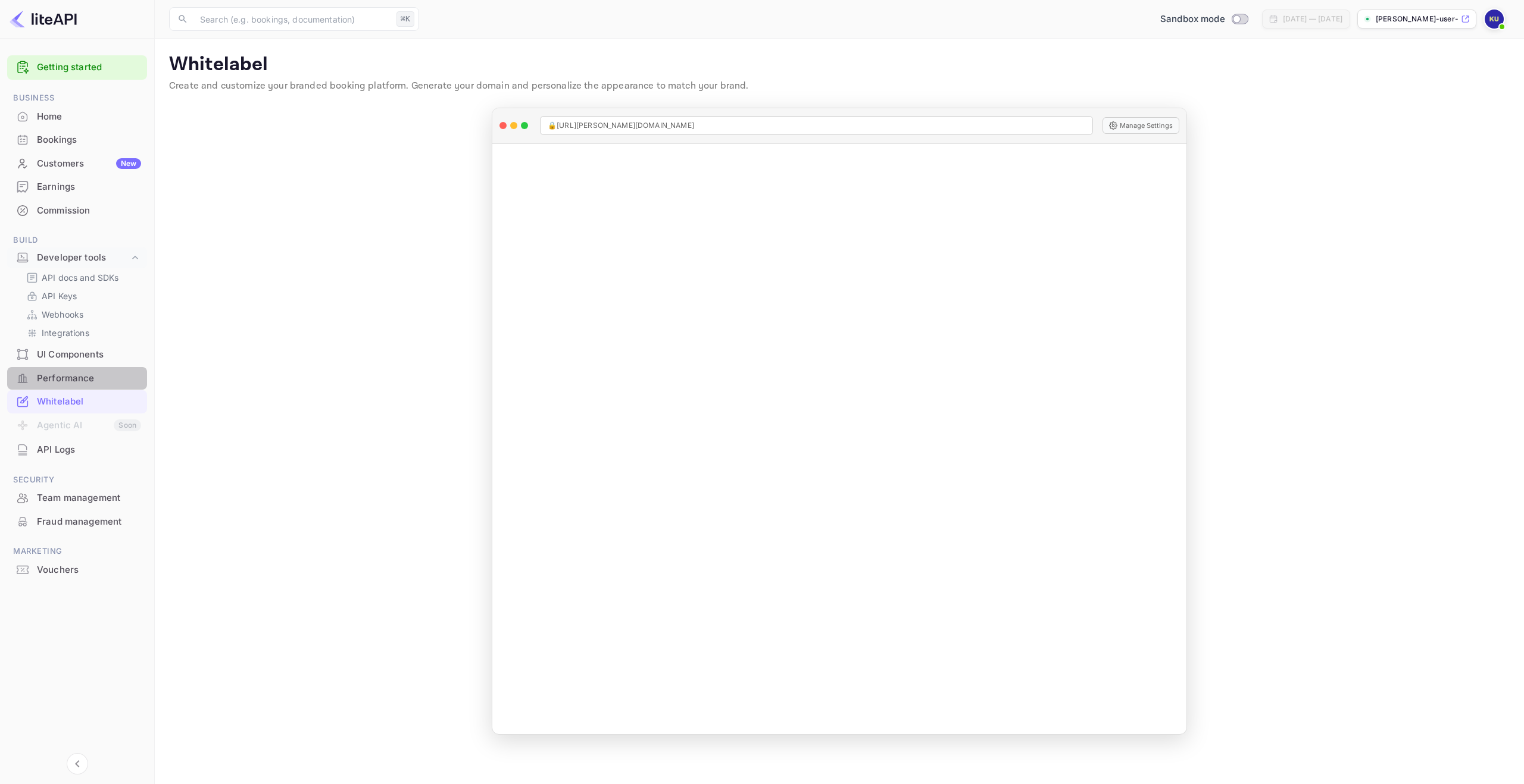
click at [65, 377] on div "Performance" at bounding box center [89, 378] width 104 height 14
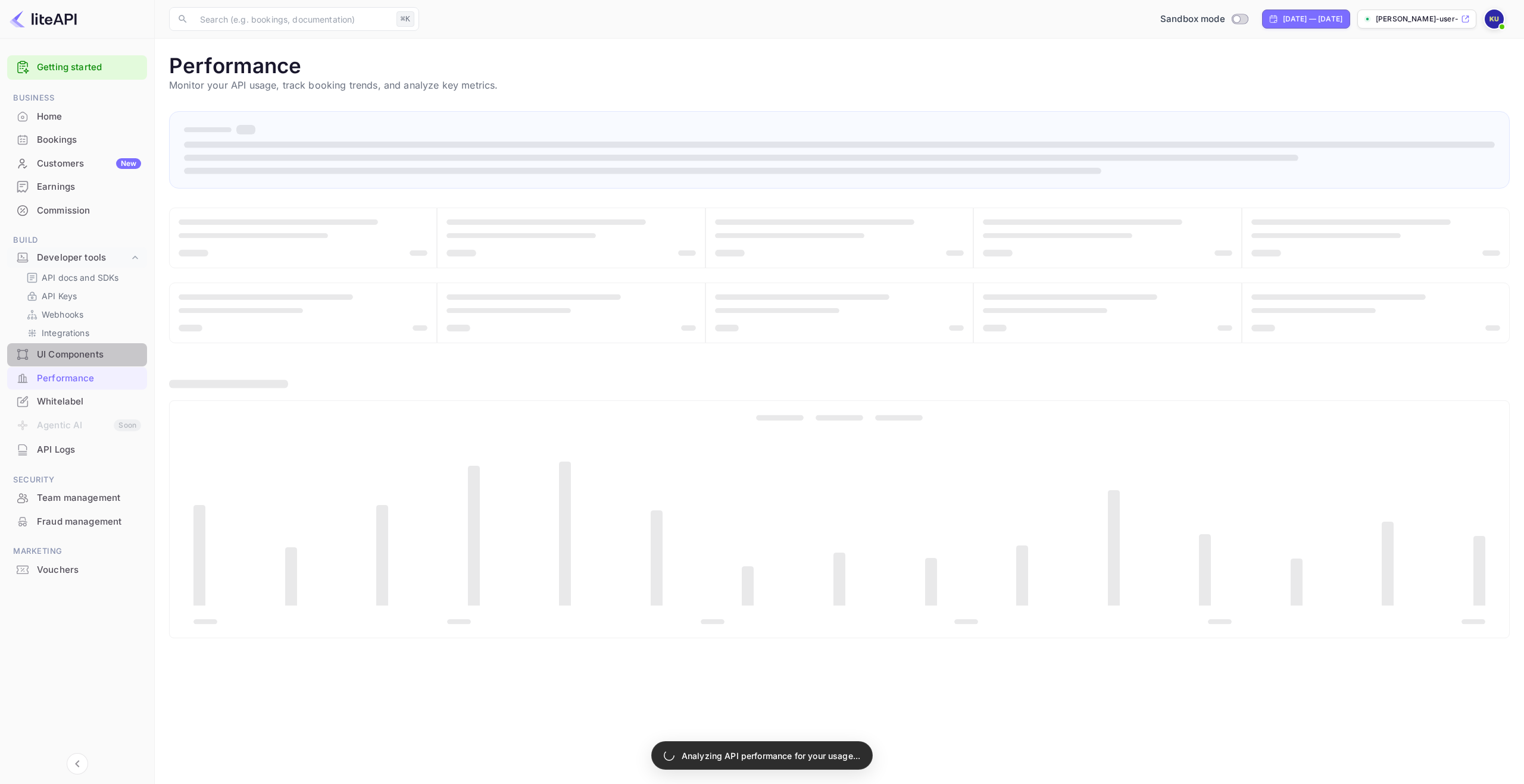
click at [91, 357] on div "UI Components" at bounding box center [89, 354] width 104 height 14
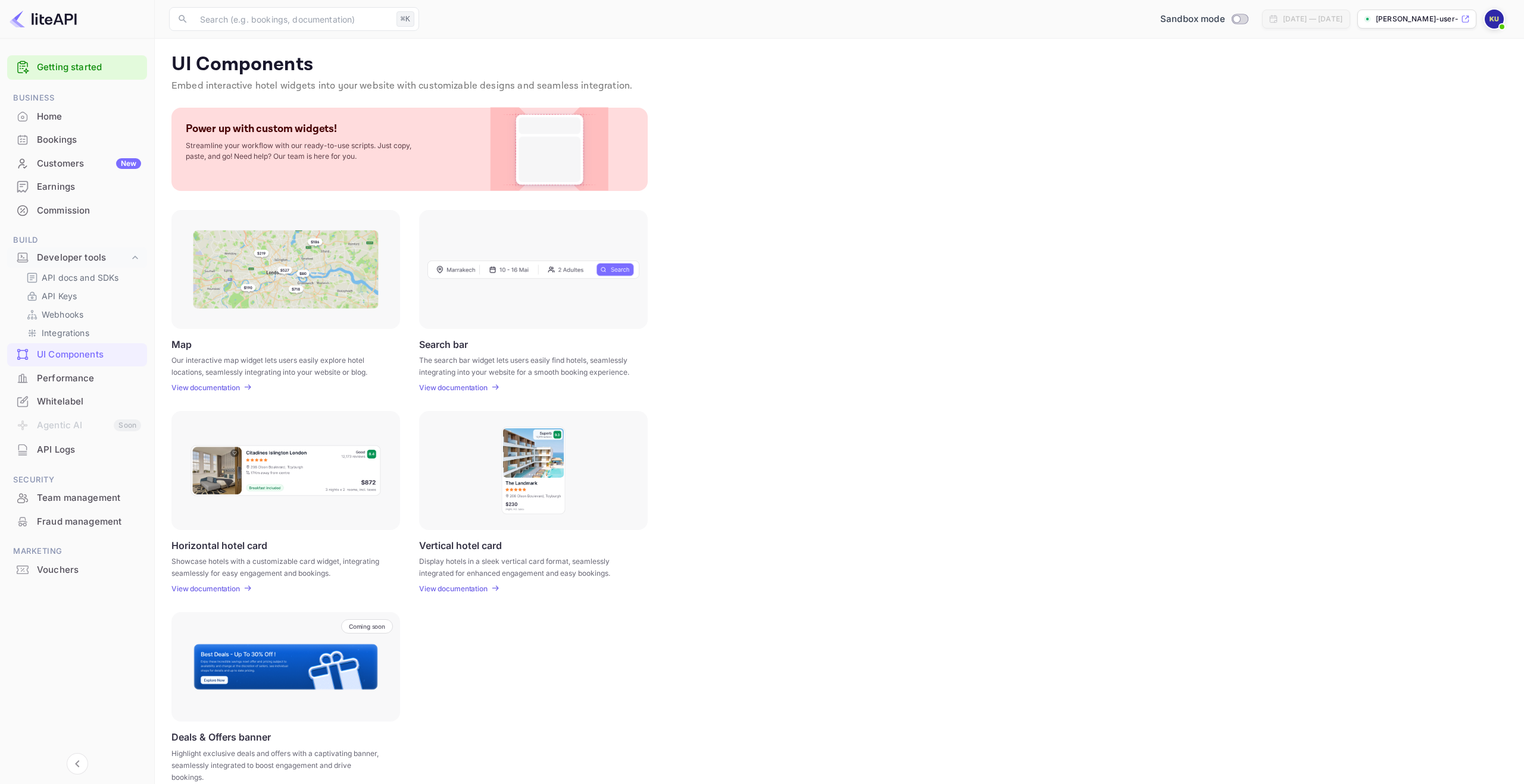
scroll to position [17, 0]
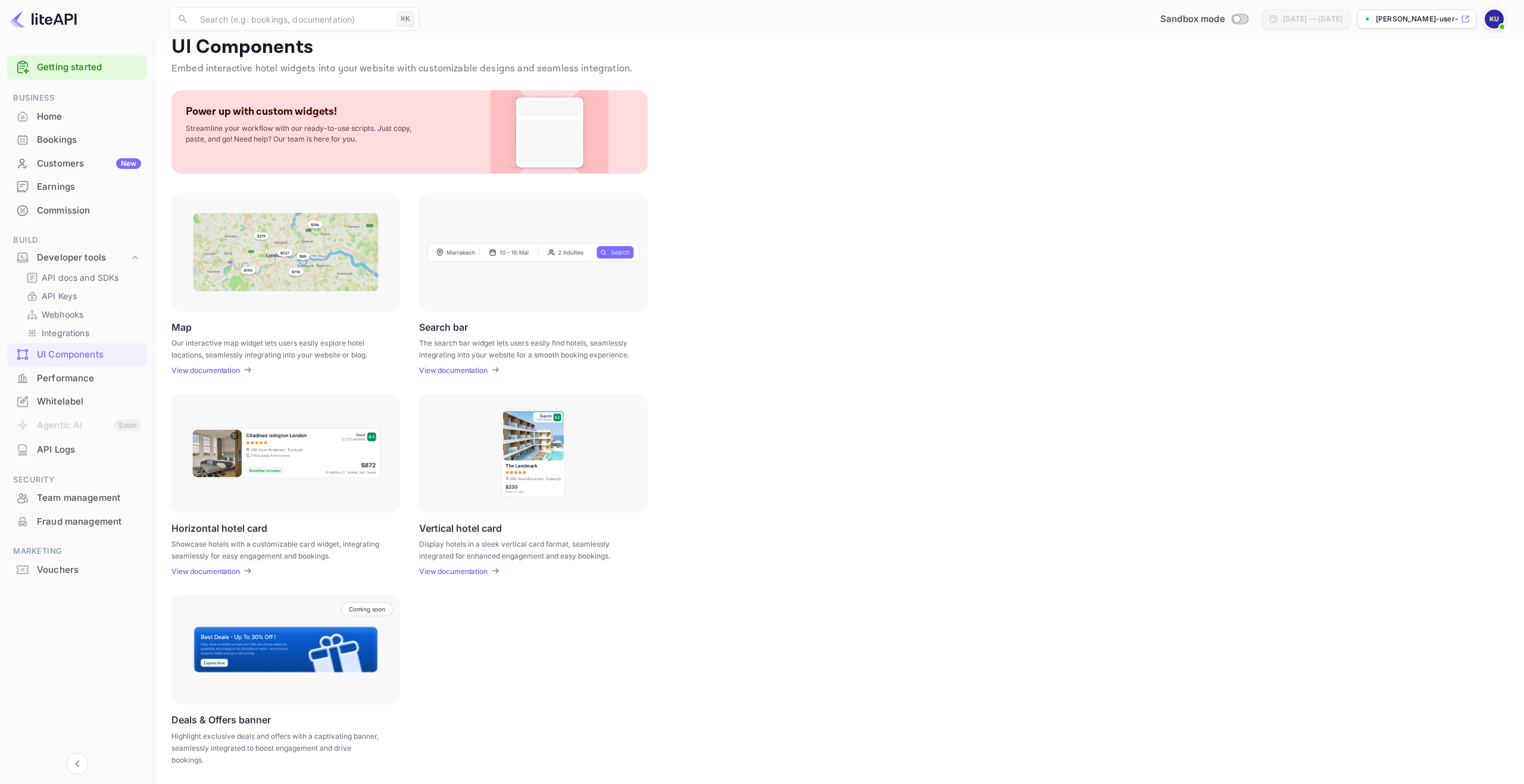
click at [495, 315] on div "Search bar The search bar widget lets users easily find hotels, seamlessly inte…" at bounding box center [533, 284] width 228 height 182
click at [486, 274] on div at bounding box center [533, 252] width 228 height 119
click at [458, 331] on p "Search bar" at bounding box center [443, 327] width 49 height 11
click at [1513, 19] on div "​ ⌘K ​ Sandbox mode [DATE] — [DATE] [PERSON_NAME]-user-nxcbp.nuit..." at bounding box center [839, 19] width 1369 height 38
click at [1503, 19] on div at bounding box center [1494, 19] width 21 height 21
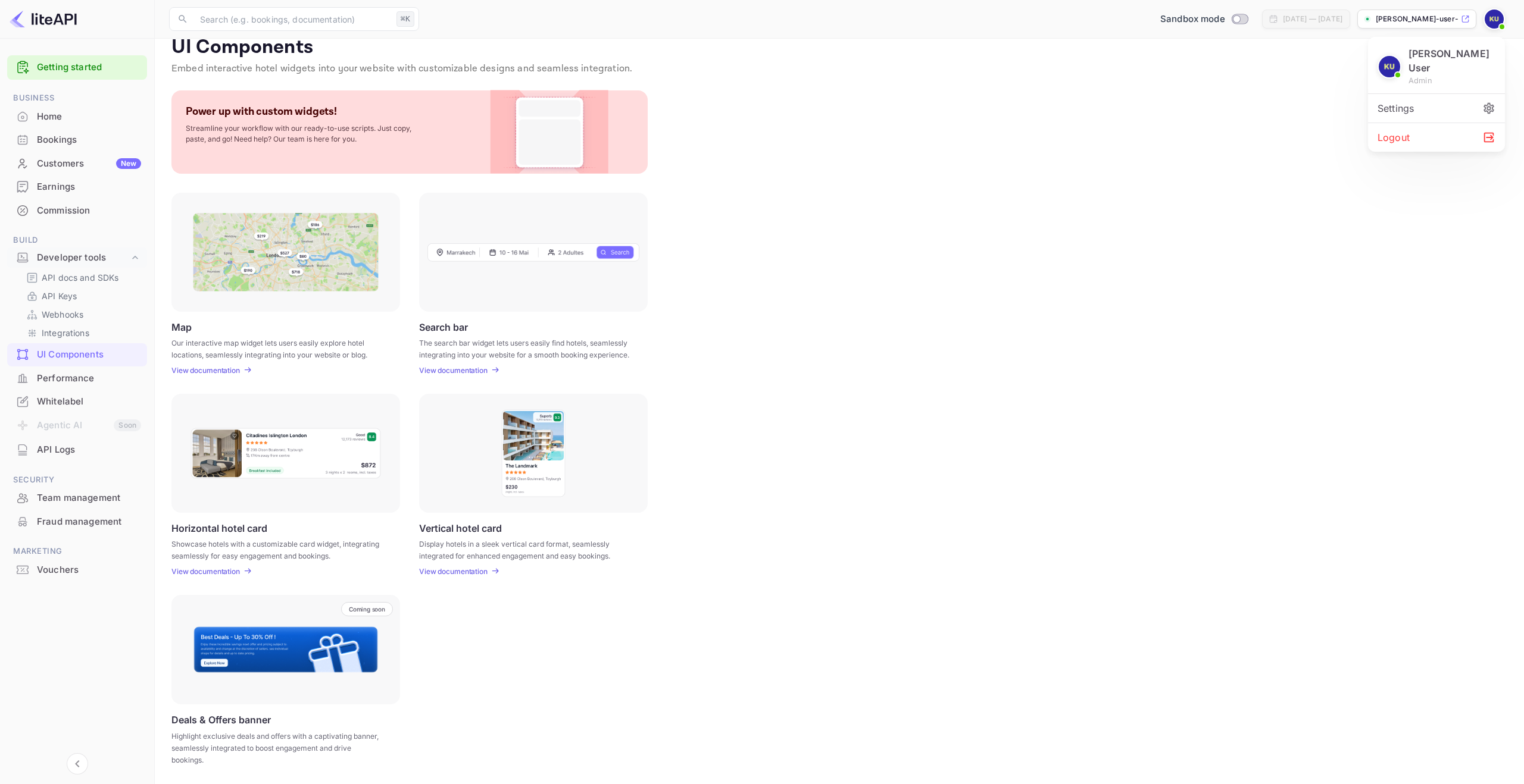
click at [1438, 94] on div "Settings" at bounding box center [1436, 108] width 137 height 29
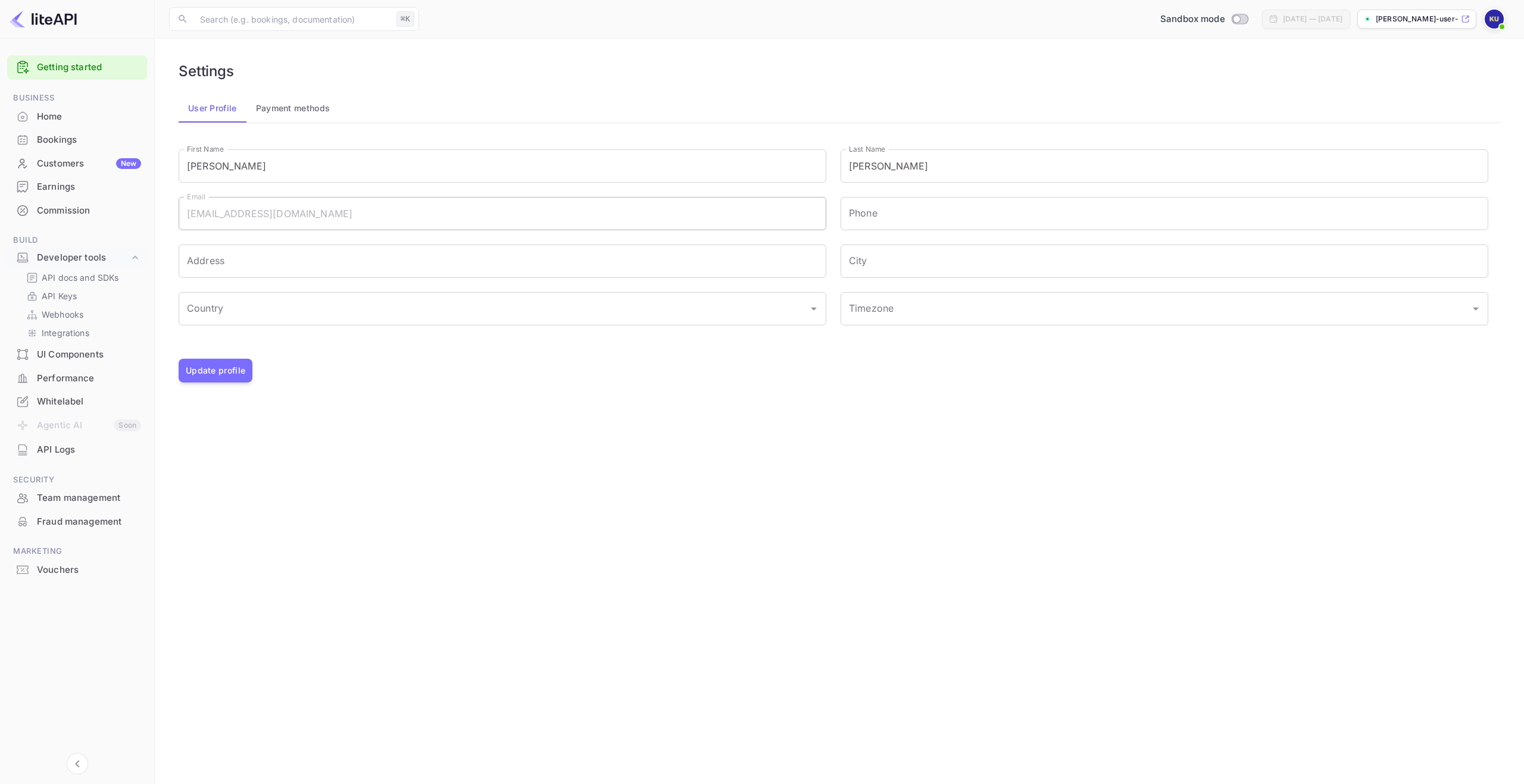
click at [436, 366] on div "Update profile" at bounding box center [839, 370] width 1321 height 24
click at [54, 26] on img at bounding box center [43, 19] width 67 height 19
click at [69, 571] on div "Vouchers" at bounding box center [89, 570] width 104 height 14
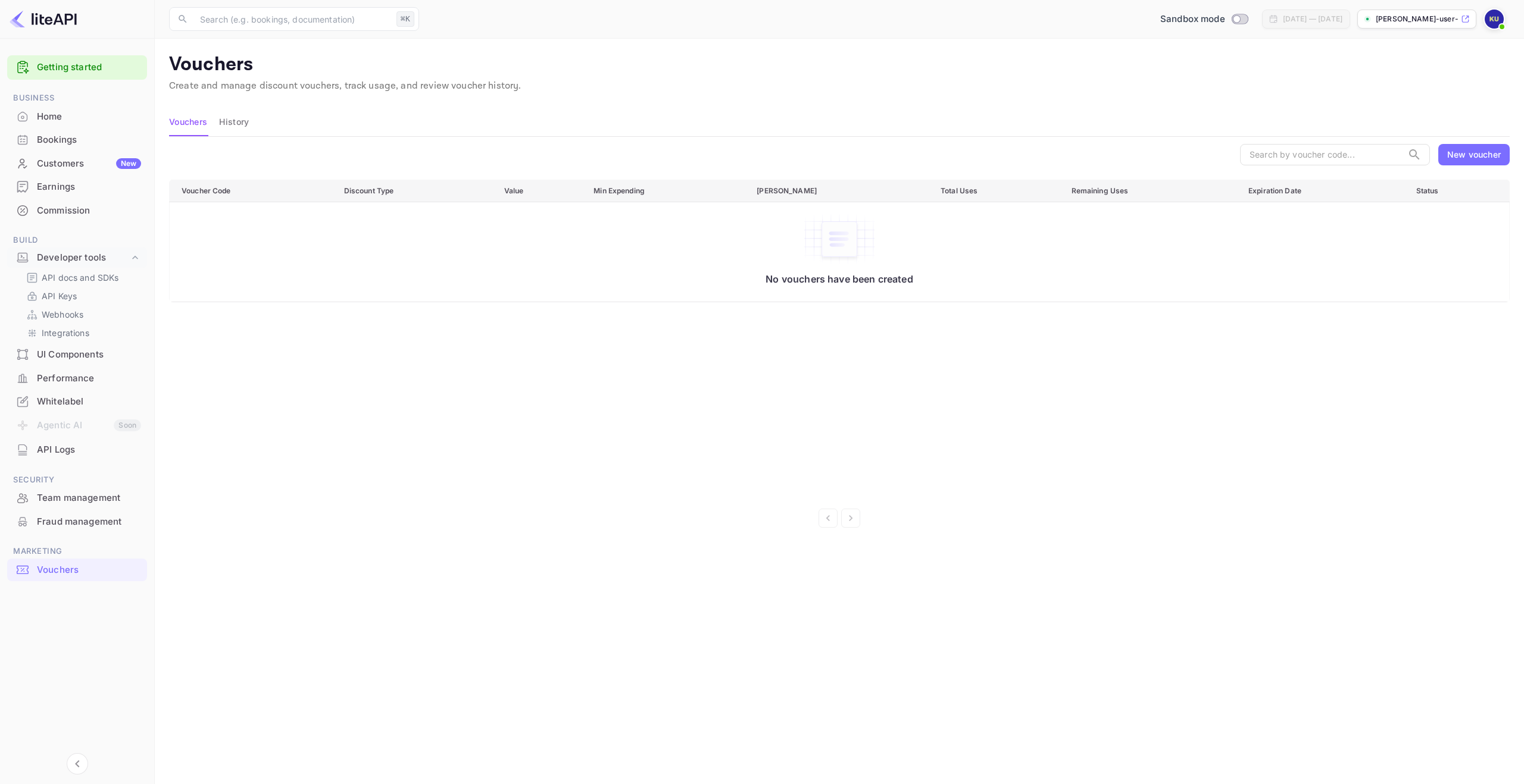
click at [87, 527] on div "Fraud management" at bounding box center [89, 522] width 104 height 14
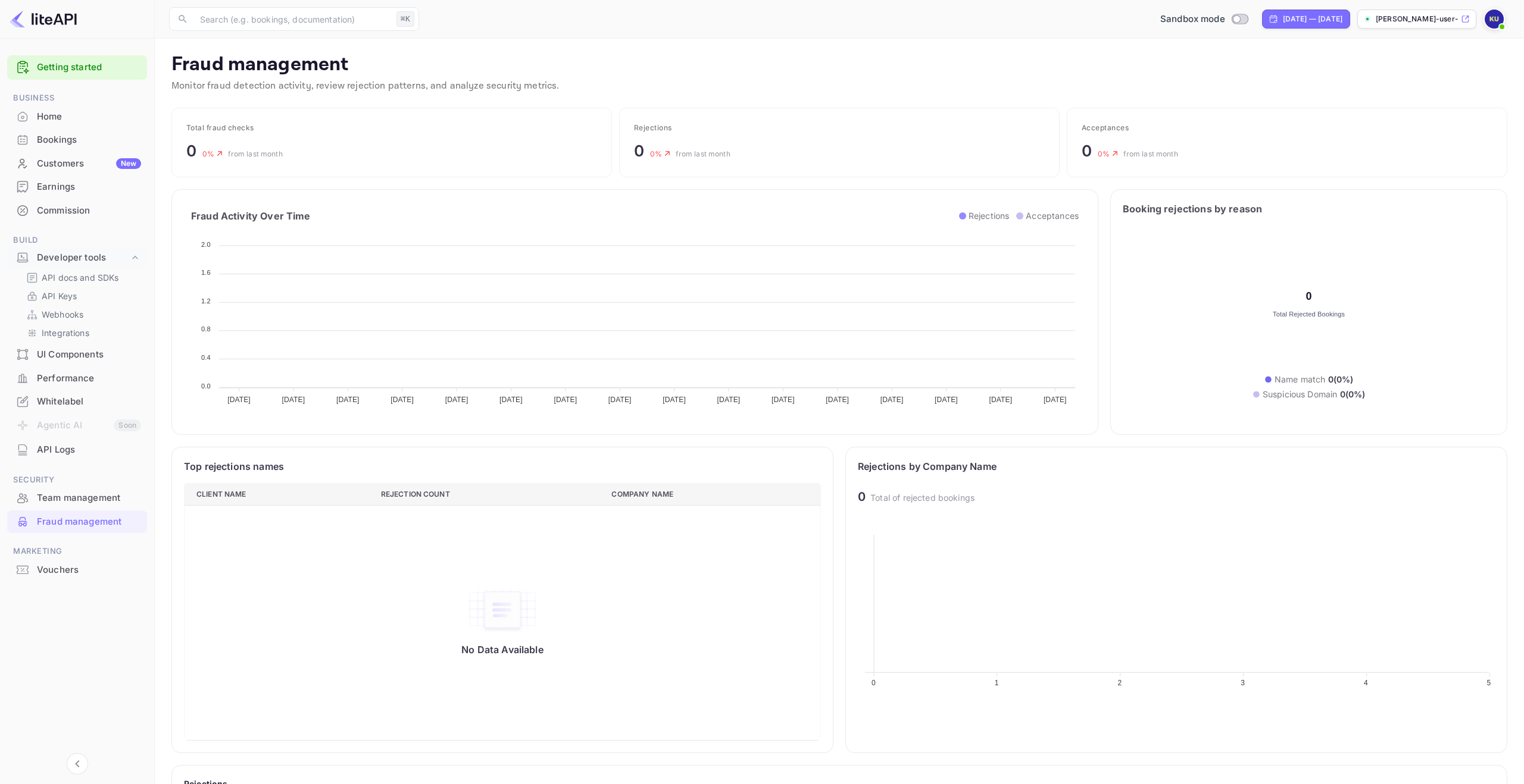
scroll to position [245, 637]
click at [95, 502] on div "Team management" at bounding box center [89, 498] width 104 height 14
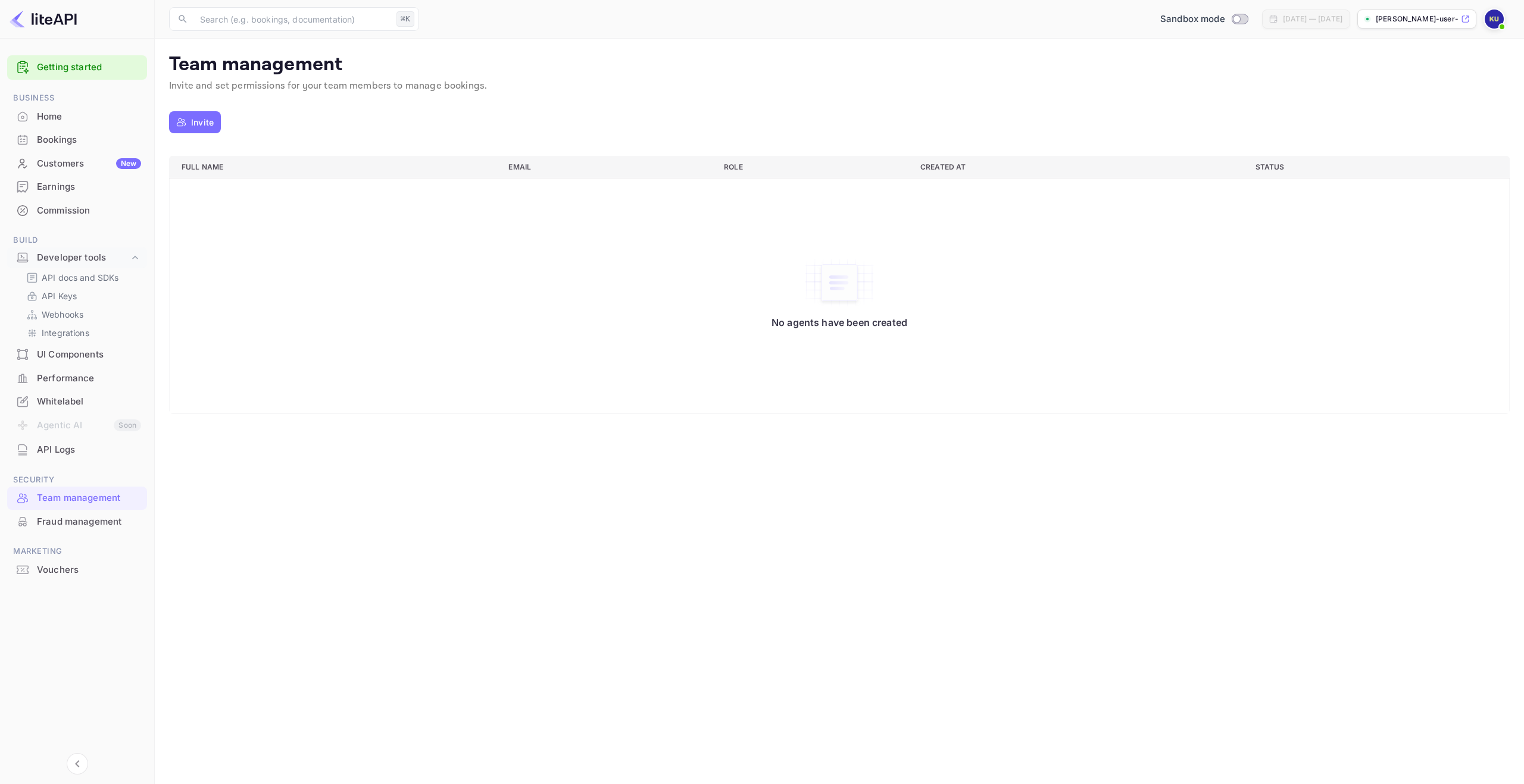
click at [77, 445] on div "API Logs" at bounding box center [89, 450] width 104 height 14
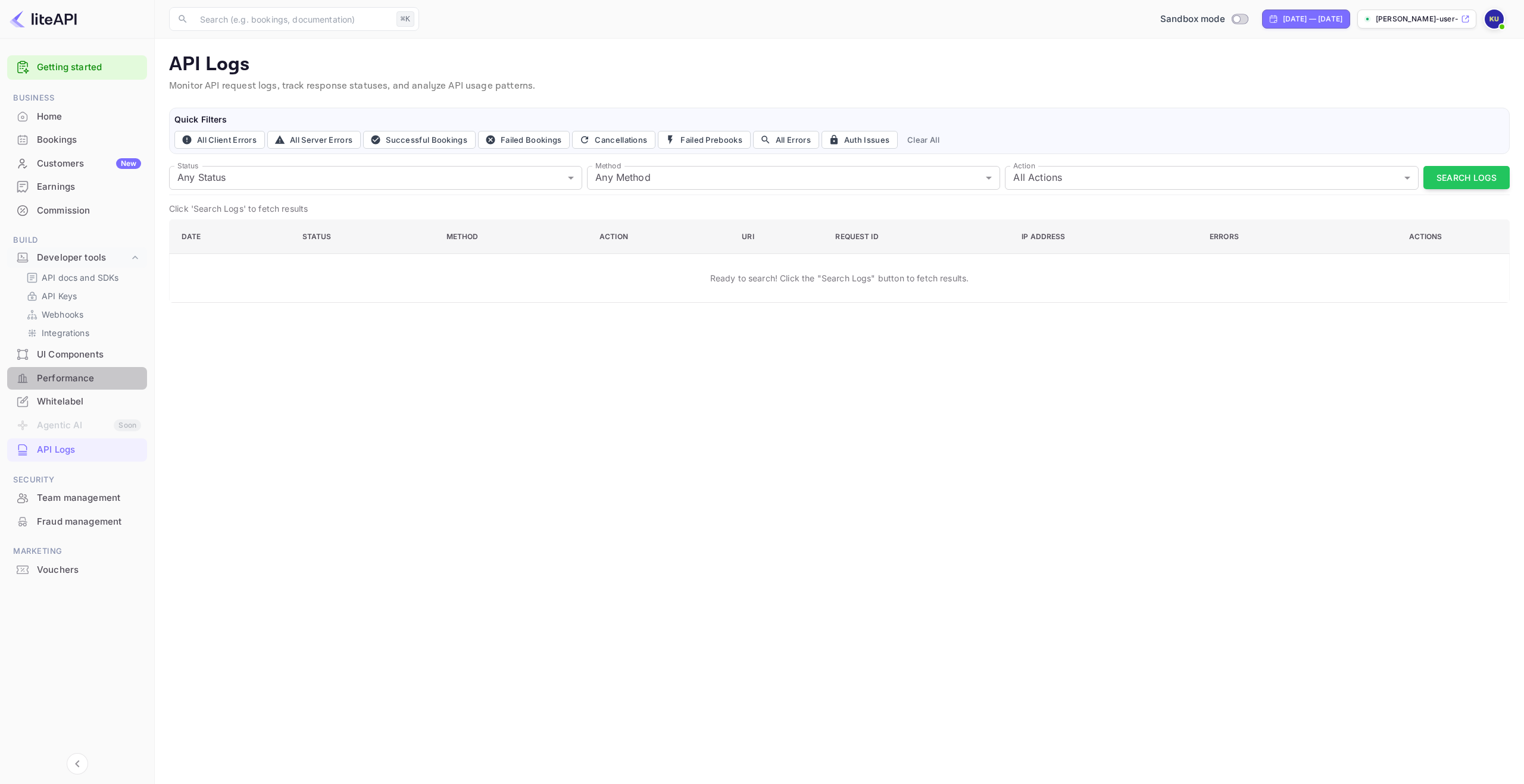
click at [72, 379] on div "Performance" at bounding box center [89, 378] width 104 height 14
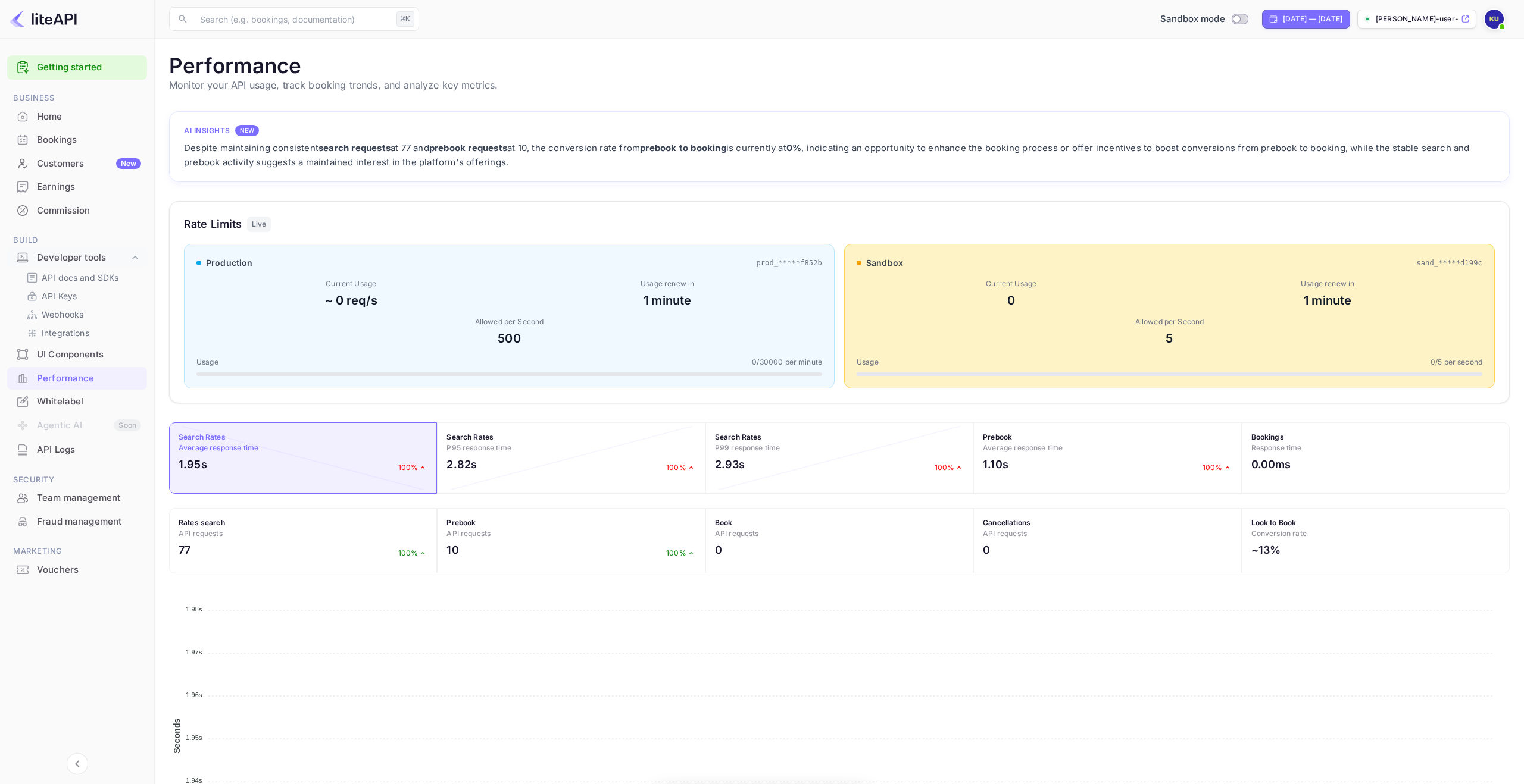
scroll to position [306, 1341]
click at [52, 358] on div "UI Components" at bounding box center [89, 354] width 104 height 14
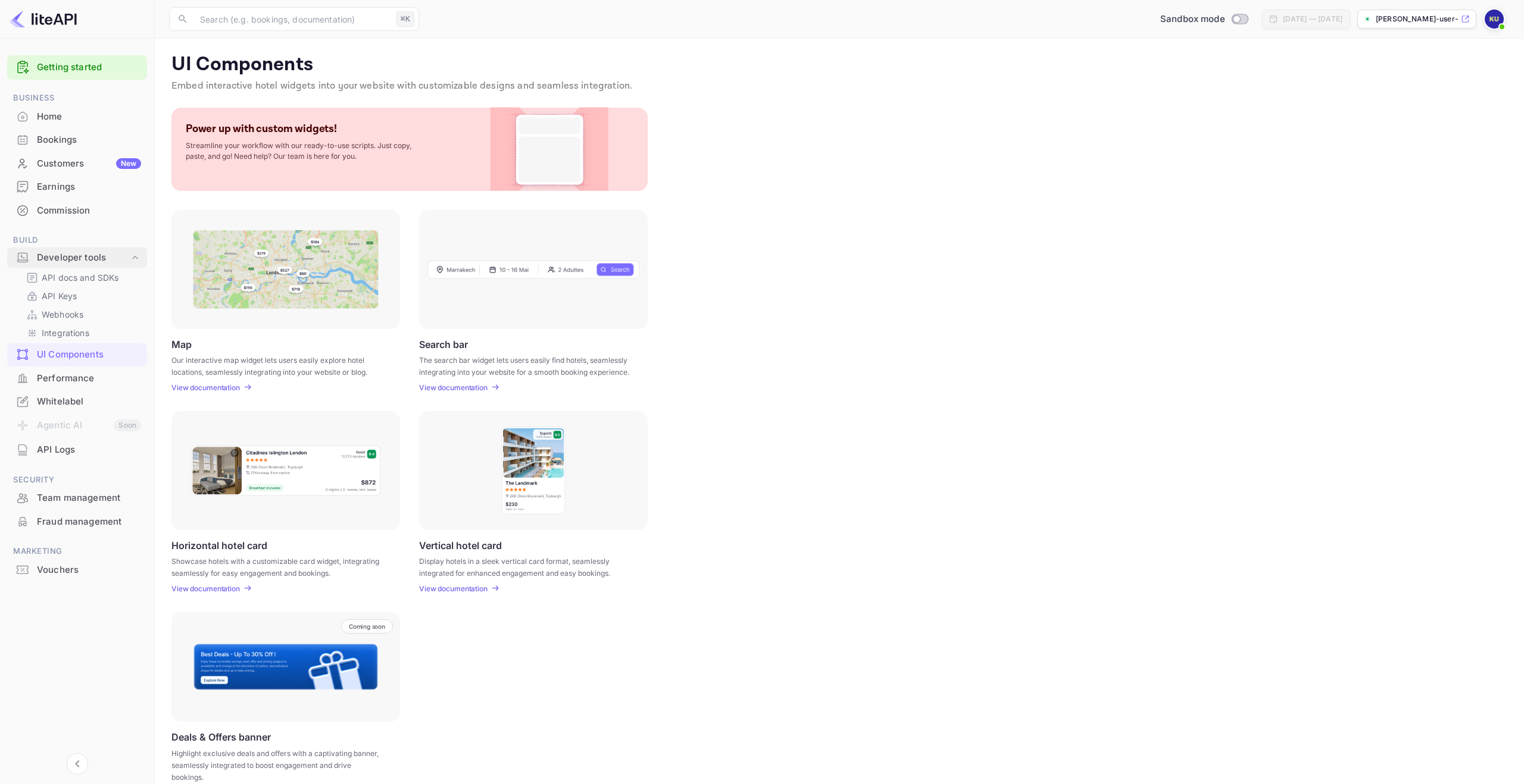
click at [87, 254] on div "Developer tools" at bounding box center [83, 258] width 92 height 14
click at [77, 115] on div "Home" at bounding box center [89, 117] width 104 height 14
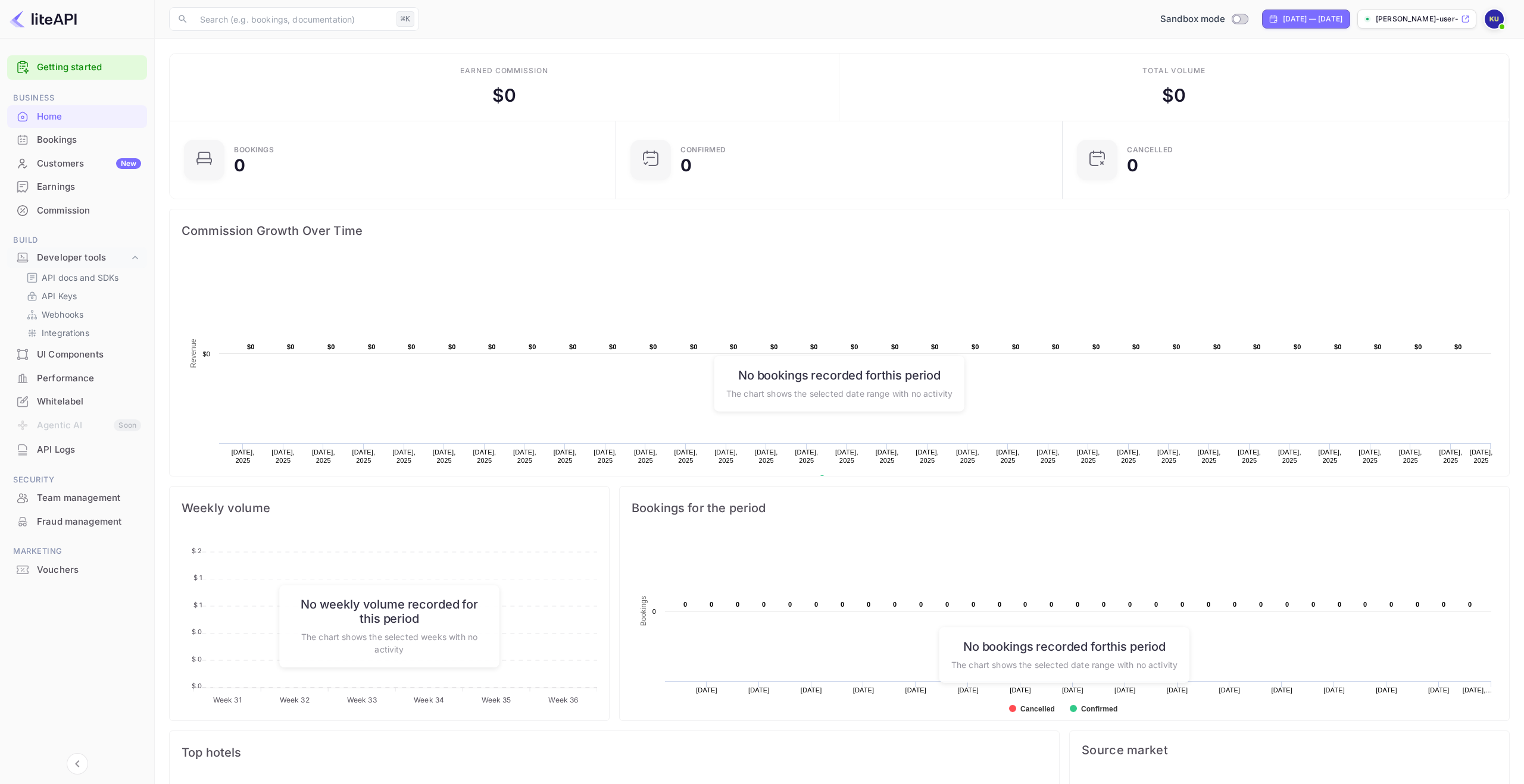
scroll to position [125, 0]
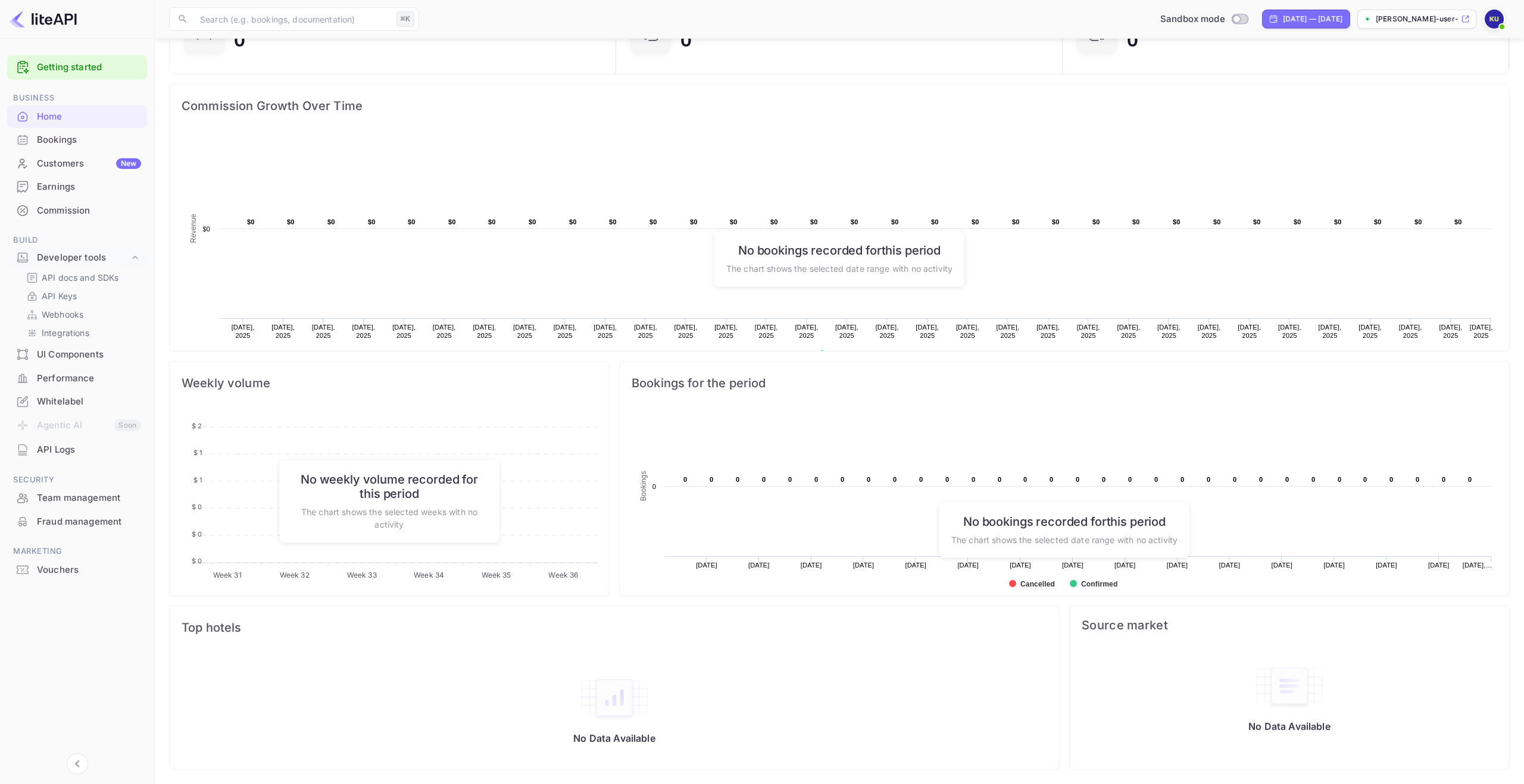
click at [56, 130] on div "Bookings" at bounding box center [77, 140] width 140 height 23
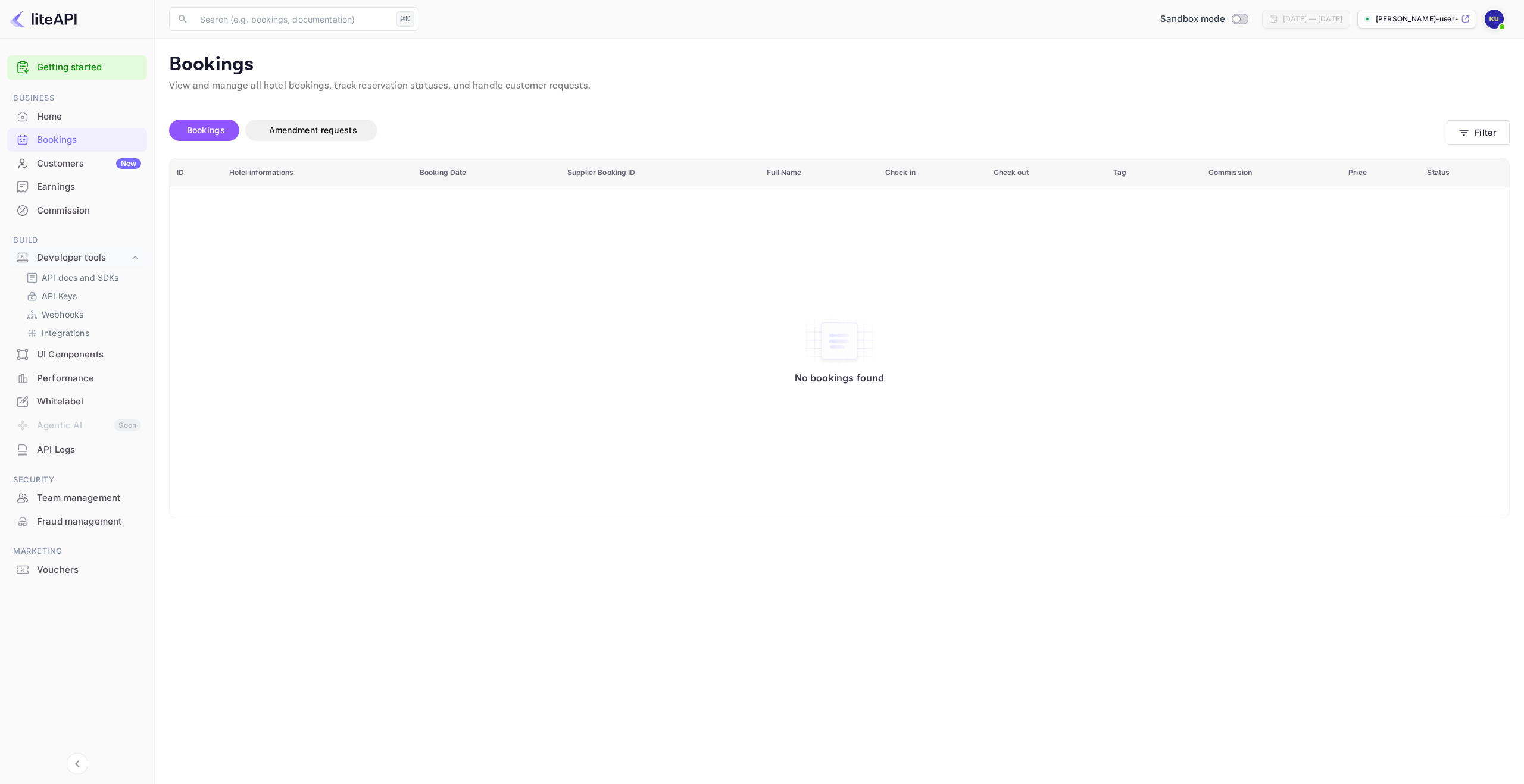
click at [51, 8] on div at bounding box center [77, 19] width 155 height 39
click at [1225, 19] on input "Switch to Production mode" at bounding box center [1236, 19] width 24 height 8
checkbox input "false"
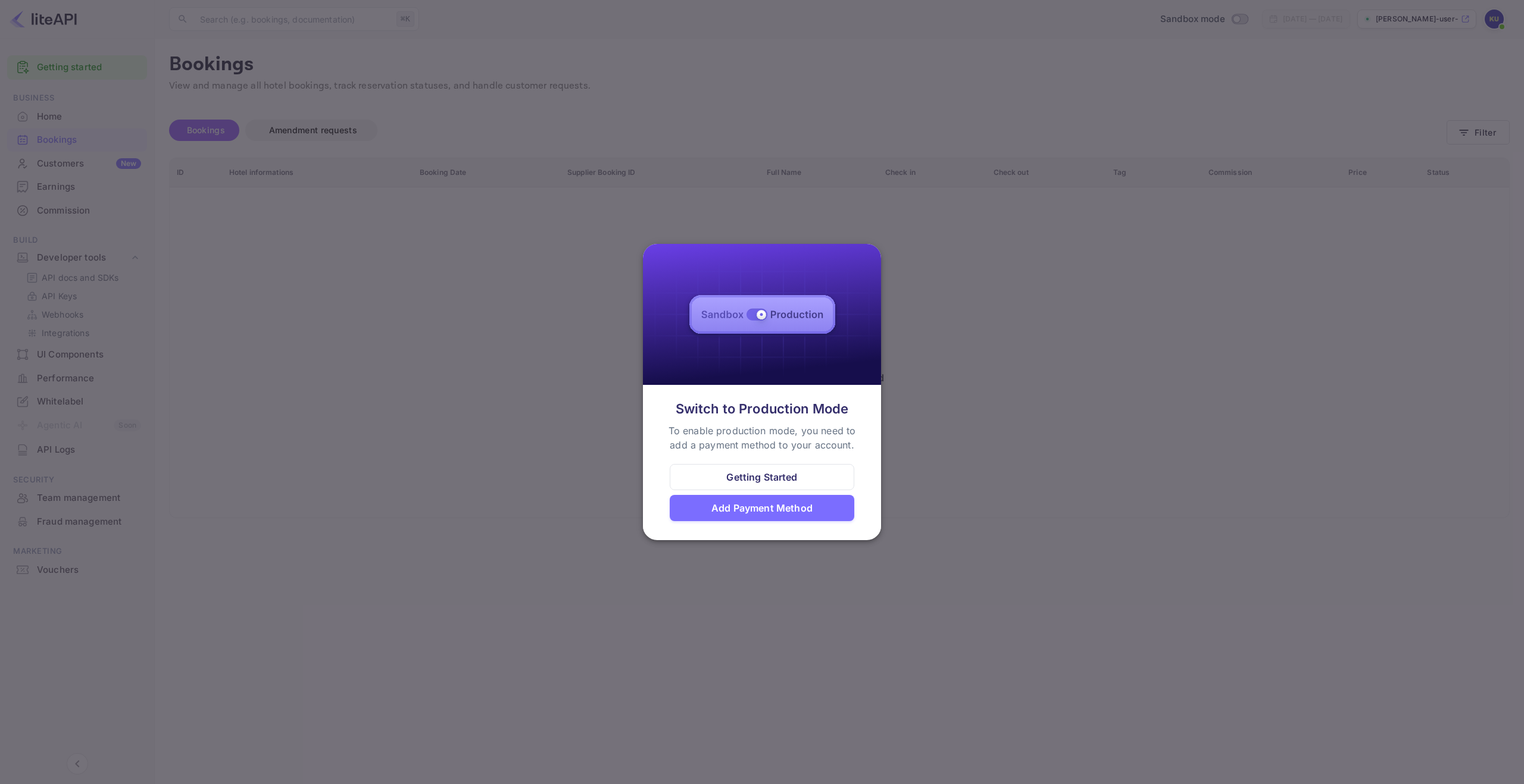
click at [800, 508] on div "Add Payment Method" at bounding box center [761, 508] width 101 height 14
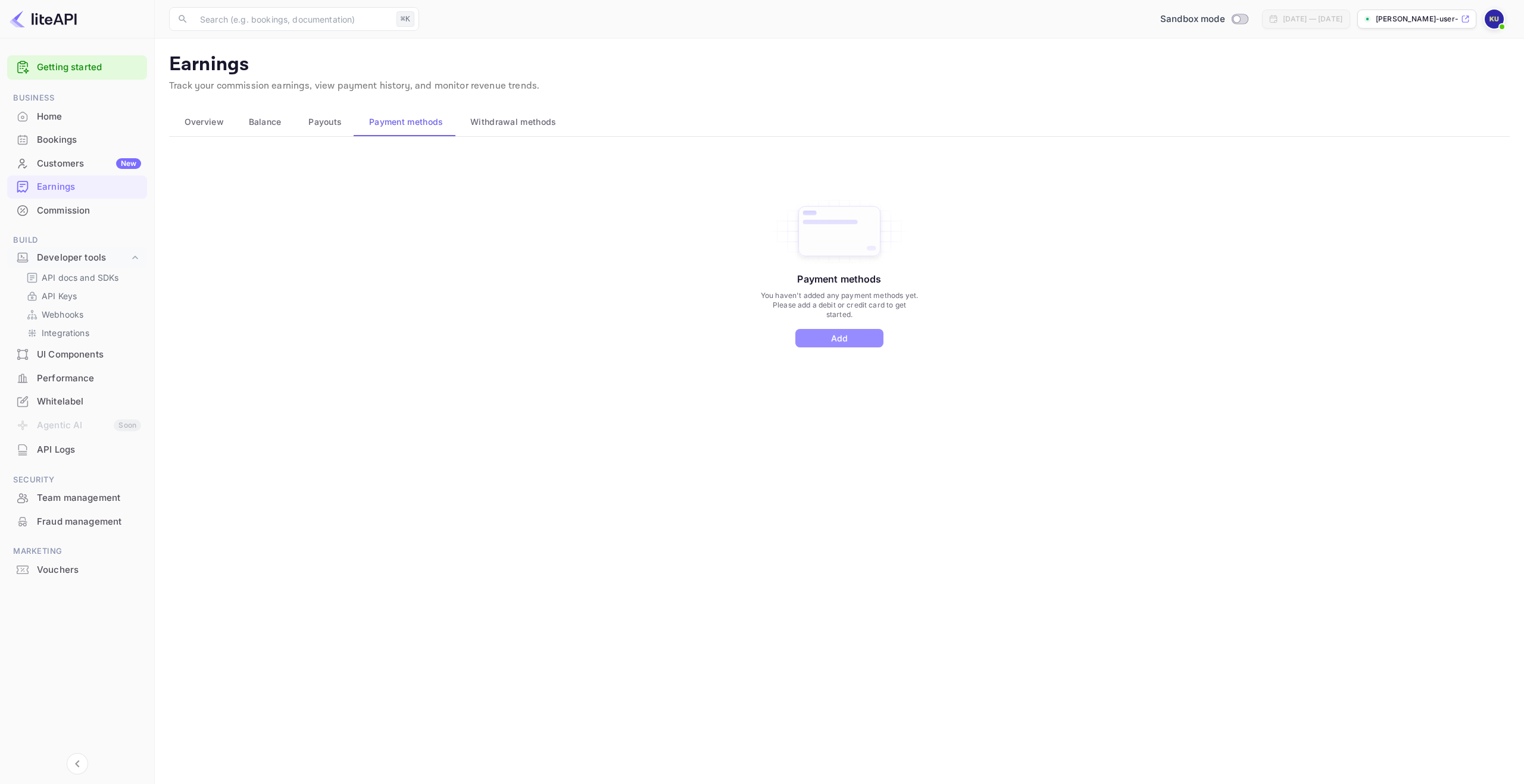
click at [847, 339] on button "Add" at bounding box center [839, 339] width 88 height 19
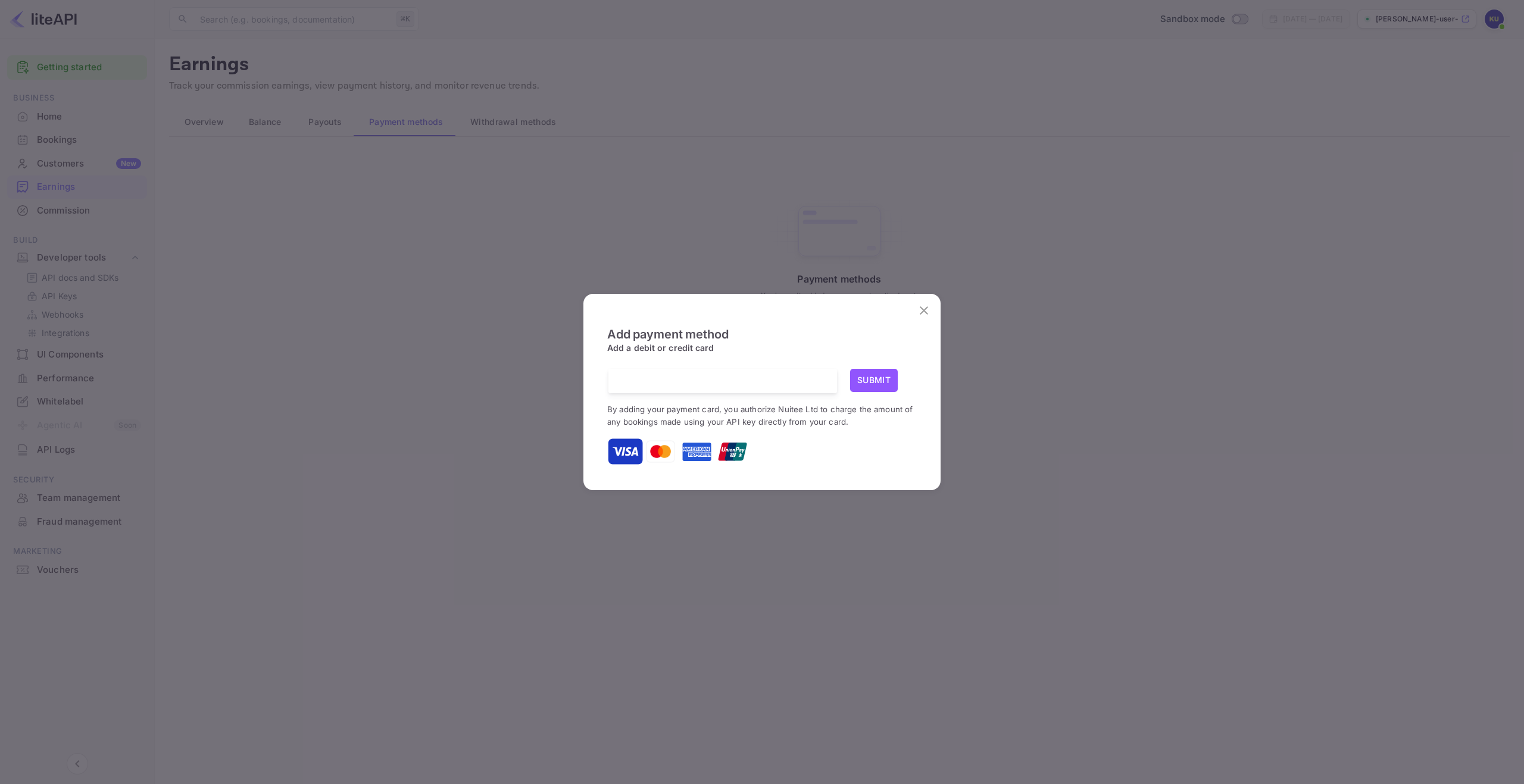
click at [870, 379] on button "Submit" at bounding box center [874, 380] width 47 height 23
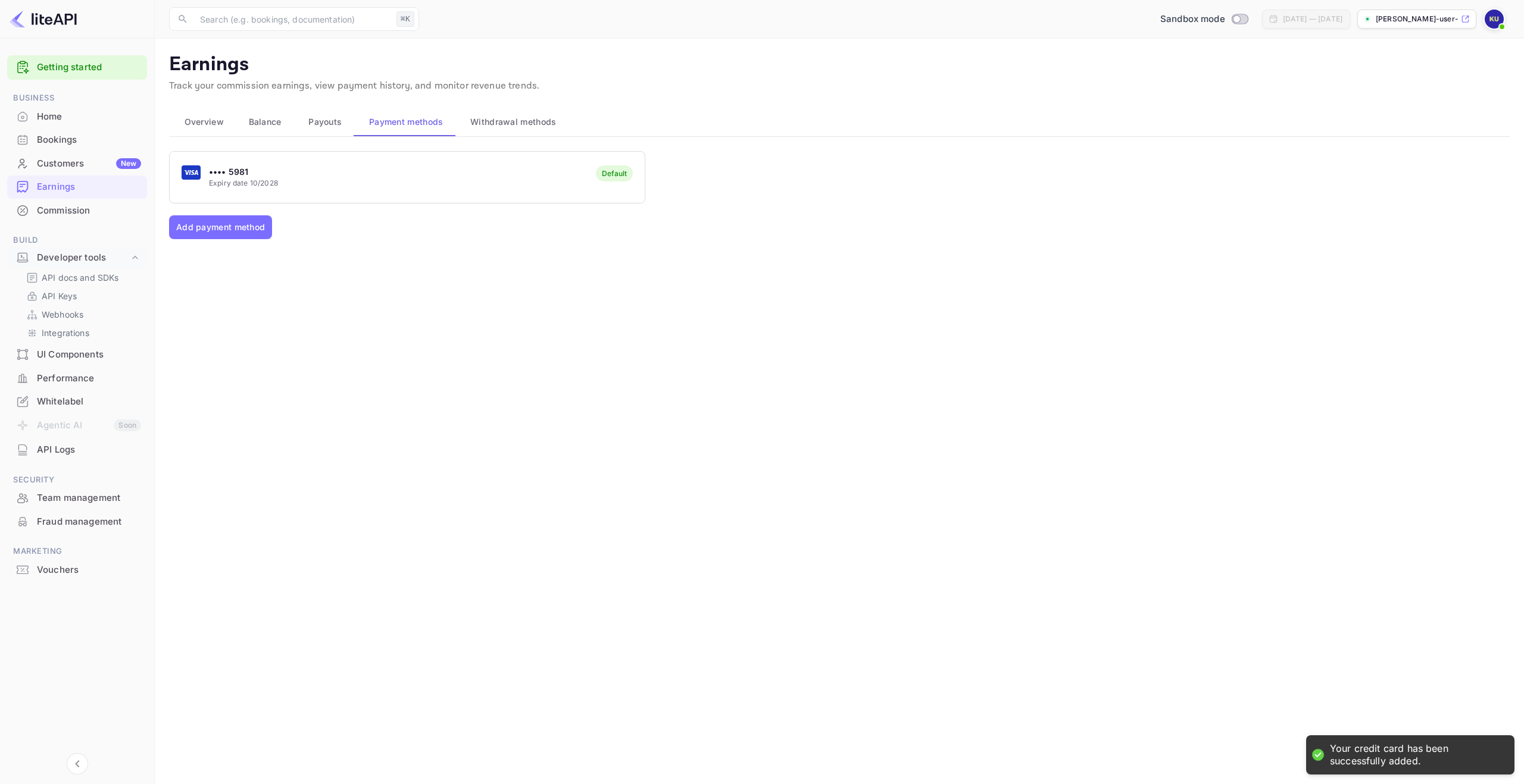
click at [491, 157] on div "•••• 5981 Expiry date 10/2028 Default" at bounding box center [407, 177] width 475 height 47
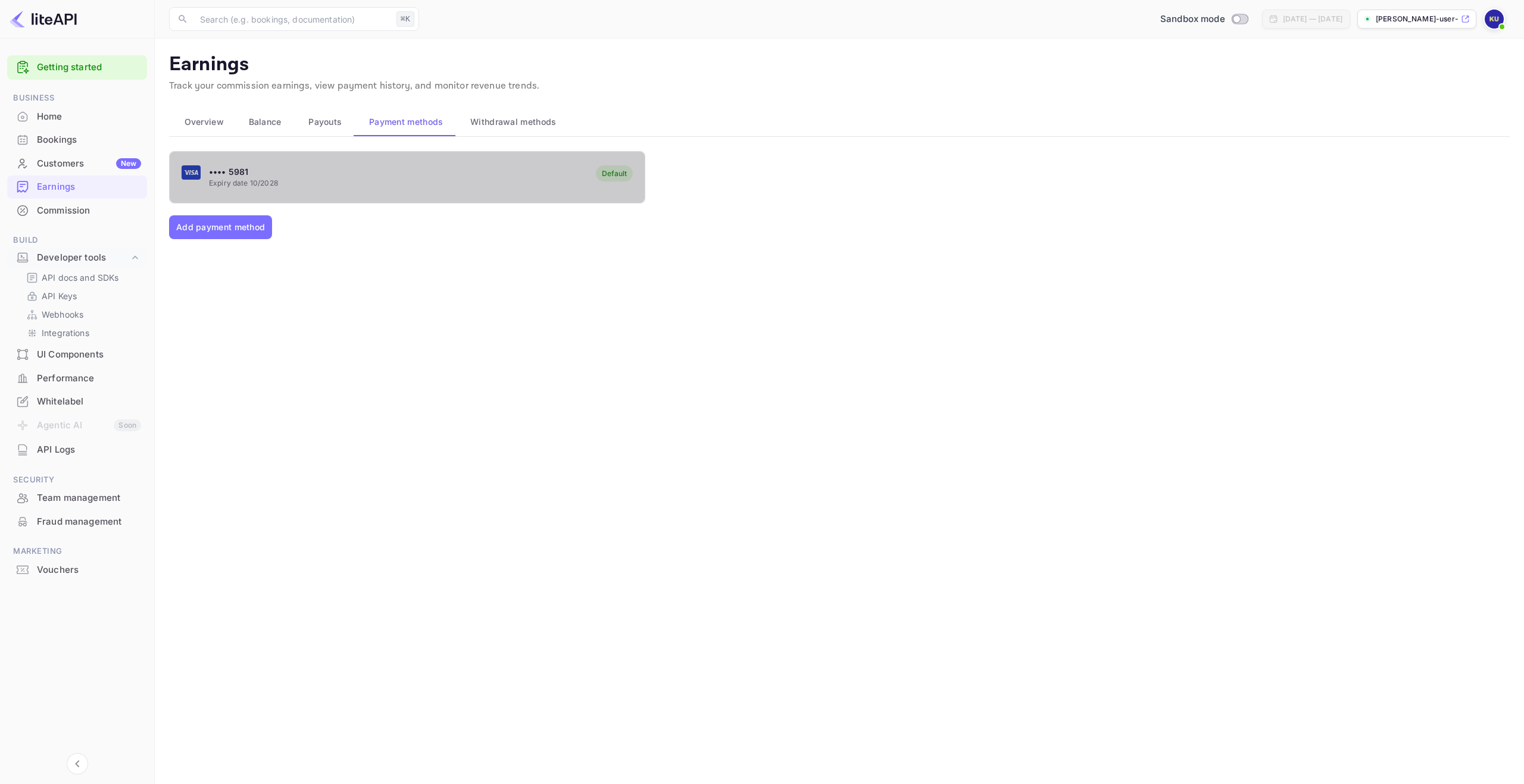
click at [486, 180] on div "•••• 5981 Expiry date 10/2028 Default" at bounding box center [407, 177] width 475 height 47
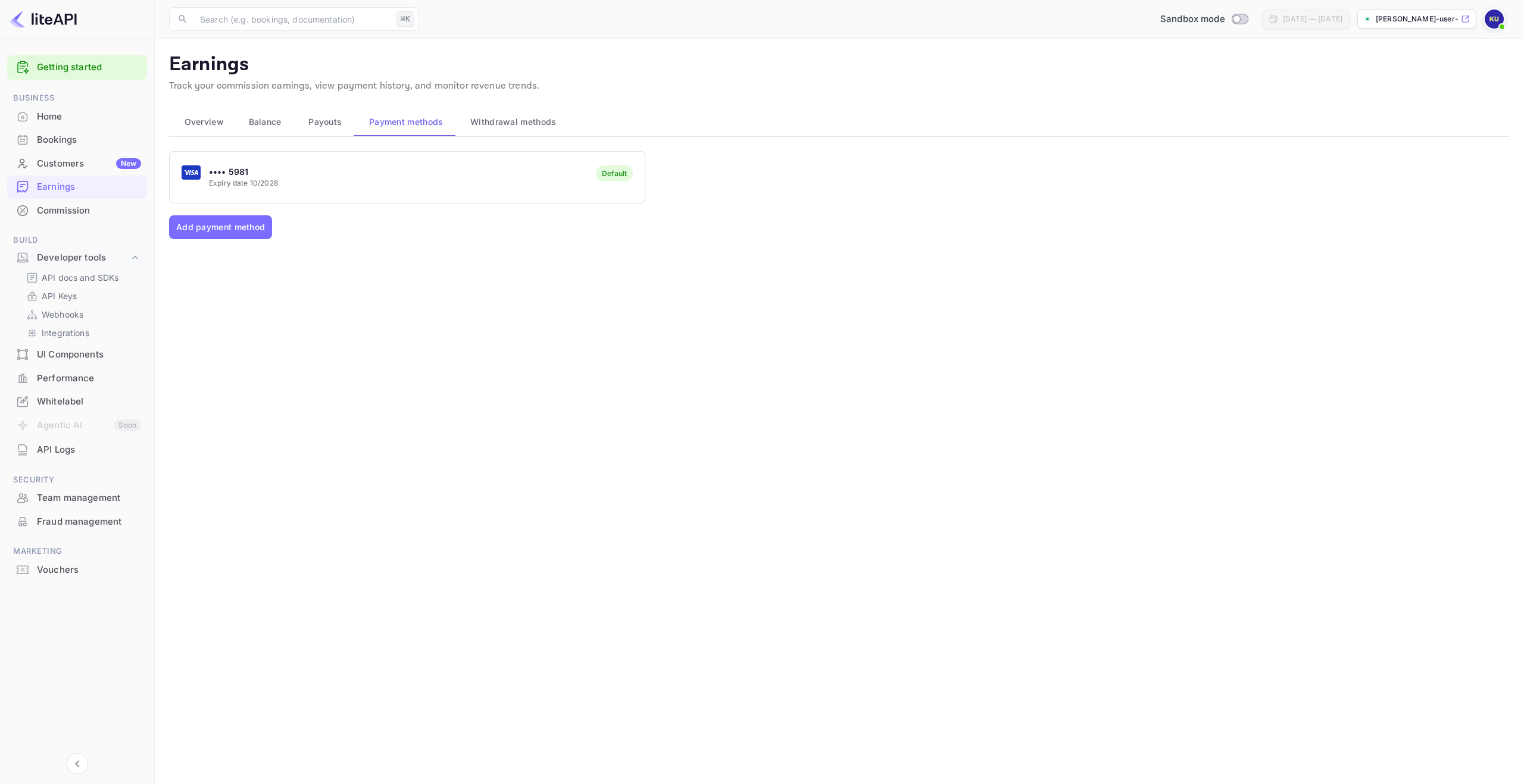
click at [327, 129] on button "Payouts" at bounding box center [324, 122] width 61 height 29
click at [530, 122] on span "Withdrawal methods" at bounding box center [513, 122] width 86 height 14
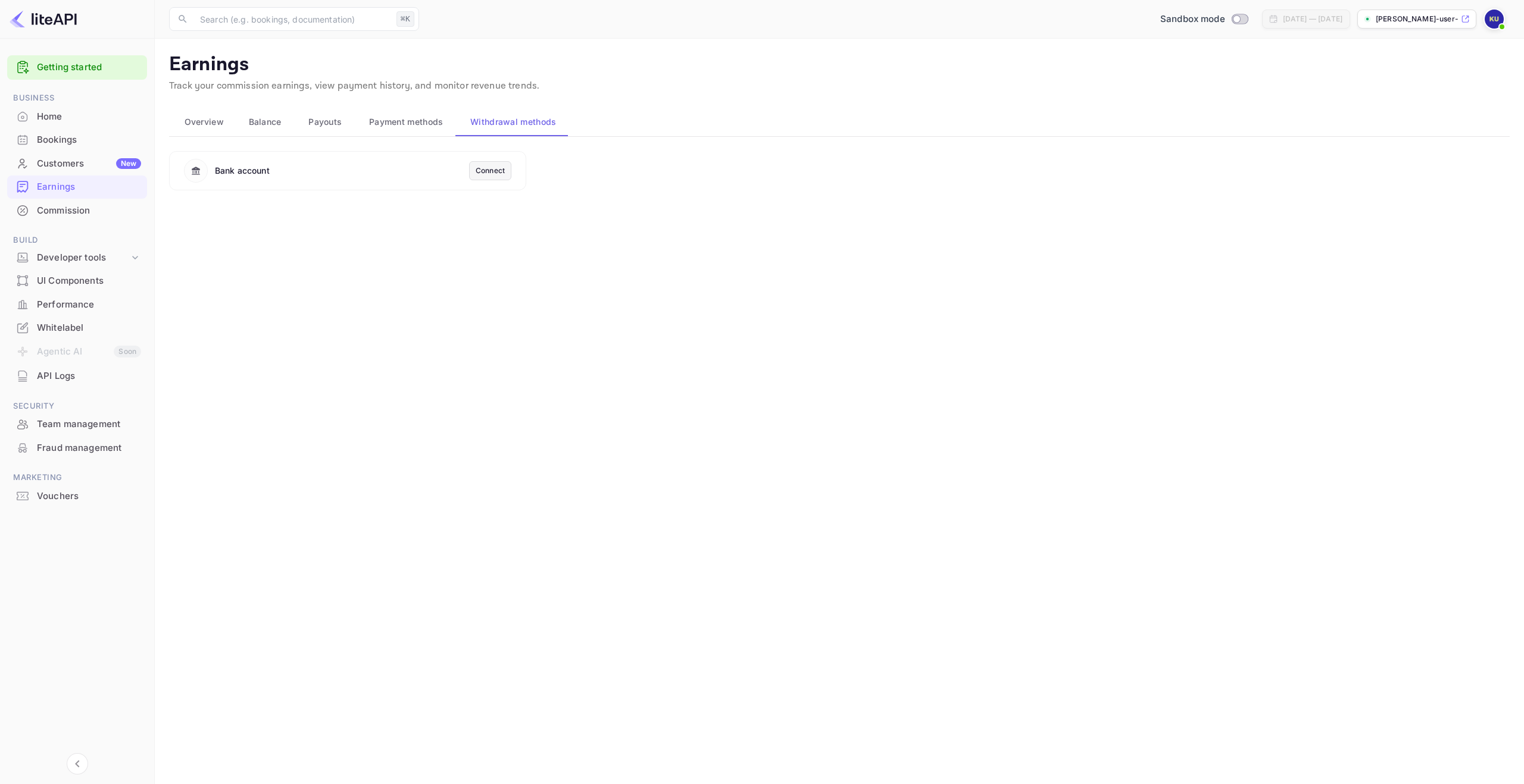
click at [445, 118] on button "Payment methods" at bounding box center [404, 122] width 101 height 29
click at [340, 178] on div "•••• 5981 Expiry date 10/2028 Default" at bounding box center [407, 177] width 475 height 47
click at [222, 213] on div "•••• 5981 Expiry date 10/2028 Default Add payment method" at bounding box center [839, 285] width 1341 height 268
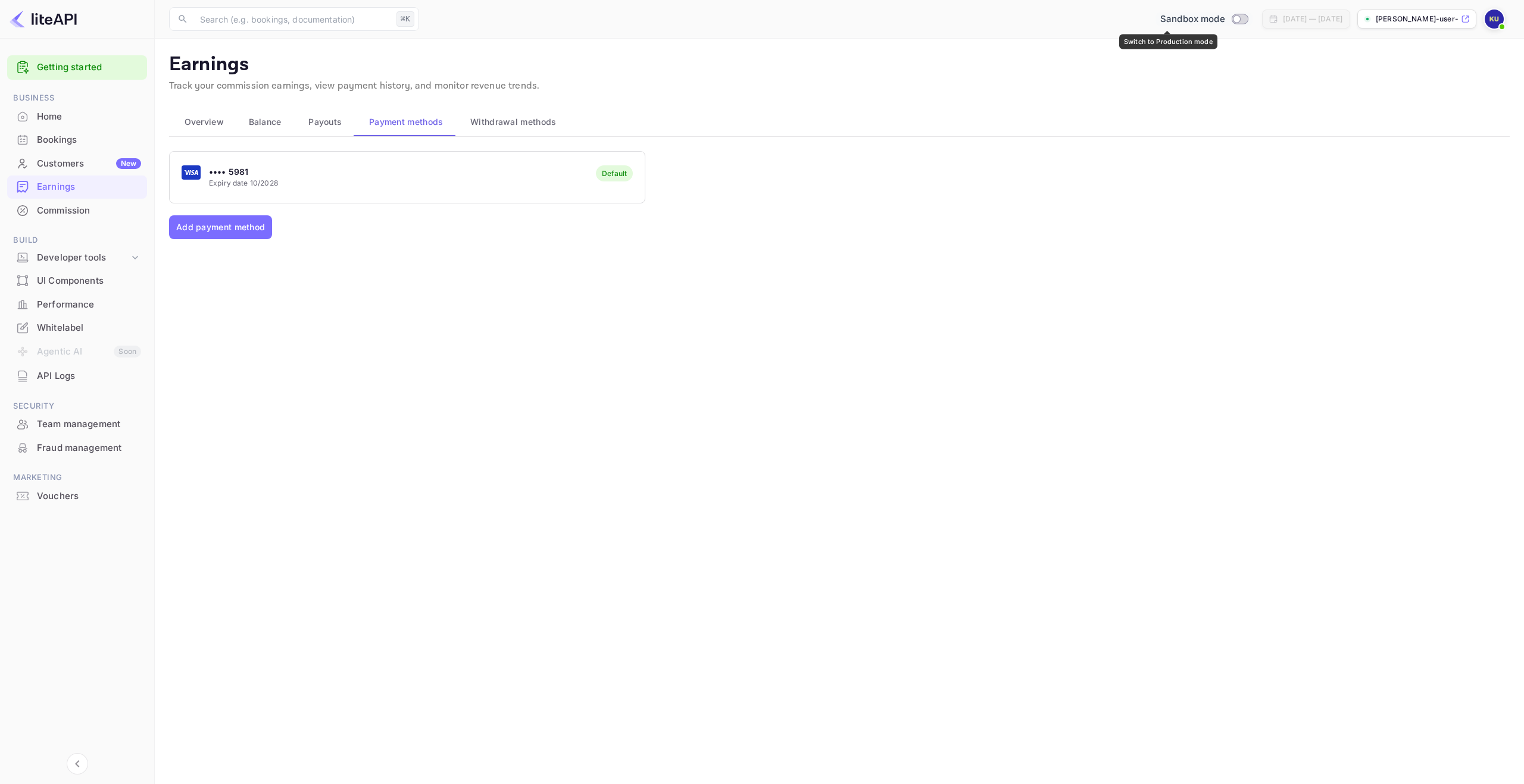
click at [1225, 17] on input "Switch to Production mode" at bounding box center [1236, 19] width 24 height 8
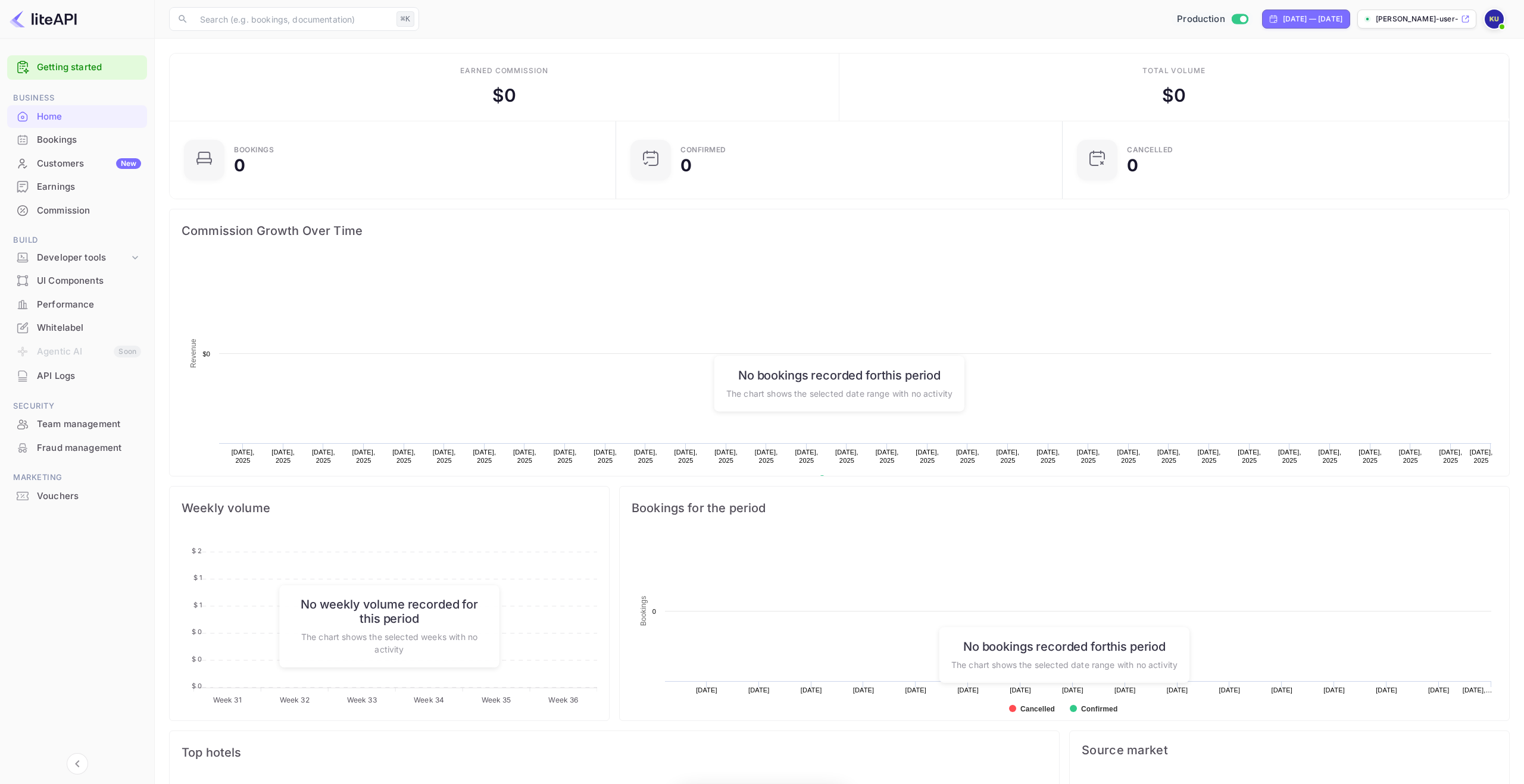
scroll to position [193, 439]
click at [1495, 16] on img at bounding box center [1494, 19] width 19 height 19
click at [1432, 94] on div "Settings" at bounding box center [1436, 108] width 137 height 29
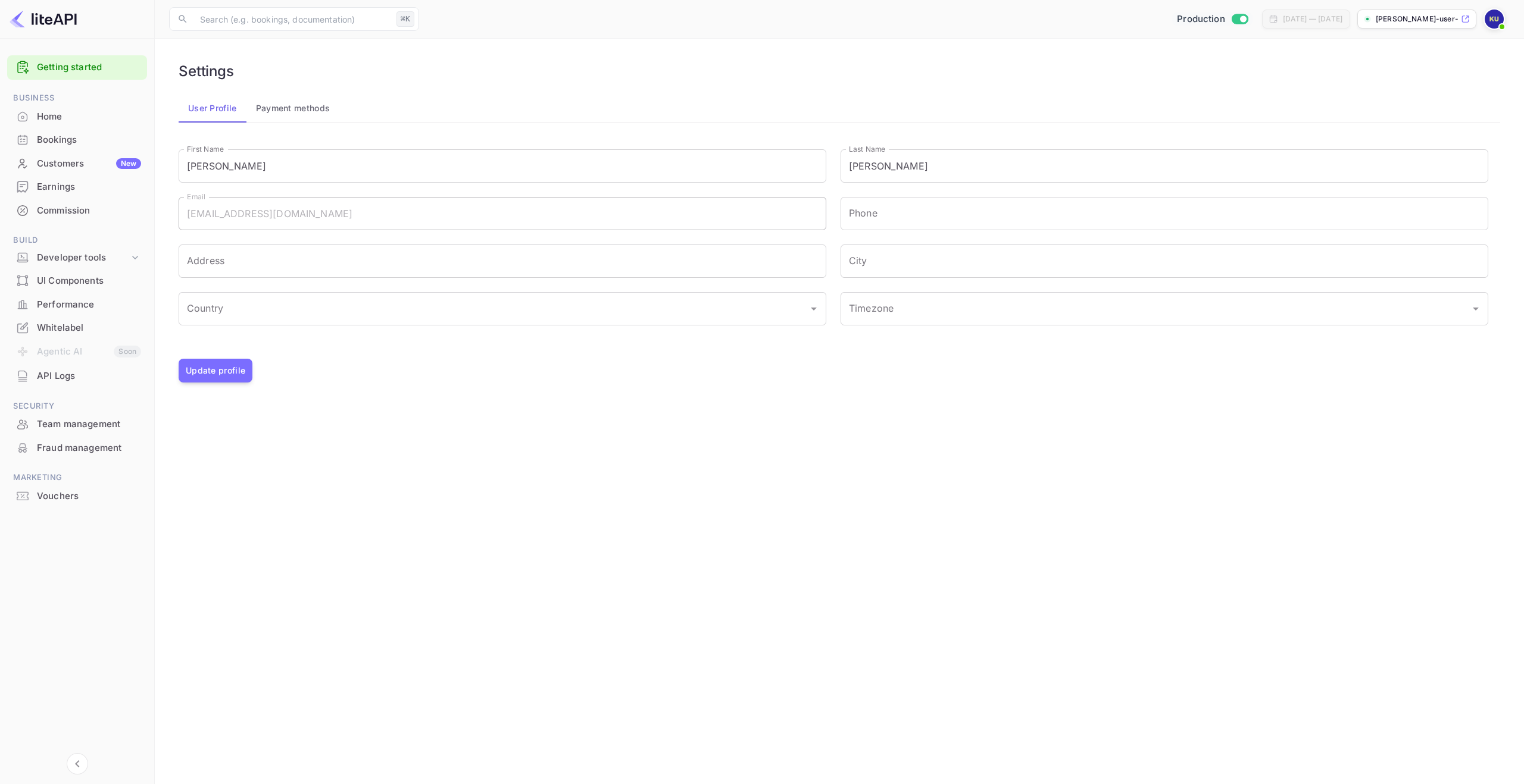
click at [304, 107] on button "Payment methods" at bounding box center [293, 108] width 93 height 29
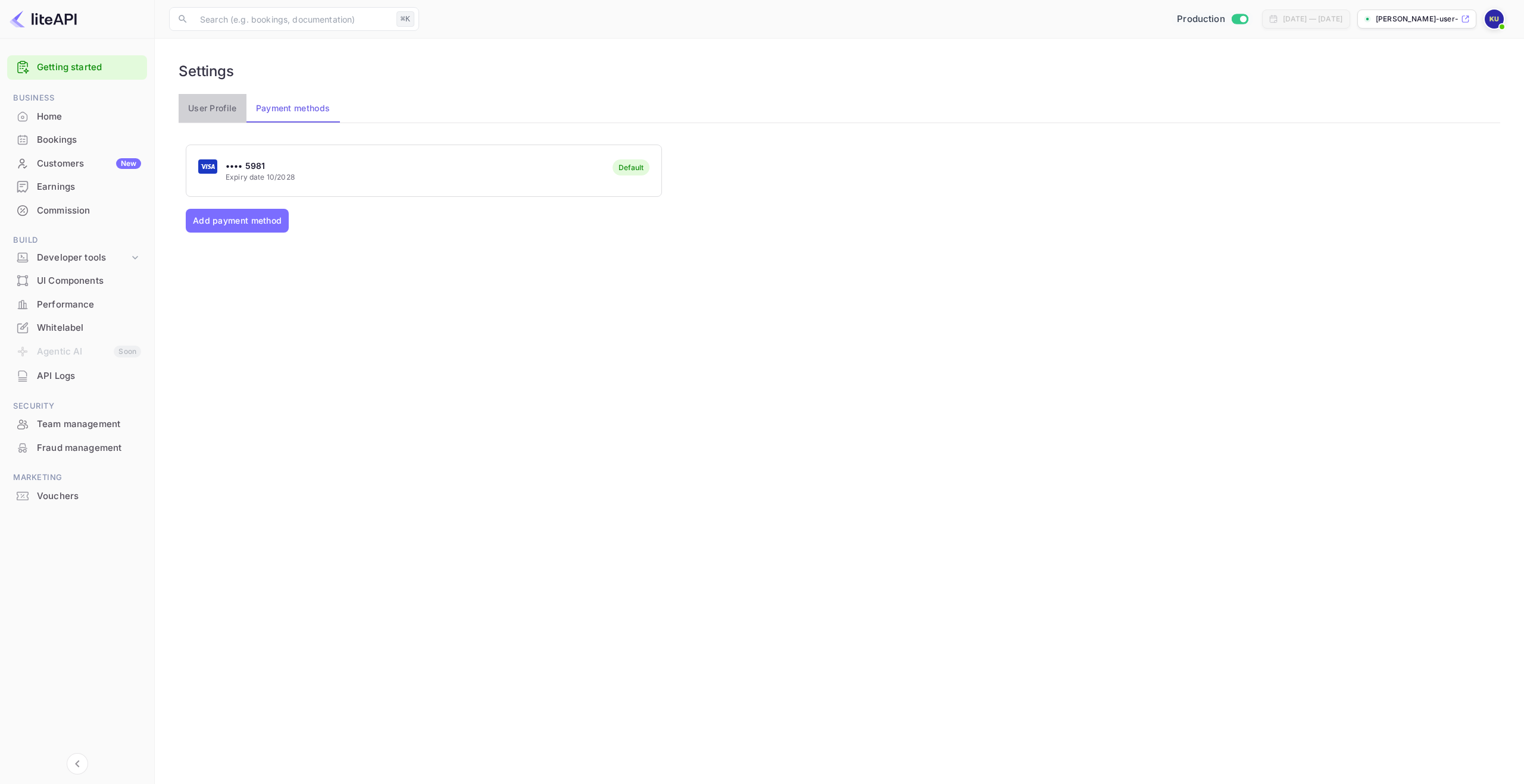
click at [216, 107] on button "User Profile" at bounding box center [212, 108] width 68 height 29
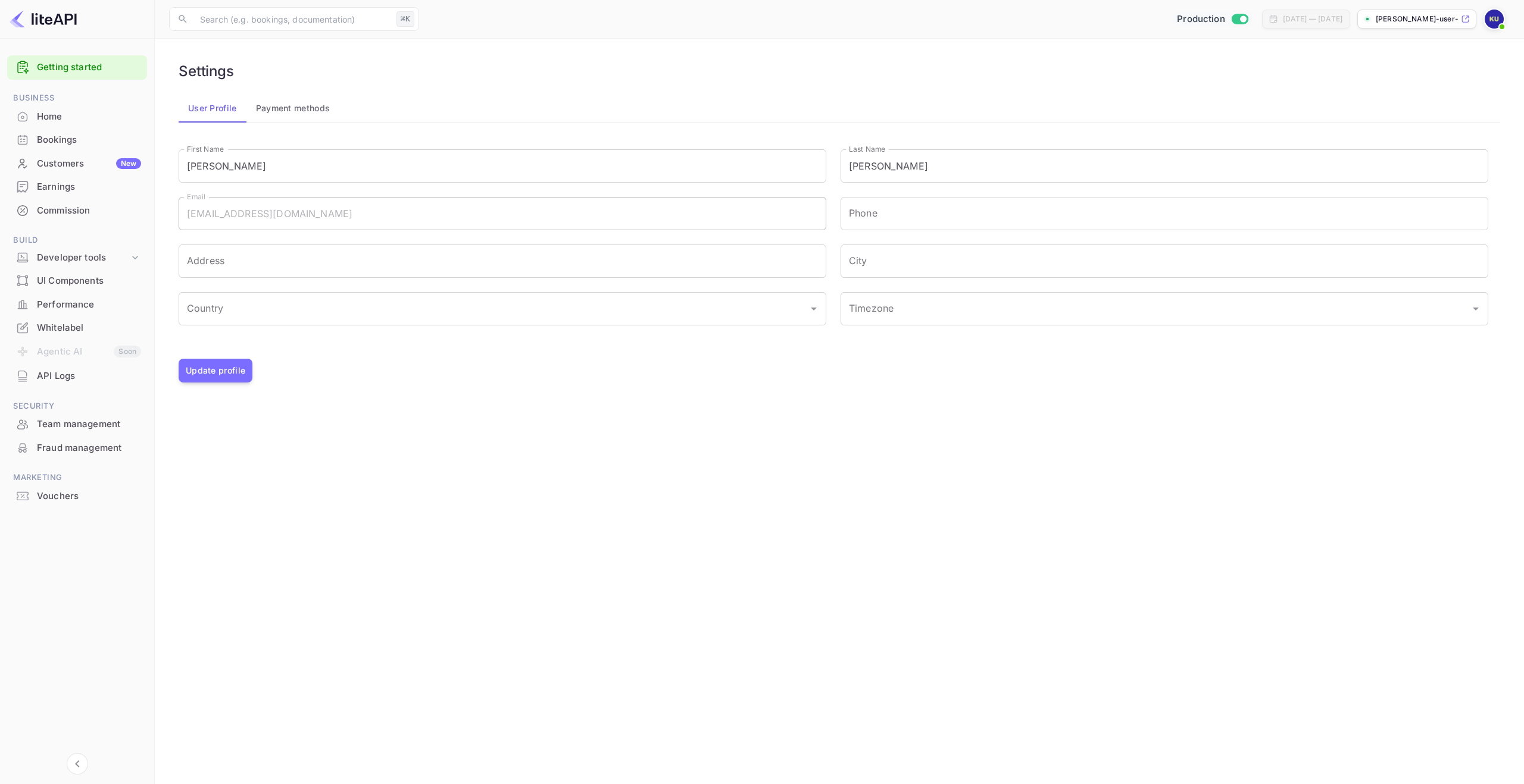
click at [54, 115] on div "Home" at bounding box center [89, 117] width 104 height 14
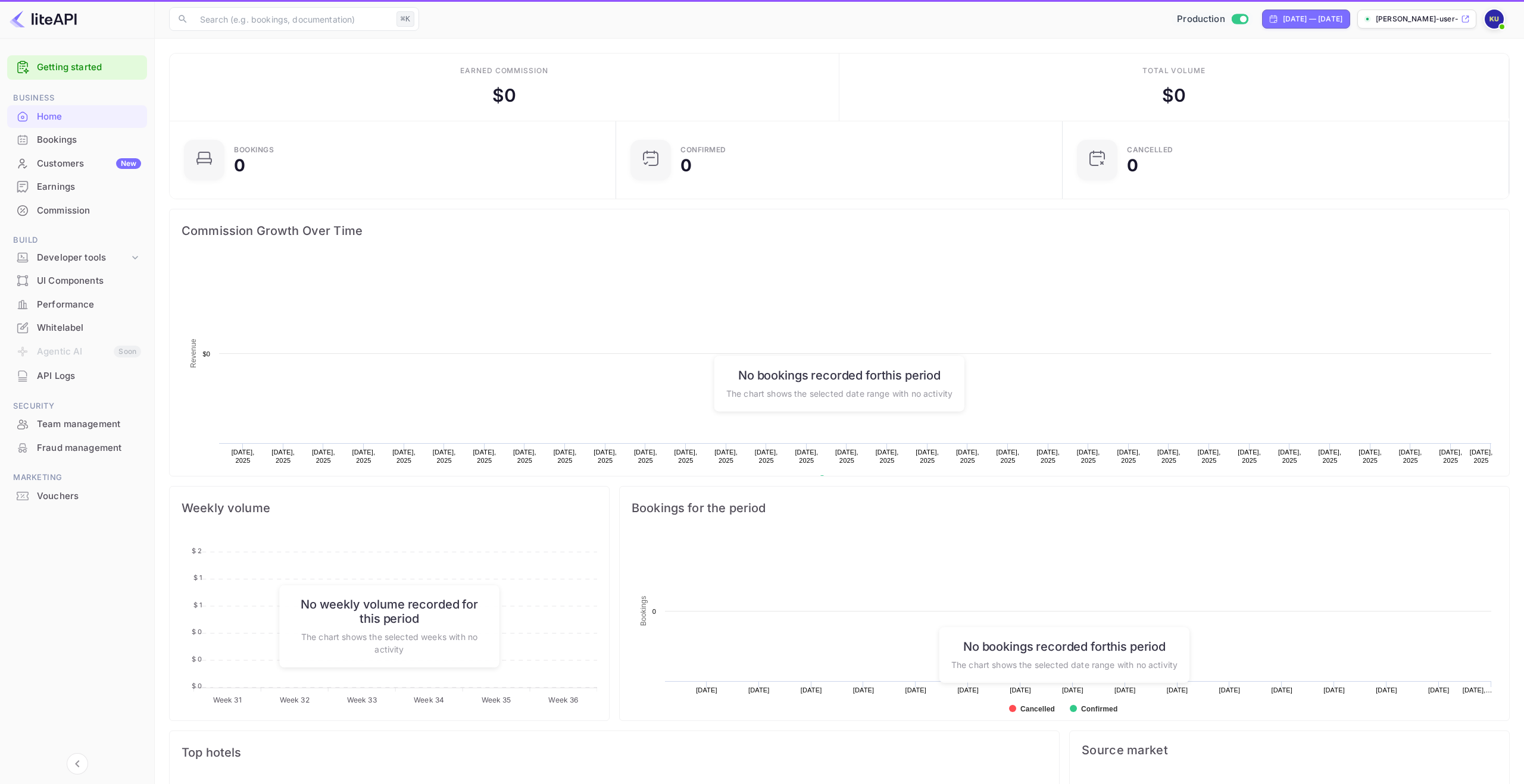
scroll to position [193, 439]
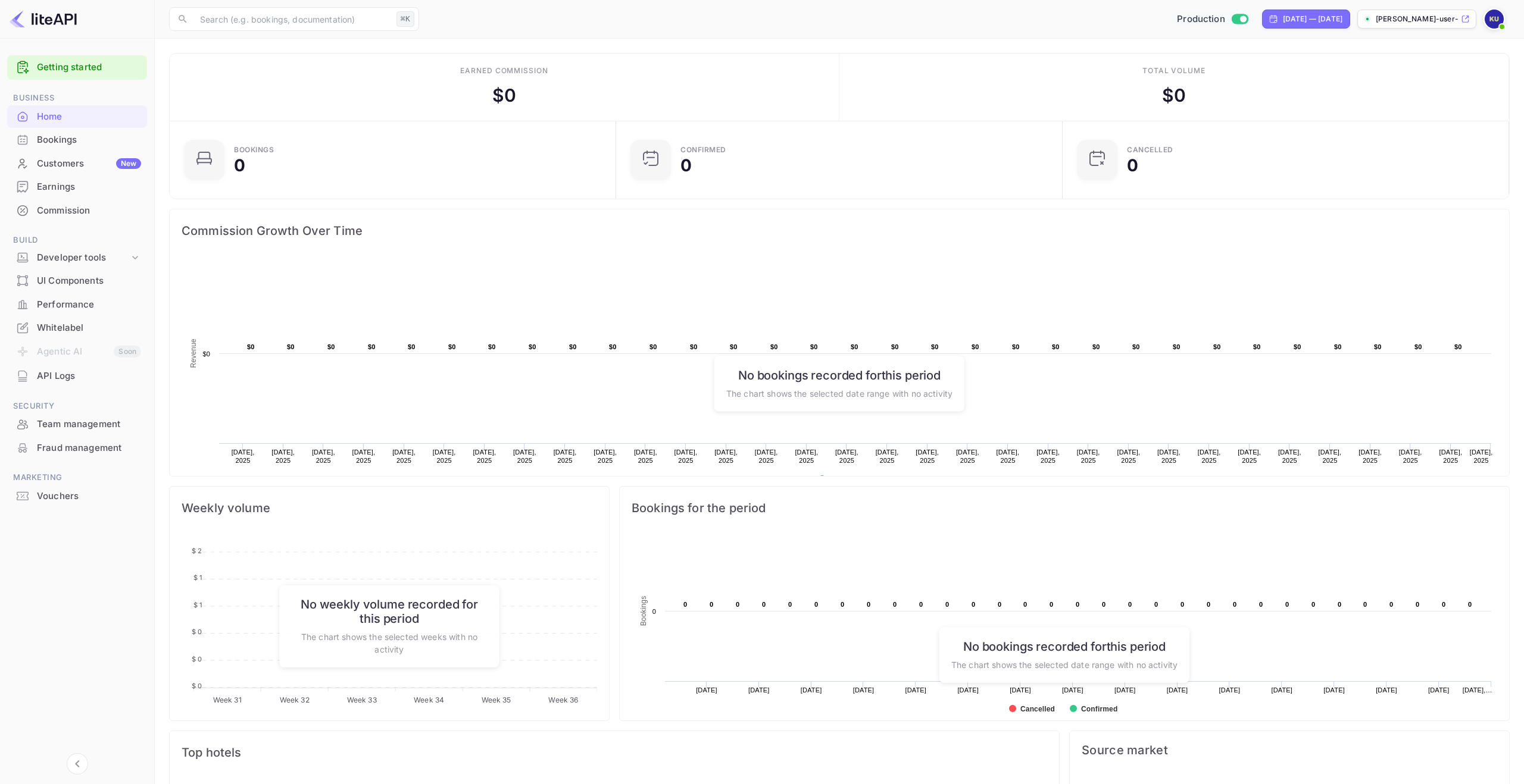
click at [61, 139] on div "Bookings" at bounding box center [89, 140] width 104 height 14
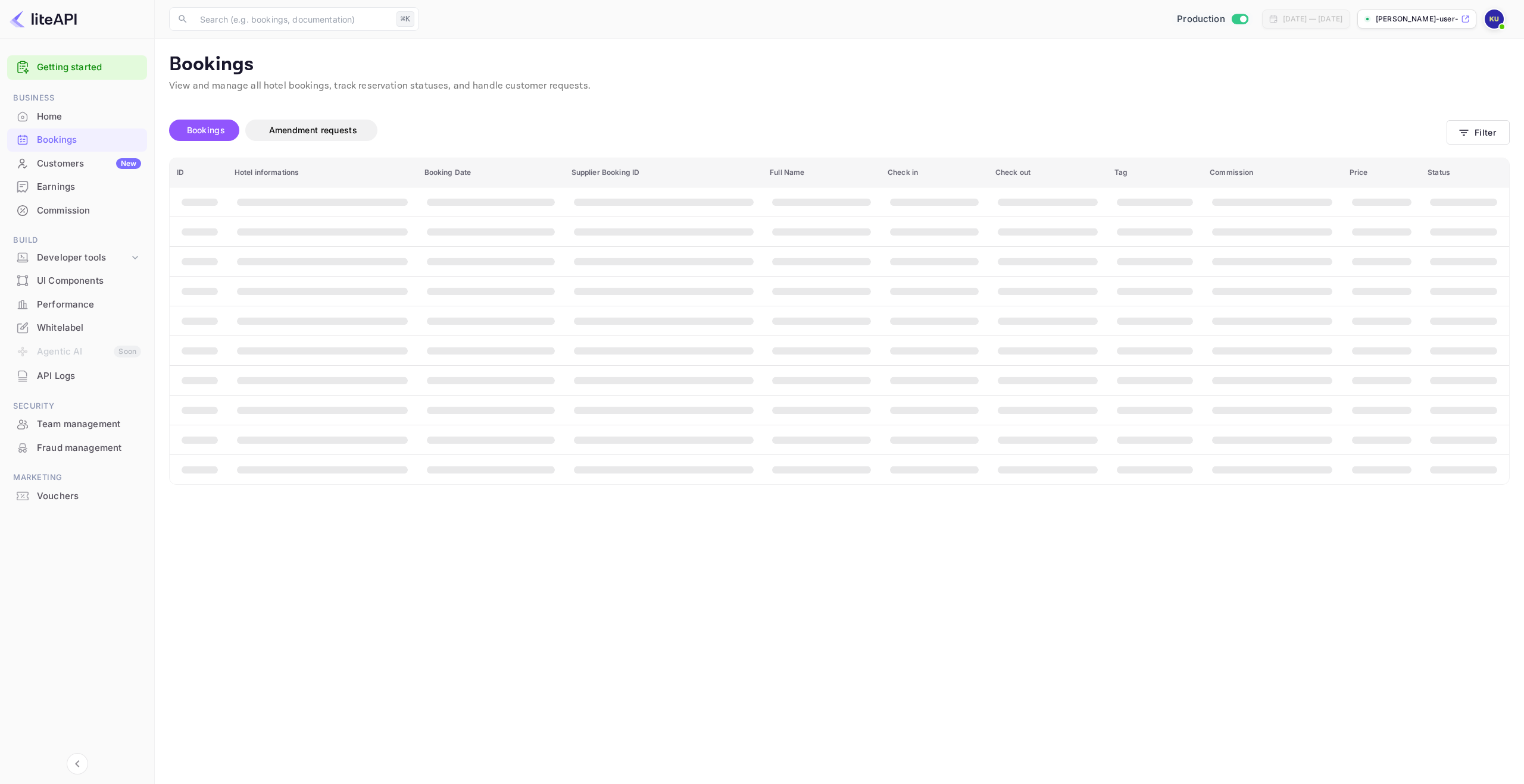
click at [59, 165] on div "Customers New" at bounding box center [89, 163] width 104 height 14
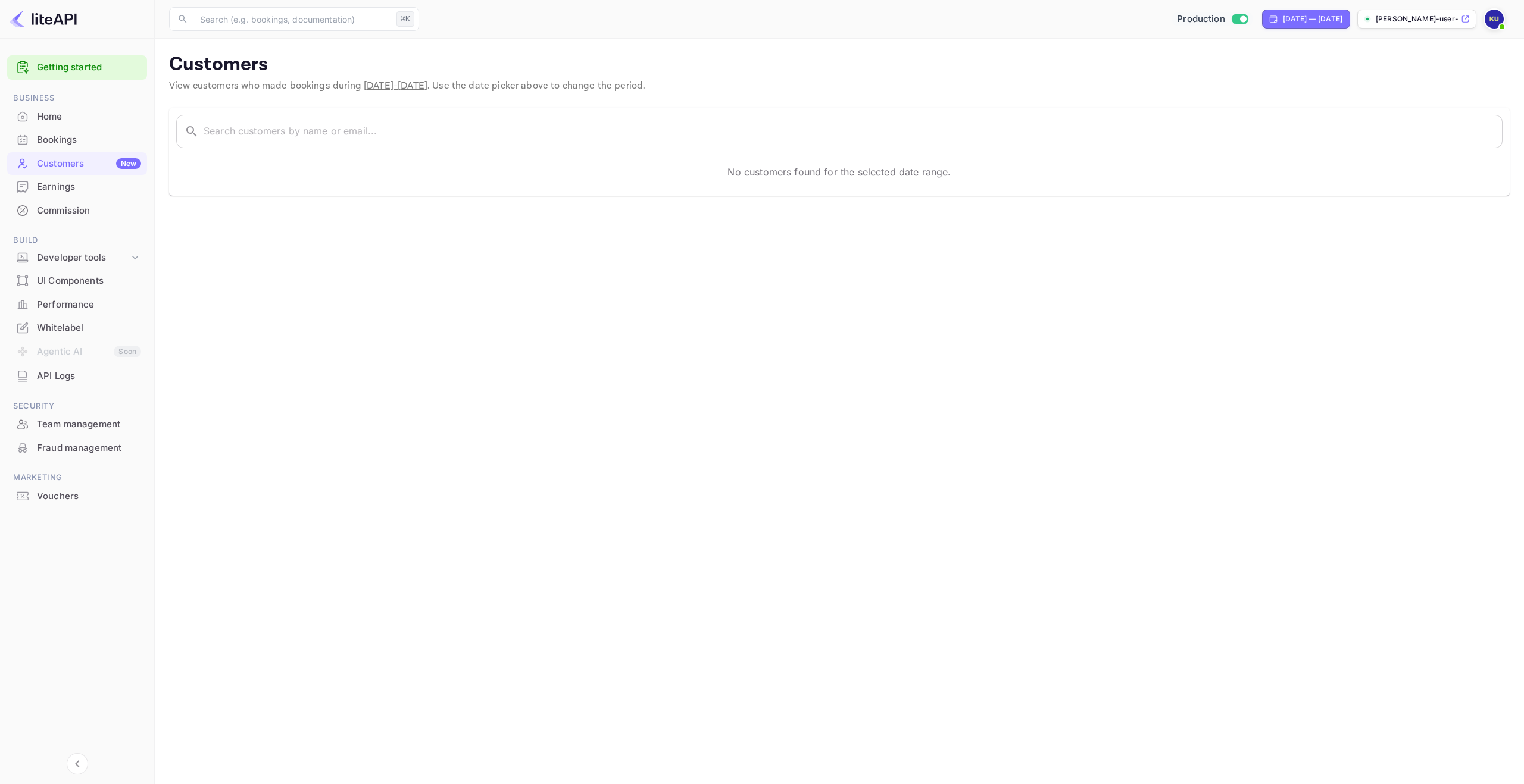
click at [65, 184] on div "Earnings" at bounding box center [89, 187] width 104 height 14
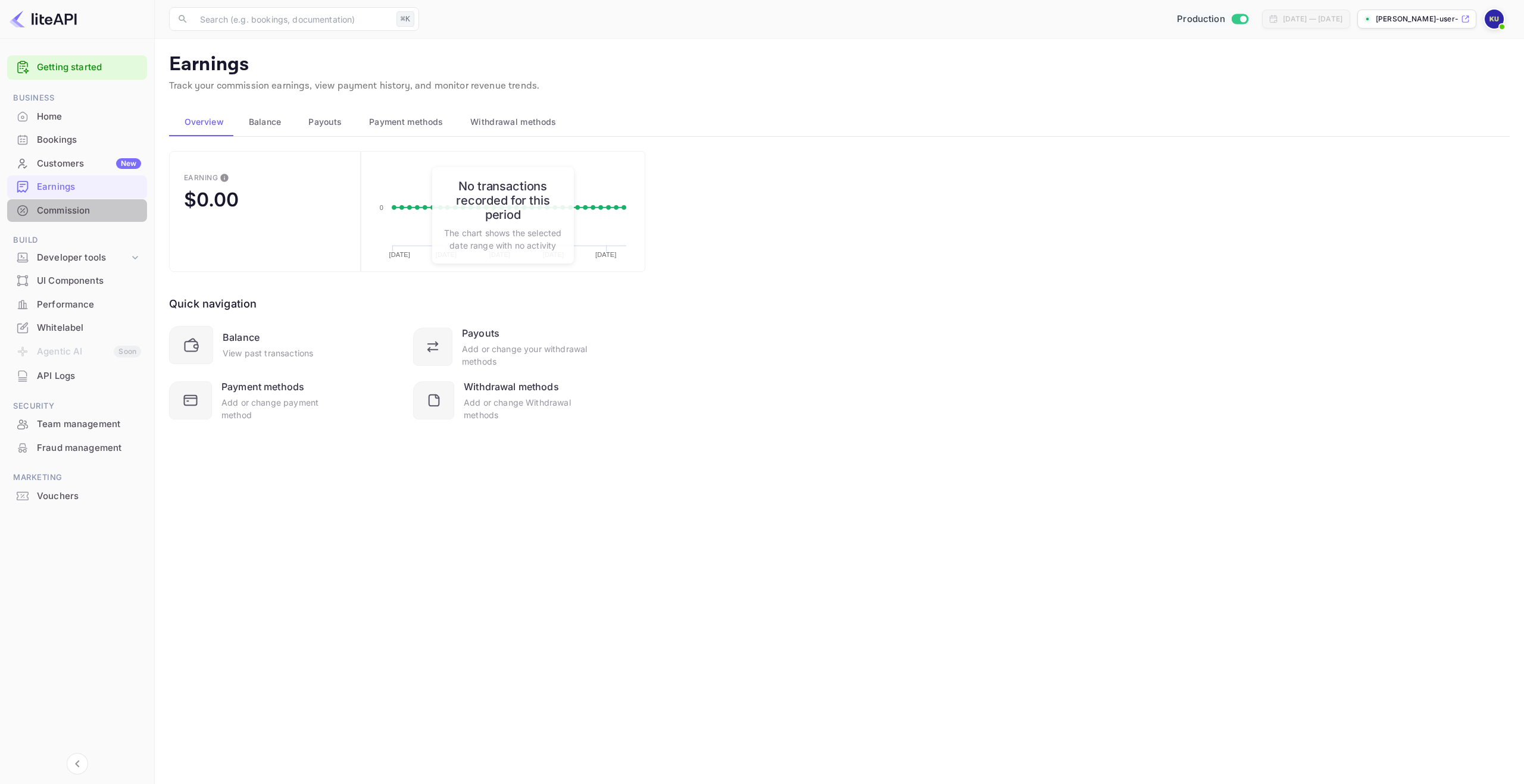
click at [70, 213] on div "Commission" at bounding box center [89, 210] width 104 height 14
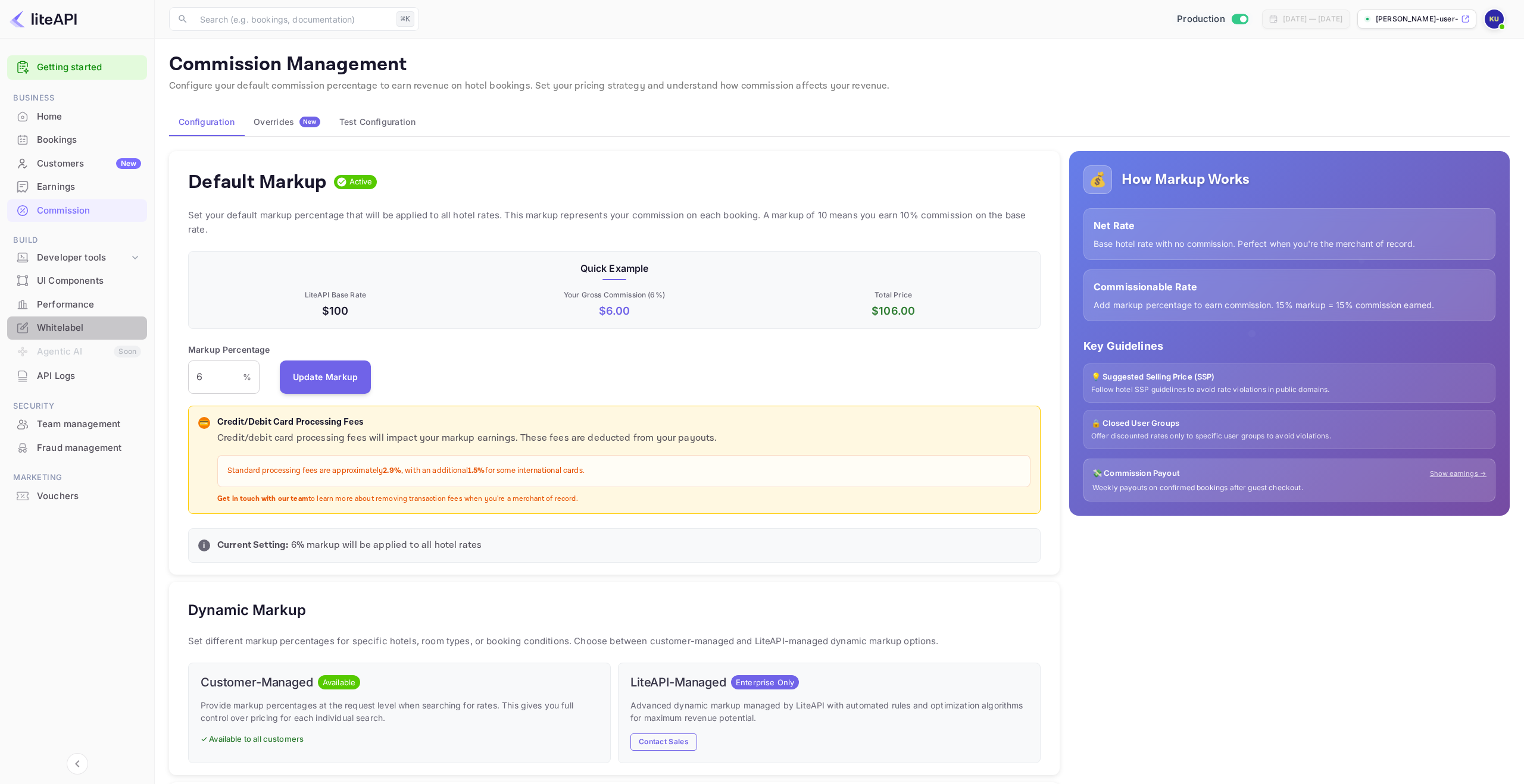
click at [107, 326] on div "Whitelabel" at bounding box center [89, 328] width 104 height 14
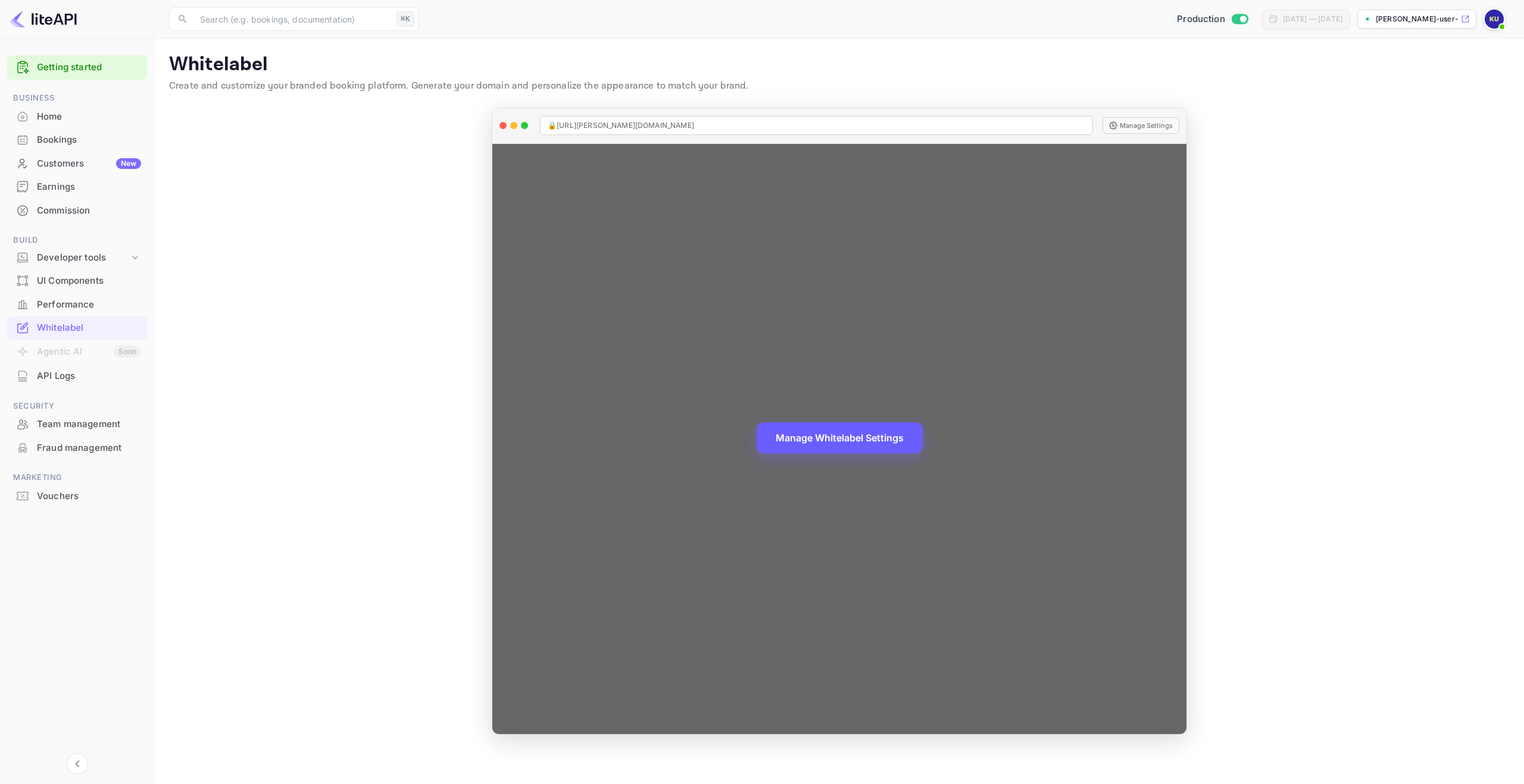
click at [814, 434] on button "Manage Whitelabel Settings" at bounding box center [839, 437] width 166 height 31
click at [502, 123] on div at bounding box center [503, 125] width 7 height 7
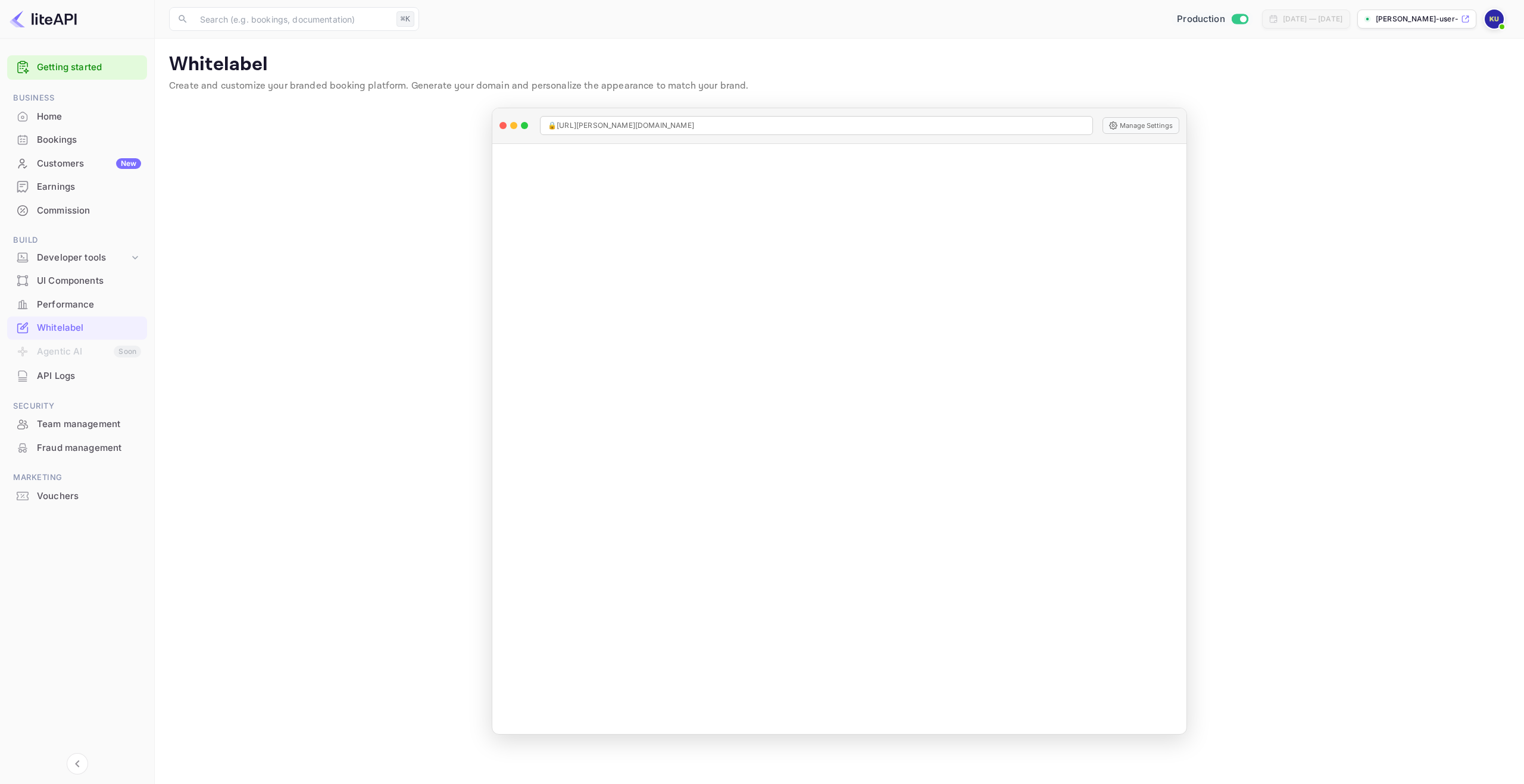
click at [1231, 23] on span "Switch to Sandbox mode" at bounding box center [1240, 19] width 17 height 11
checkbox input "false"
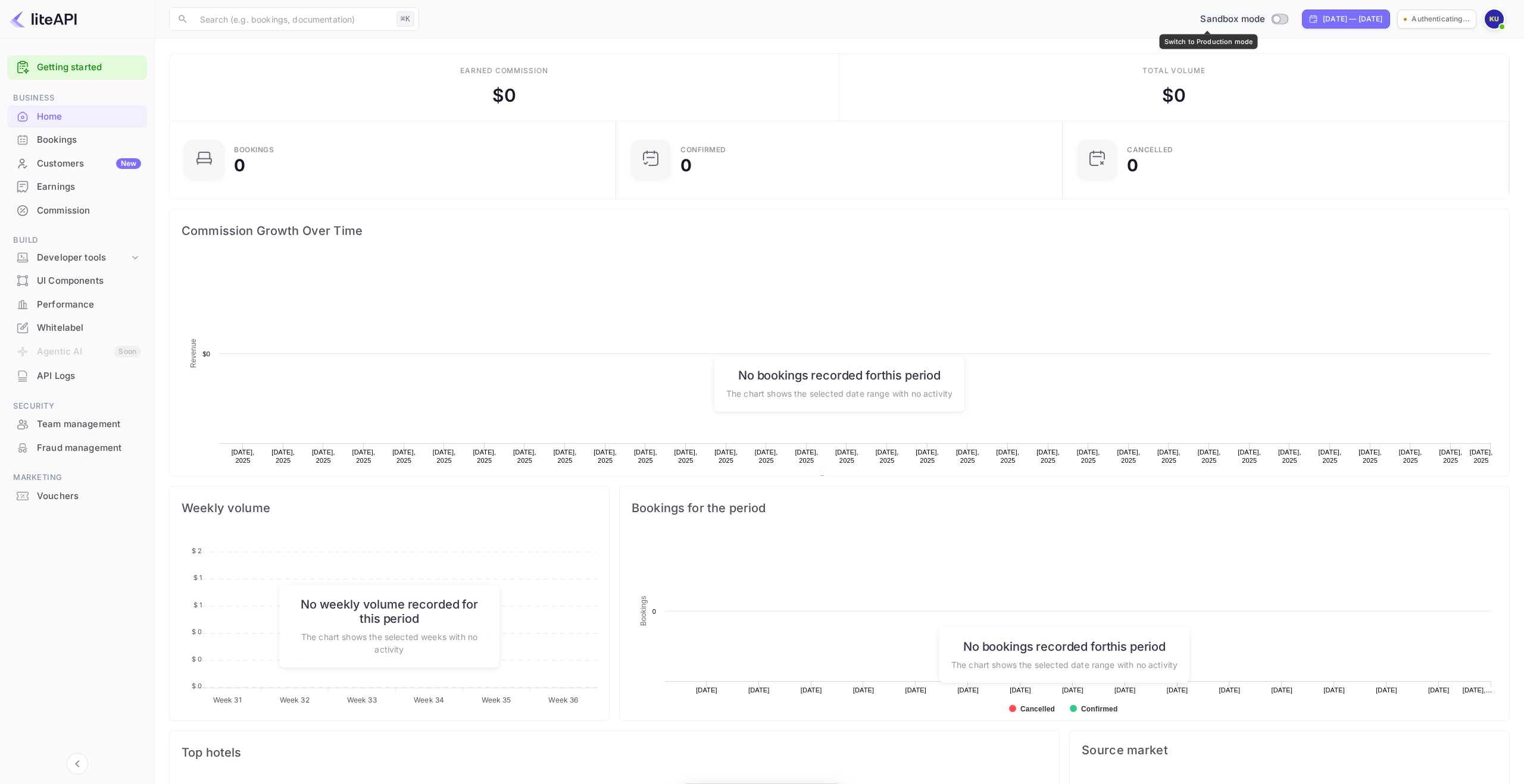
scroll to position [193, 439]
click at [66, 327] on div "Whitelabel" at bounding box center [89, 328] width 104 height 14
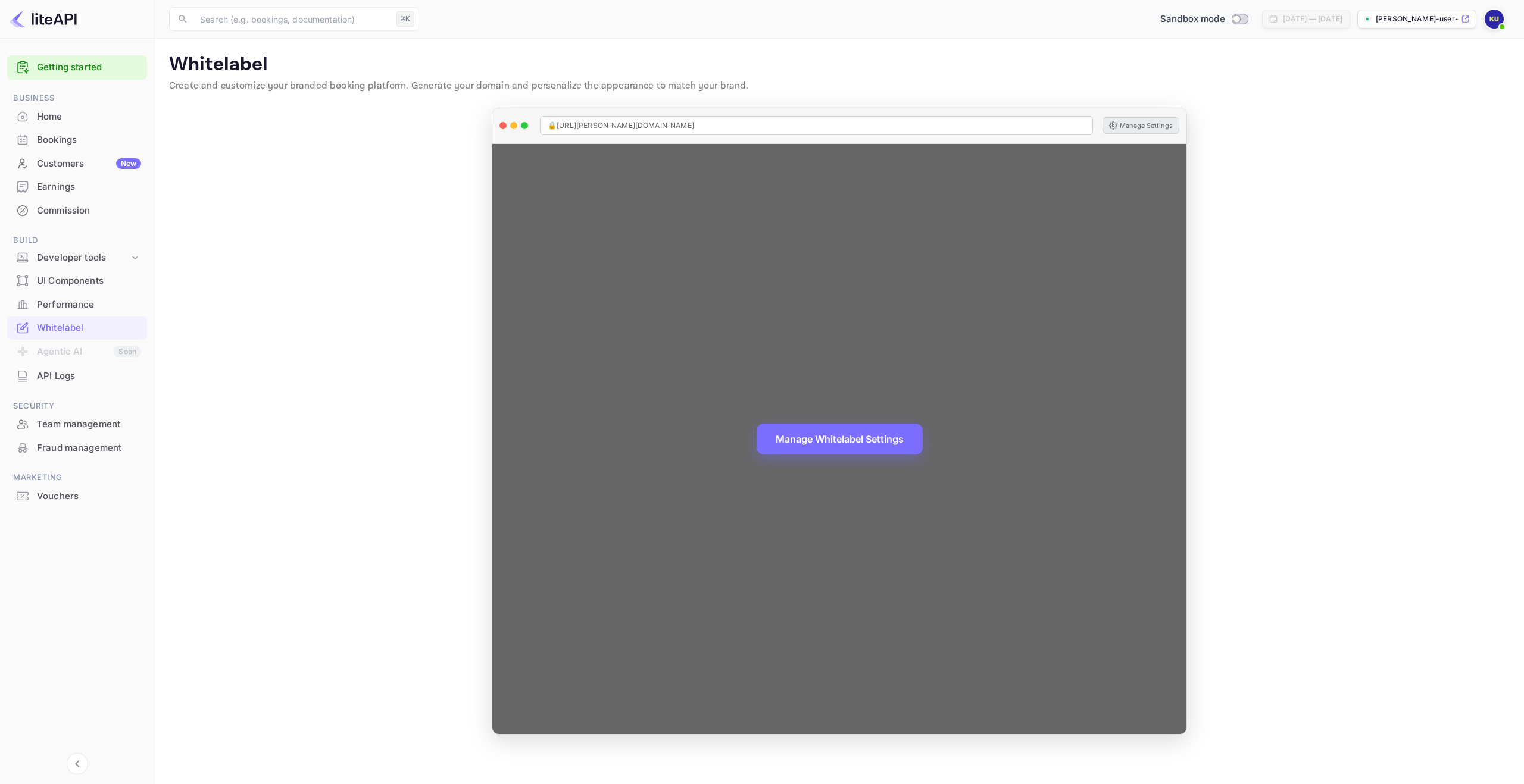
click at [1143, 129] on button "Manage Settings" at bounding box center [1140, 125] width 77 height 16
